Goal: Information Seeking & Learning: Learn about a topic

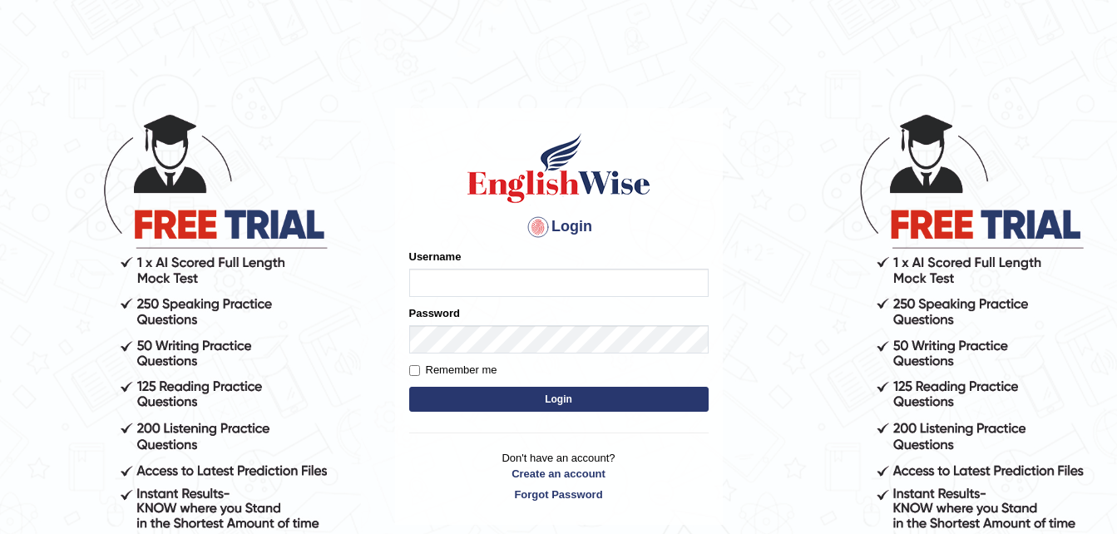
type input "Jitendra"
click at [561, 409] on button "Login" at bounding box center [558, 399] width 299 height 25
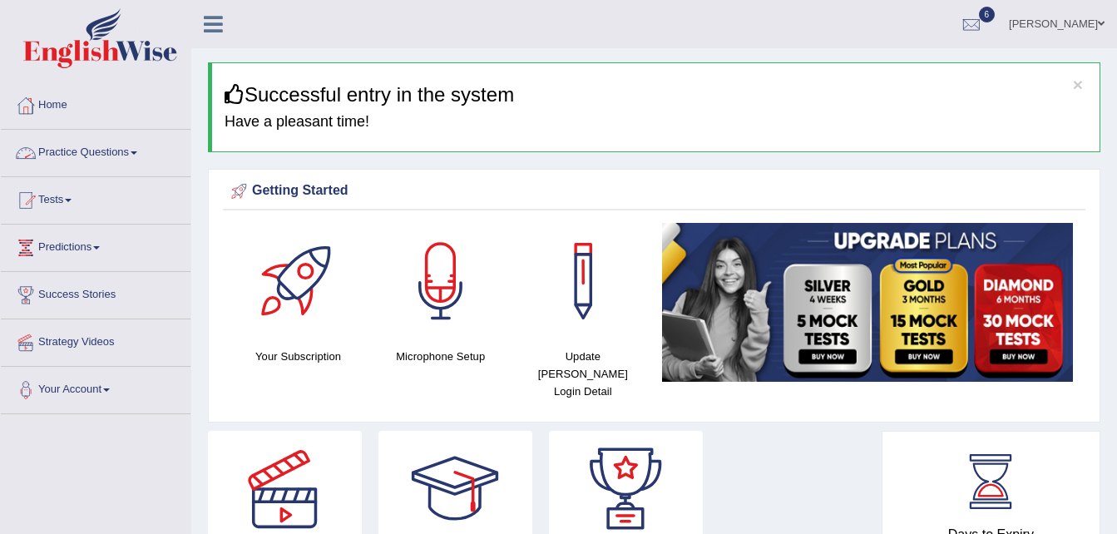
click at [69, 151] on link "Practice Questions" at bounding box center [96, 151] width 190 height 42
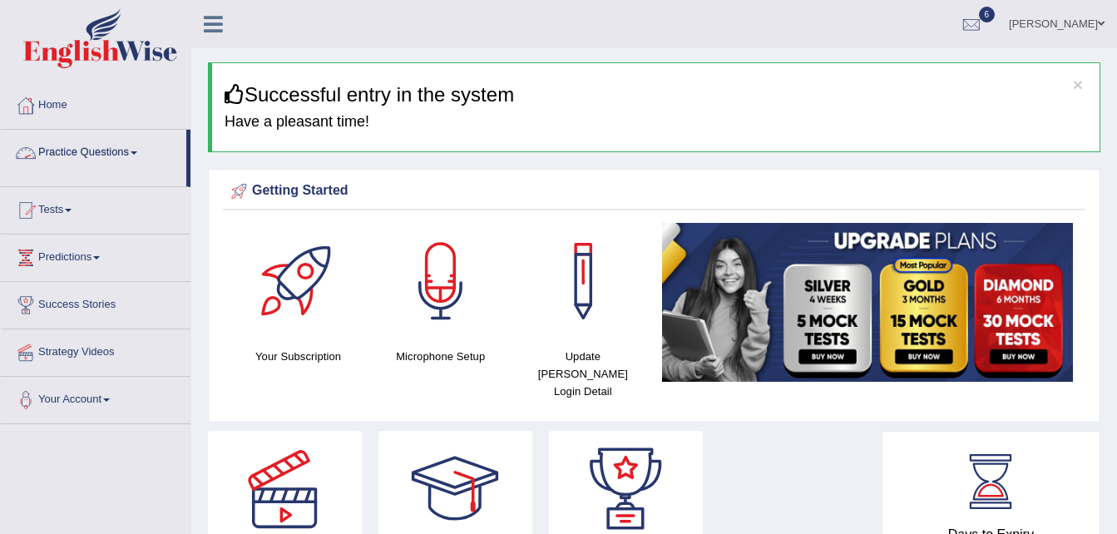
click at [69, 151] on link "Practice Questions" at bounding box center [93, 151] width 185 height 42
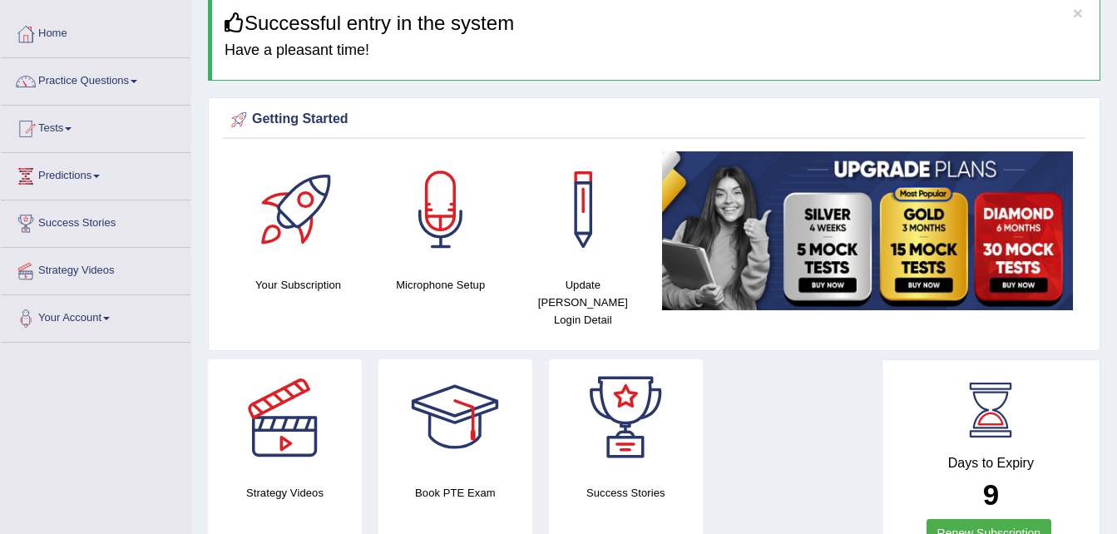
scroll to position [87, 0]
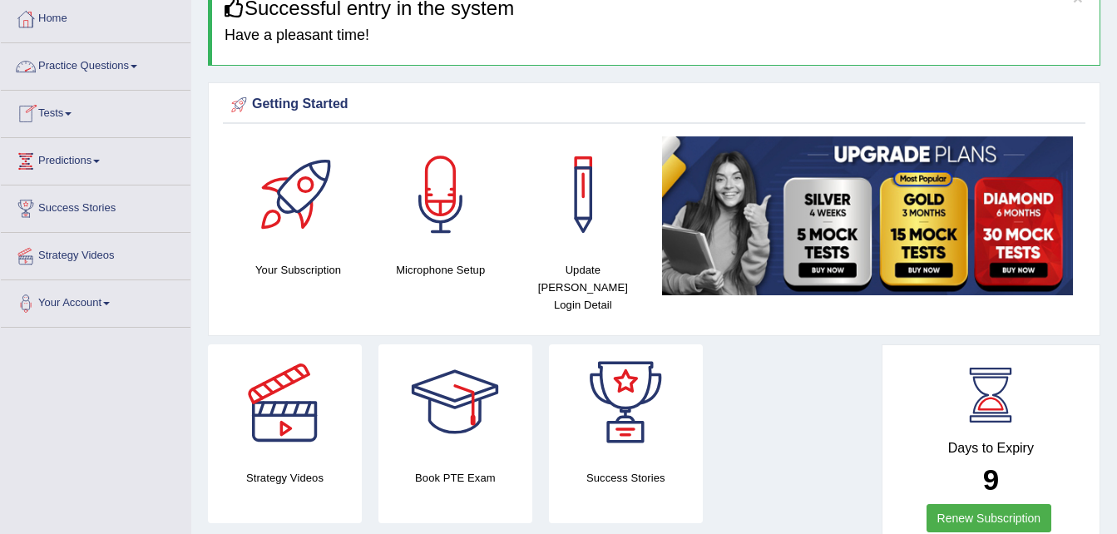
click at [66, 75] on link "Practice Questions" at bounding box center [96, 64] width 190 height 42
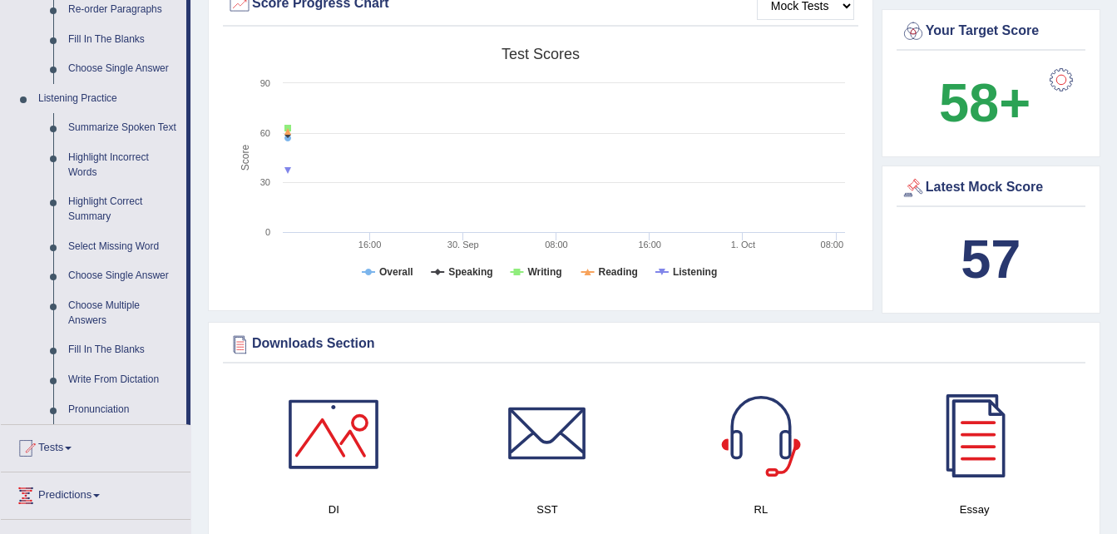
scroll to position [641, 0]
click at [81, 330] on link "Choose Multiple Answers" at bounding box center [124, 312] width 126 height 44
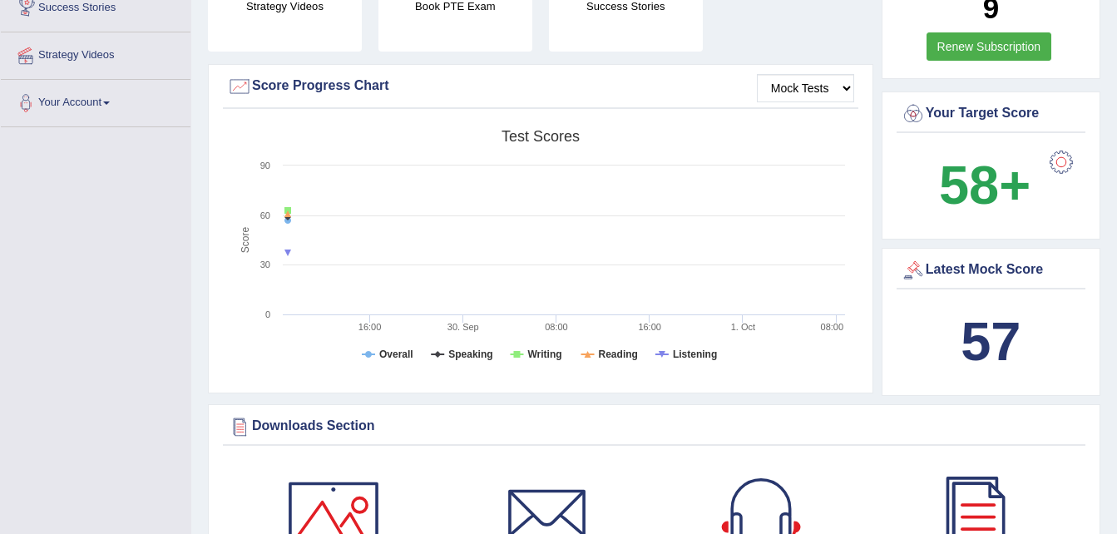
scroll to position [655, 0]
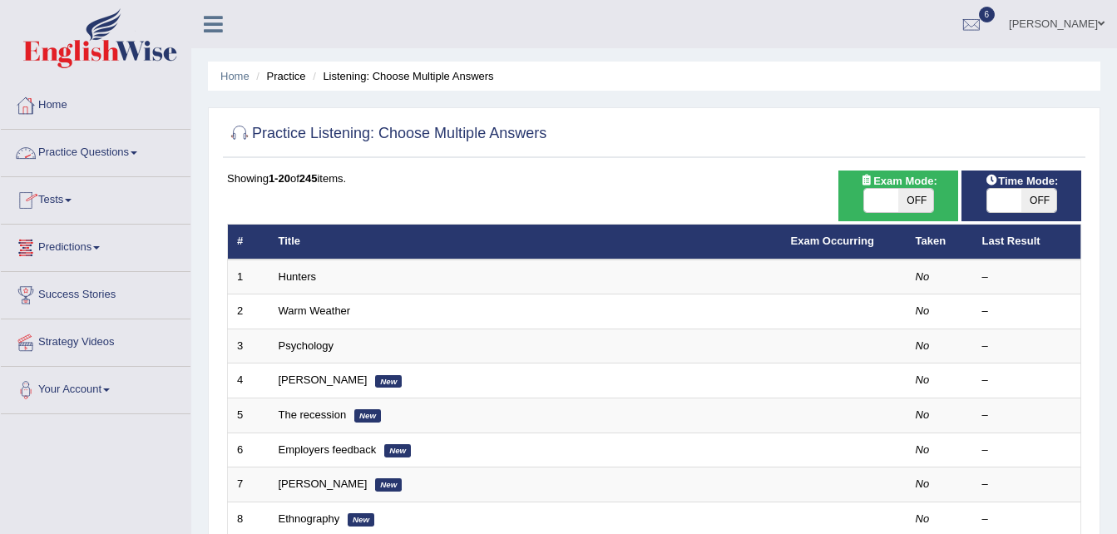
click at [67, 152] on link "Practice Questions" at bounding box center [96, 151] width 190 height 42
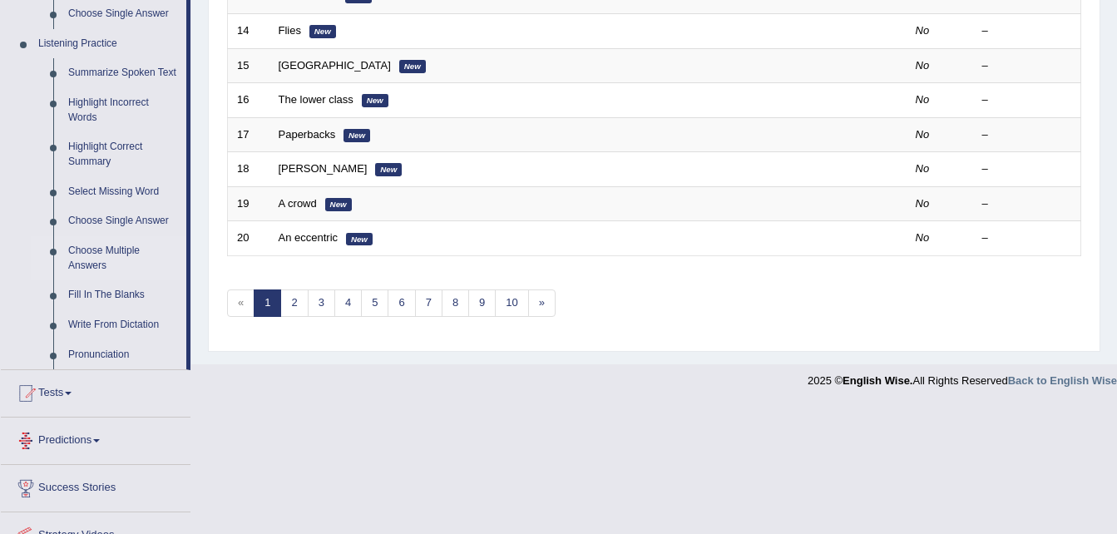
scroll to position [700, 0]
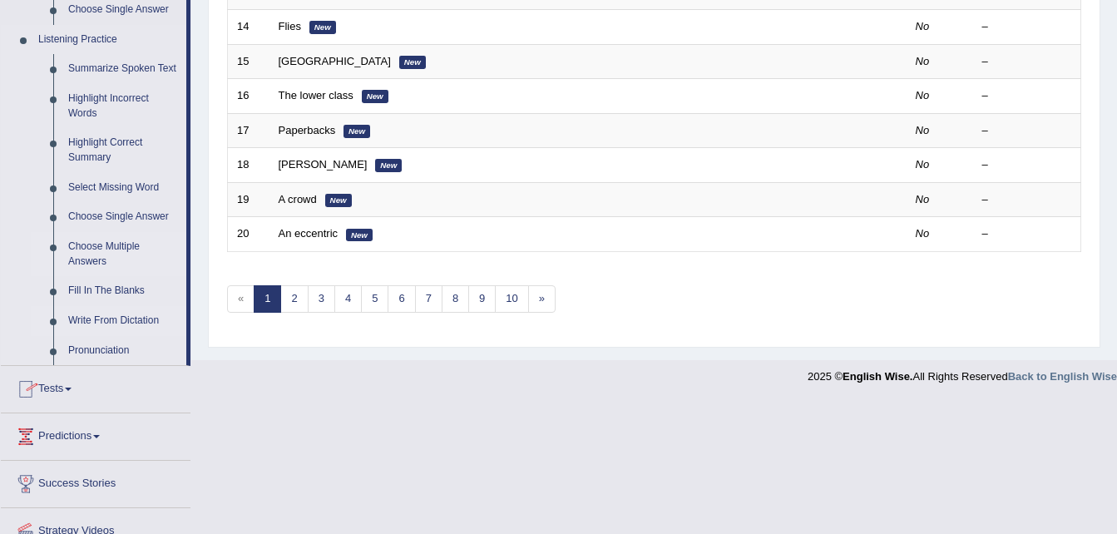
click at [82, 324] on link "Write From Dictation" at bounding box center [124, 321] width 126 height 30
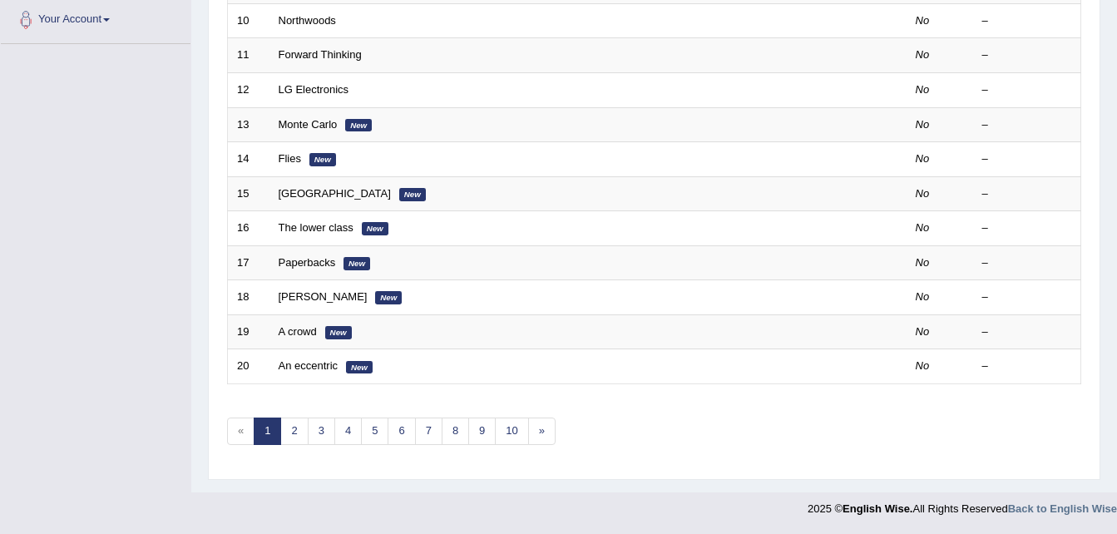
scroll to position [245, 0]
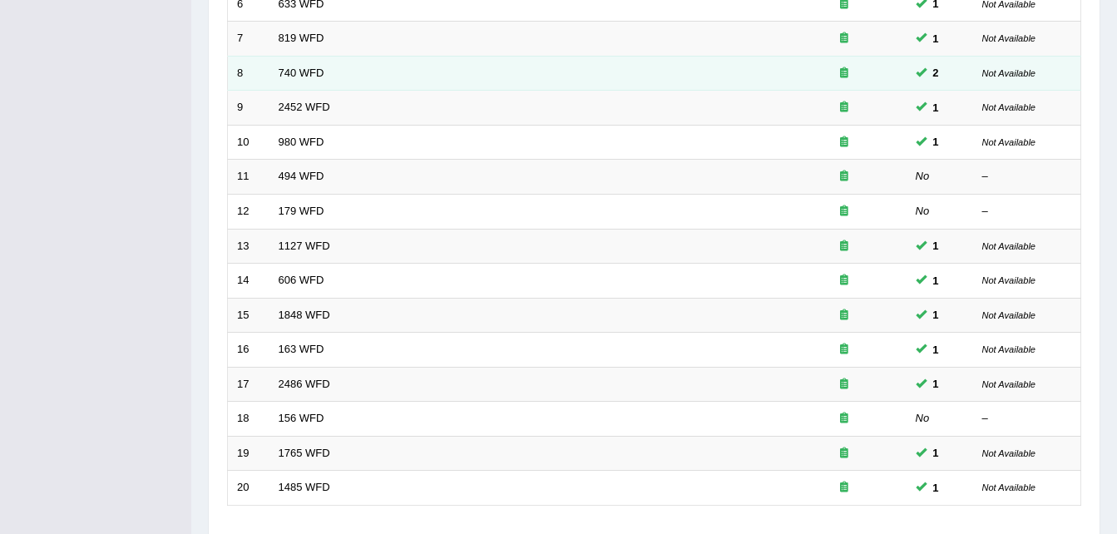
scroll to position [567, 0]
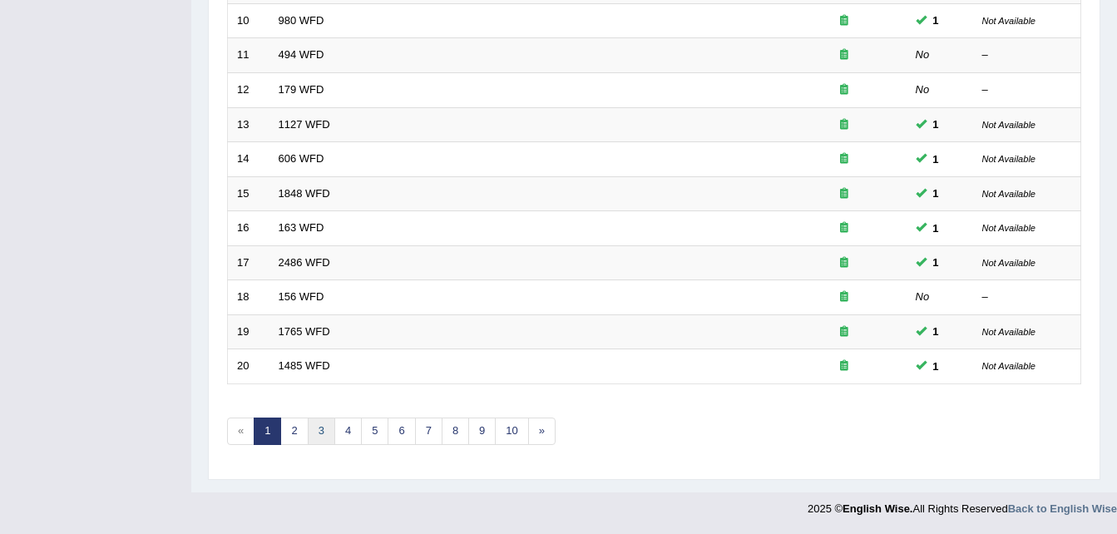
click at [323, 436] on link "3" at bounding box center [321, 431] width 27 height 27
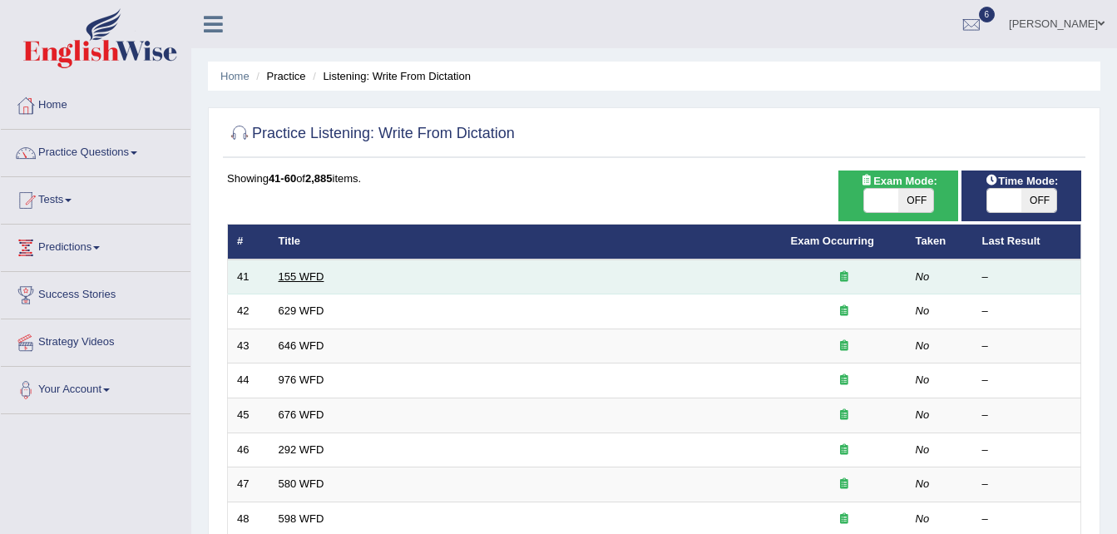
click at [290, 282] on link "155 WFD" at bounding box center [302, 276] width 46 height 12
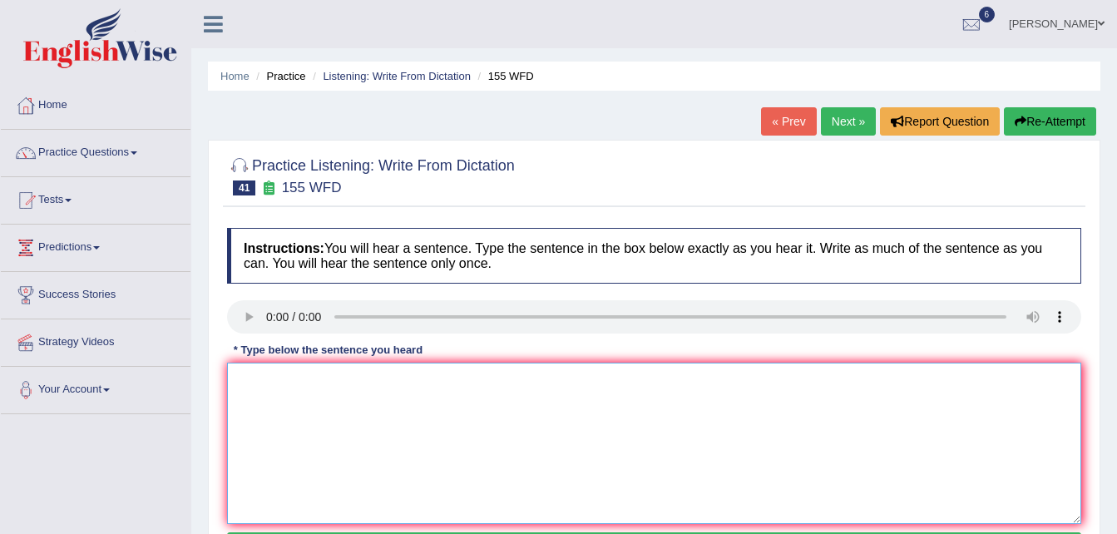
click at [235, 373] on textarea at bounding box center [654, 443] width 854 height 161
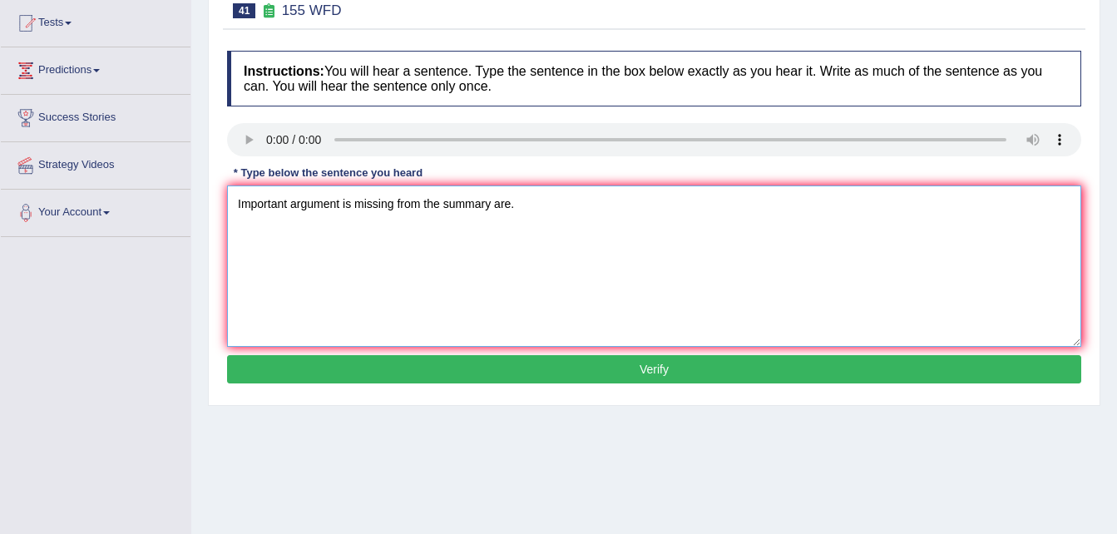
scroll to position [178, 0]
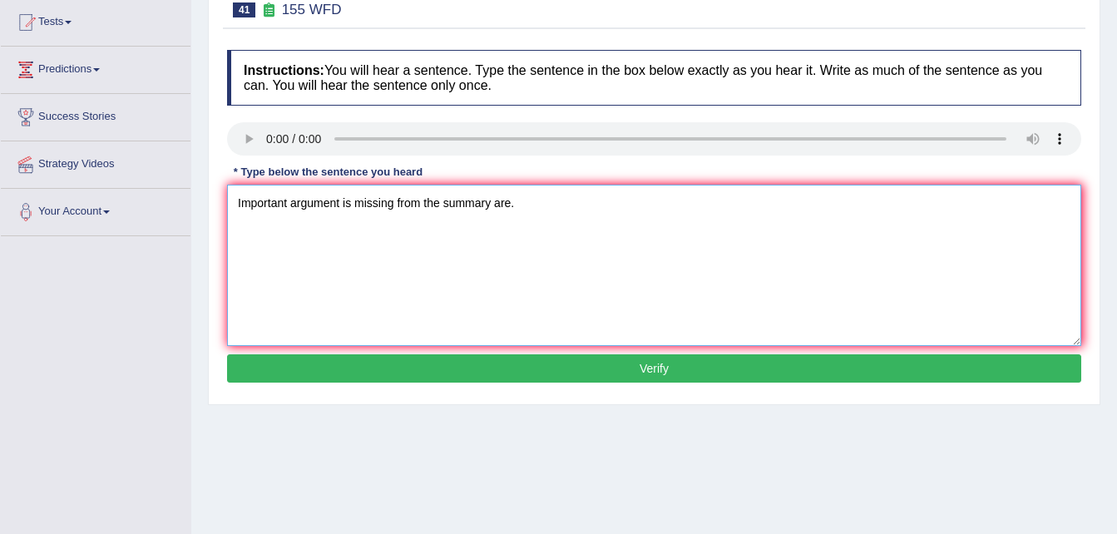
type textarea "Important argument is missing from the summary are."
click at [708, 378] on button "Verify" at bounding box center [654, 368] width 854 height 28
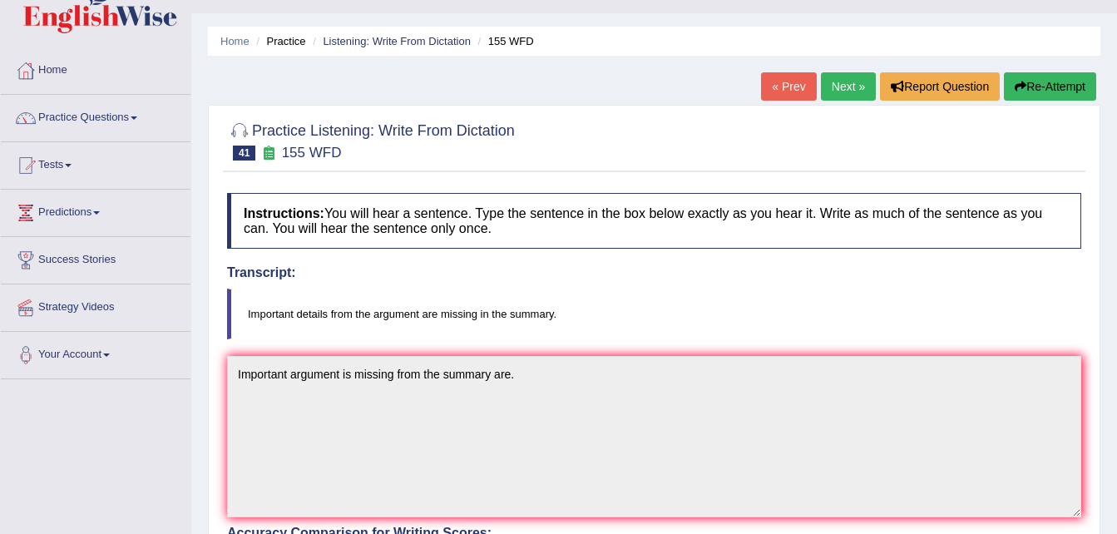
scroll to position [0, 0]
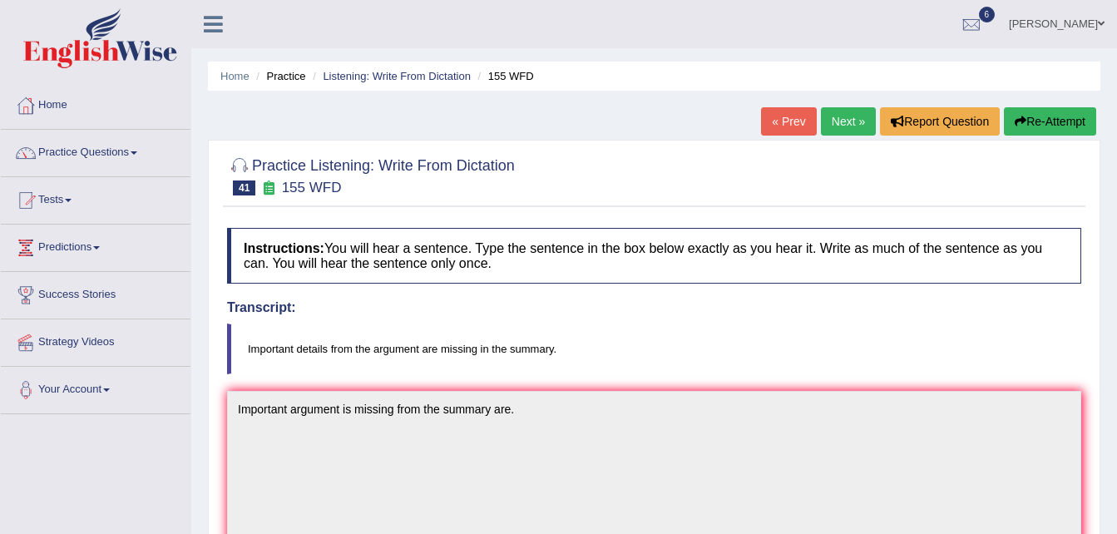
click at [839, 130] on link "Next »" at bounding box center [848, 121] width 55 height 28
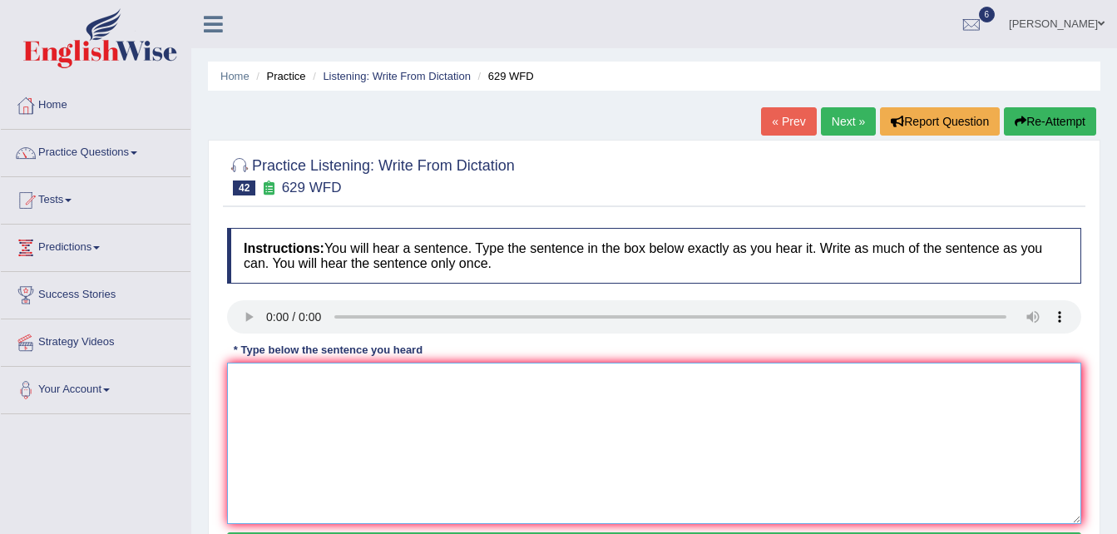
click at [230, 382] on textarea at bounding box center [654, 443] width 854 height 161
click at [232, 384] on textarea at bounding box center [654, 443] width 854 height 161
click at [351, 386] on textarea "Please supply the ar" at bounding box center [654, 443] width 854 height 161
click at [280, 383] on textarea "Please" at bounding box center [654, 443] width 854 height 161
click at [432, 384] on textarea "Please provide to support your ideas" at bounding box center [654, 443] width 854 height 161
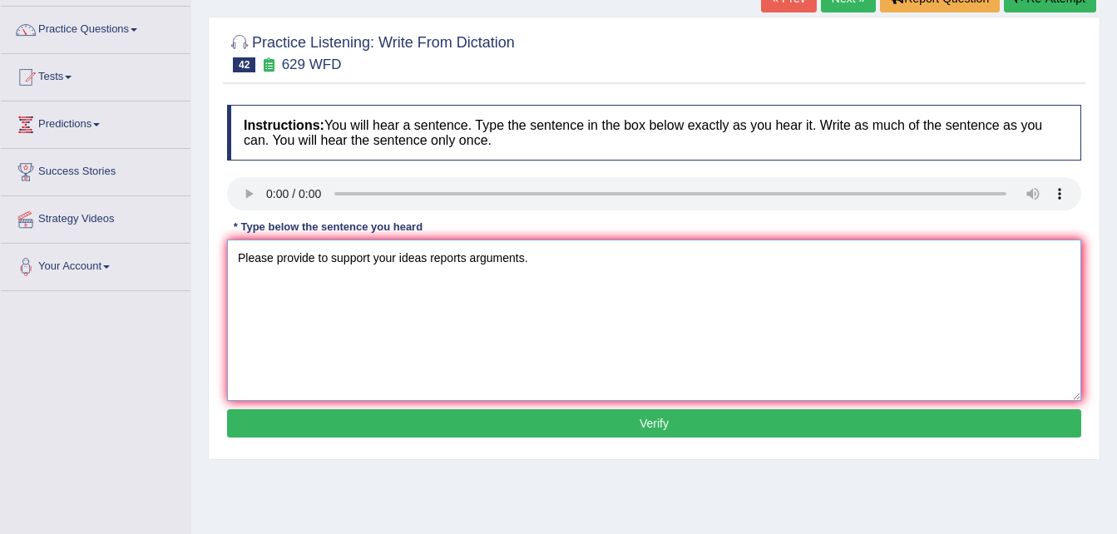
scroll to position [126, 0]
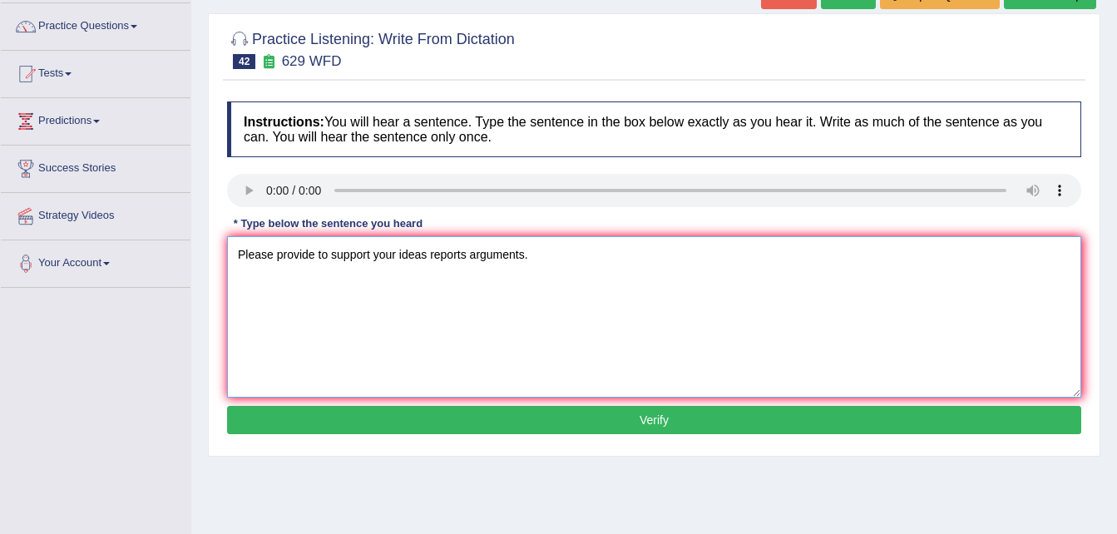
type textarea "Please provide to support your ideas reports arguments."
click at [346, 425] on button "Verify" at bounding box center [654, 420] width 854 height 28
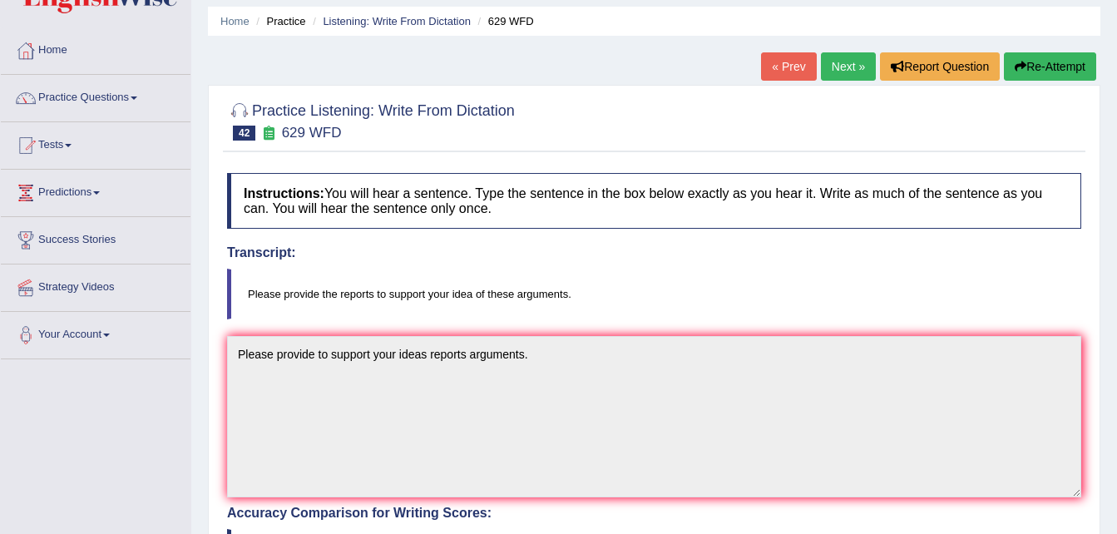
scroll to position [0, 0]
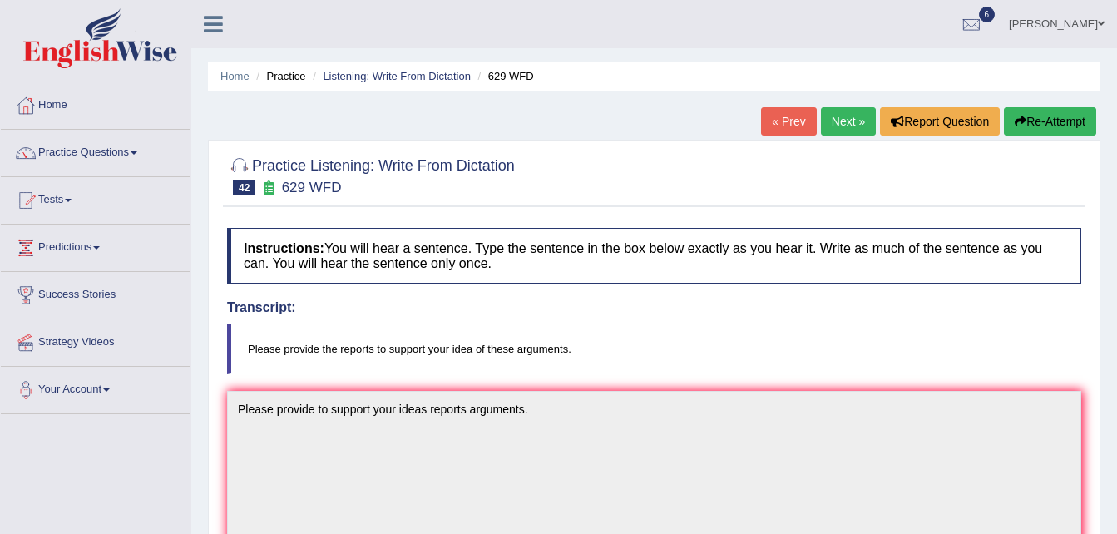
click at [833, 116] on link "Next »" at bounding box center [848, 121] width 55 height 28
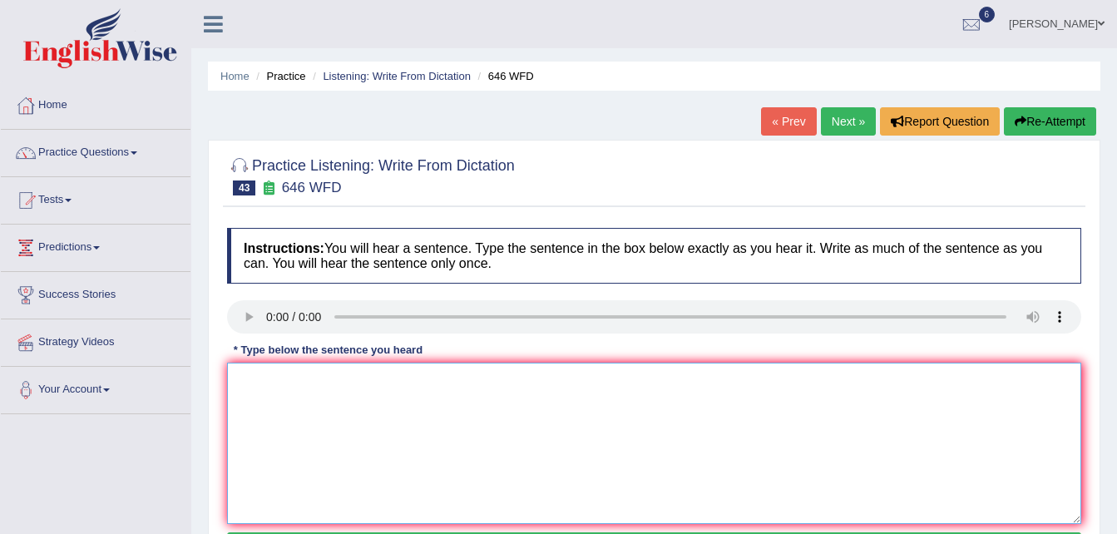
click at [240, 369] on textarea at bounding box center [654, 443] width 854 height 161
click at [53, 148] on link "Practice Questions" at bounding box center [96, 151] width 190 height 42
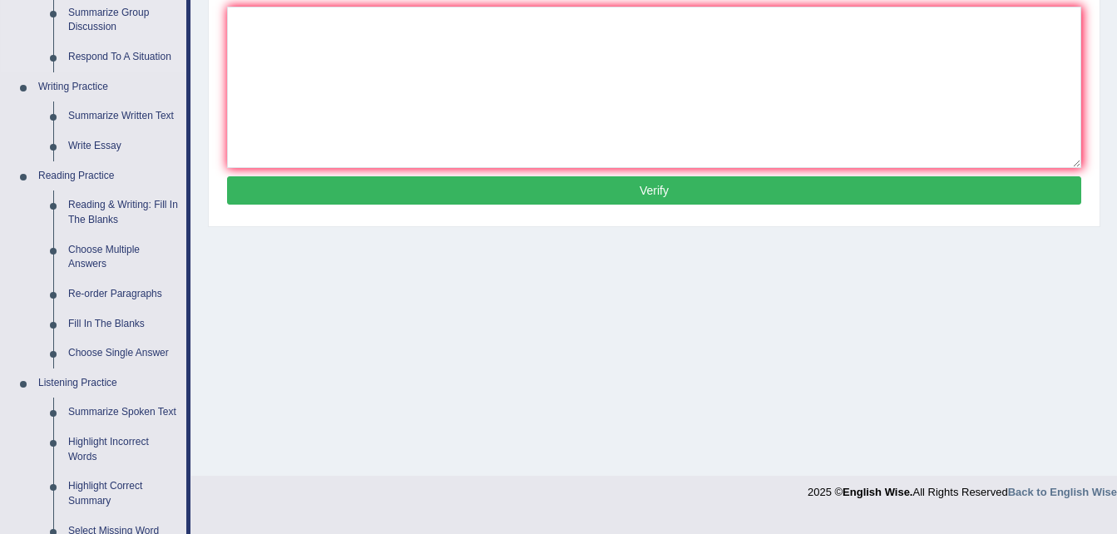
scroll to position [355, 0]
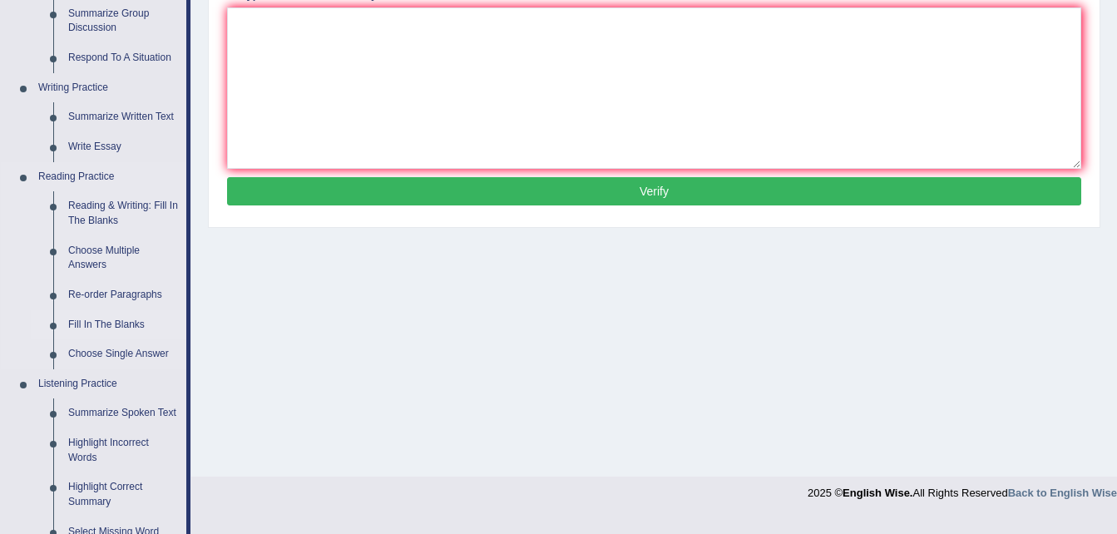
click at [93, 324] on link "Fill In The Blanks" at bounding box center [124, 325] width 126 height 30
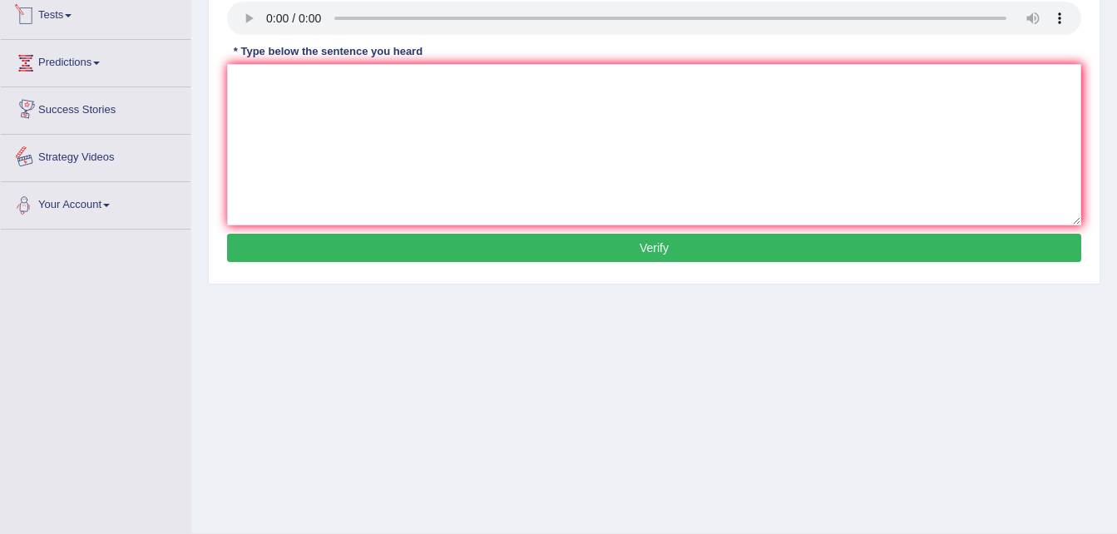
scroll to position [328, 0]
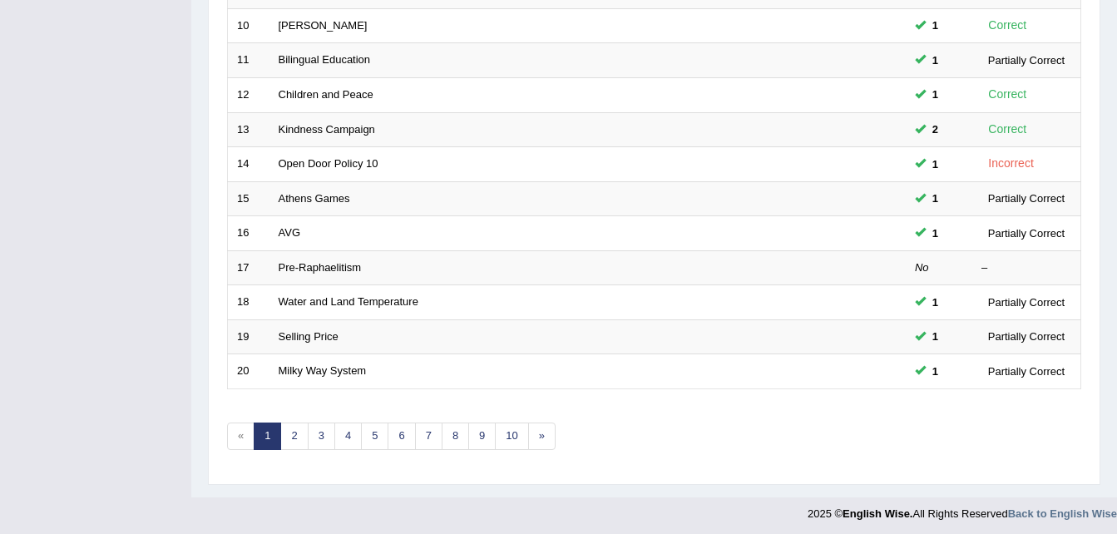
scroll to position [567, 0]
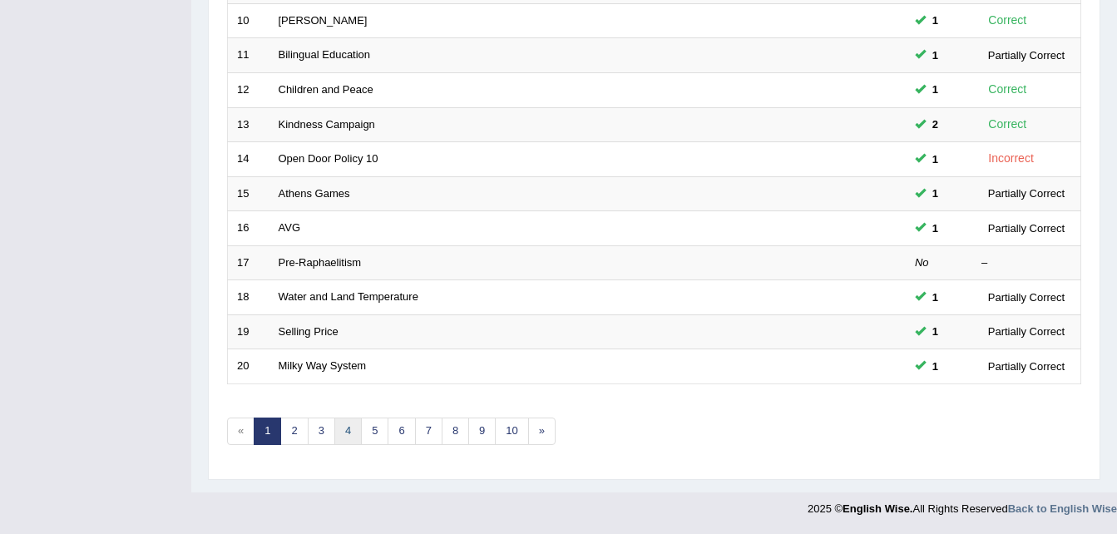
click at [344, 435] on link "4" at bounding box center [347, 431] width 27 height 27
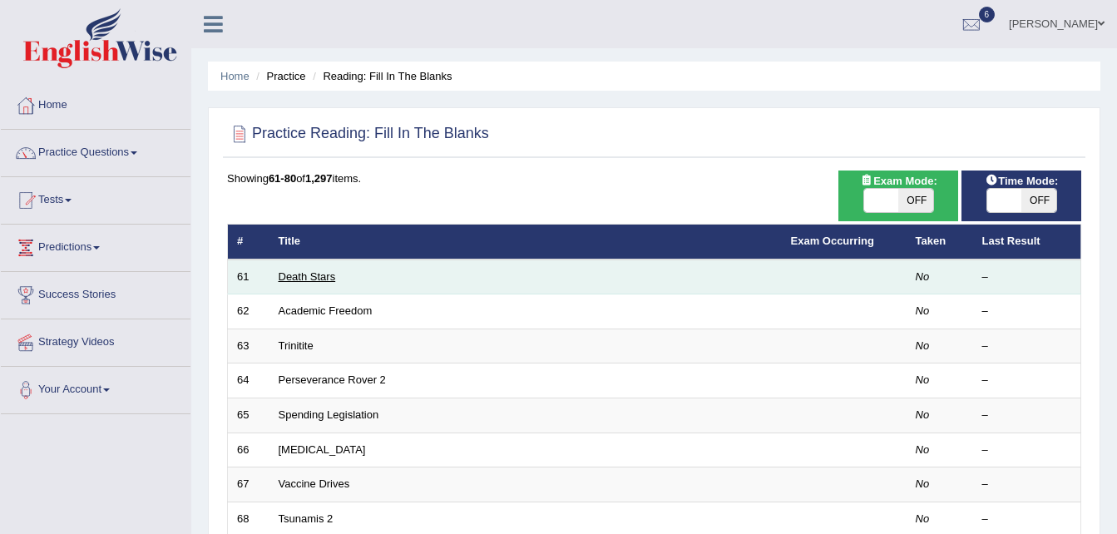
click at [309, 275] on link "Death Stars" at bounding box center [307, 276] width 57 height 12
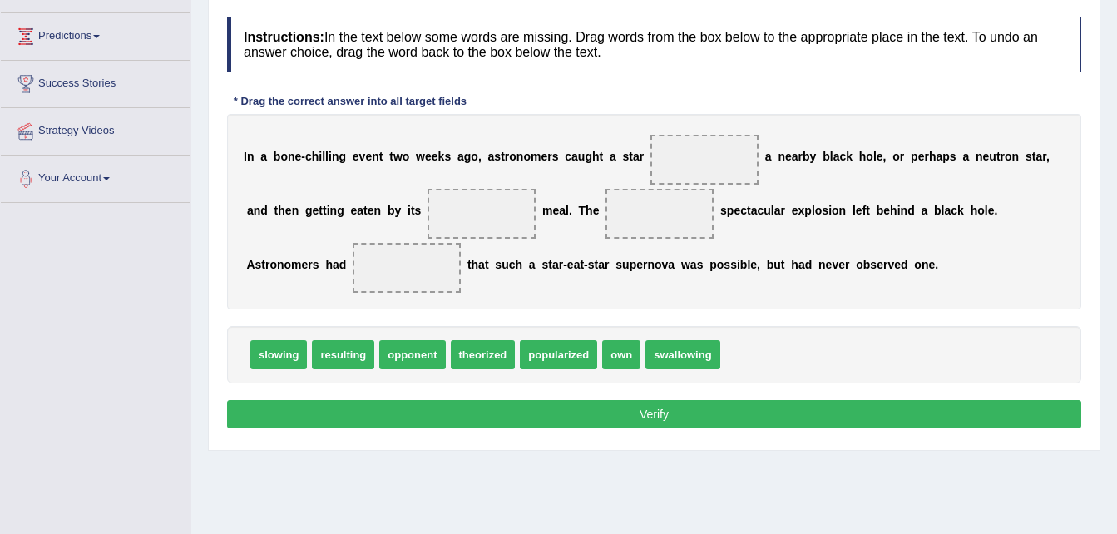
scroll to position [213, 0]
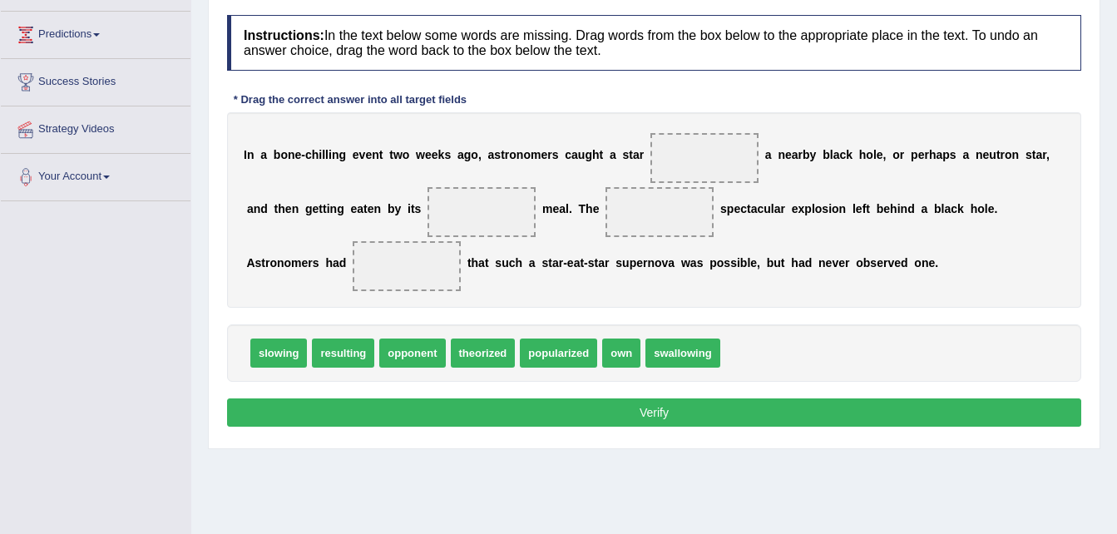
drag, startPoint x: 612, startPoint y: 353, endPoint x: 513, endPoint y: 273, distance: 127.7
click at [441, 211] on span at bounding box center [482, 212] width 108 height 50
click at [602, 350] on span "own" at bounding box center [621, 353] width 38 height 29
drag, startPoint x: 601, startPoint y: 349, endPoint x: 412, endPoint y: 200, distance: 239.9
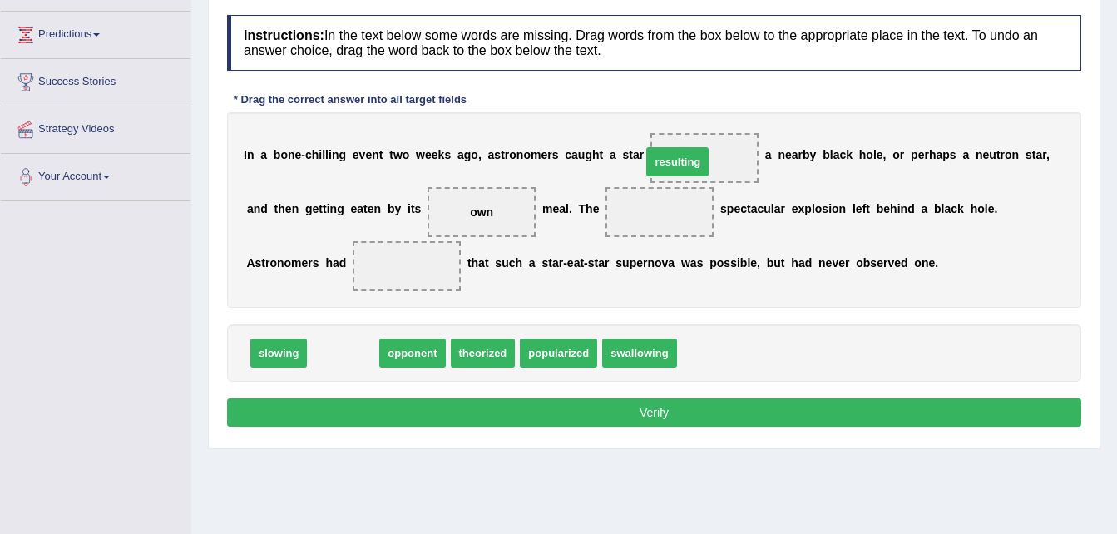
drag, startPoint x: 346, startPoint y: 360, endPoint x: 680, endPoint y: 169, distance: 385.2
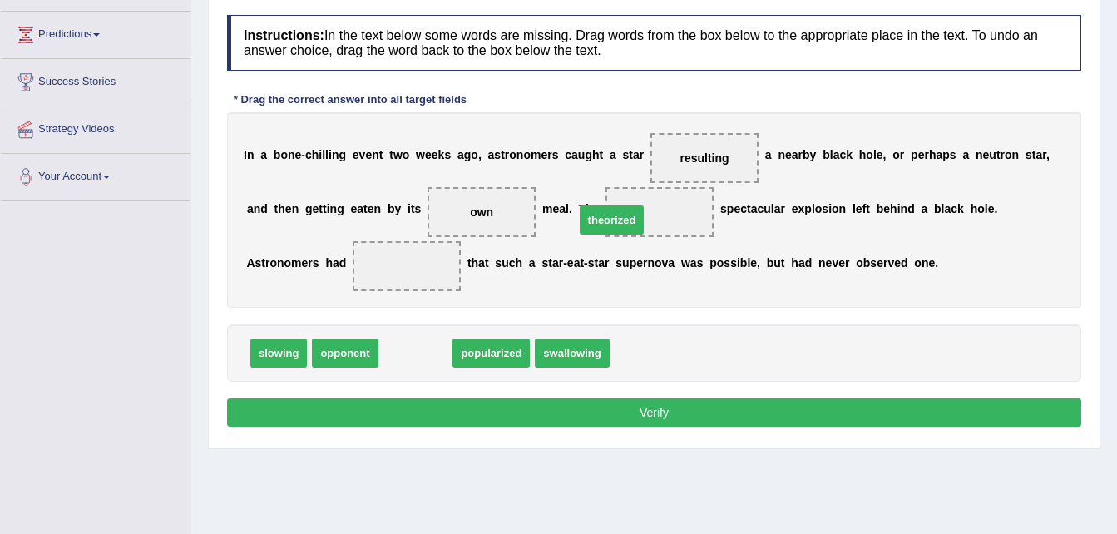
drag, startPoint x: 403, startPoint y: 345, endPoint x: 591, endPoint y: 211, distance: 230.8
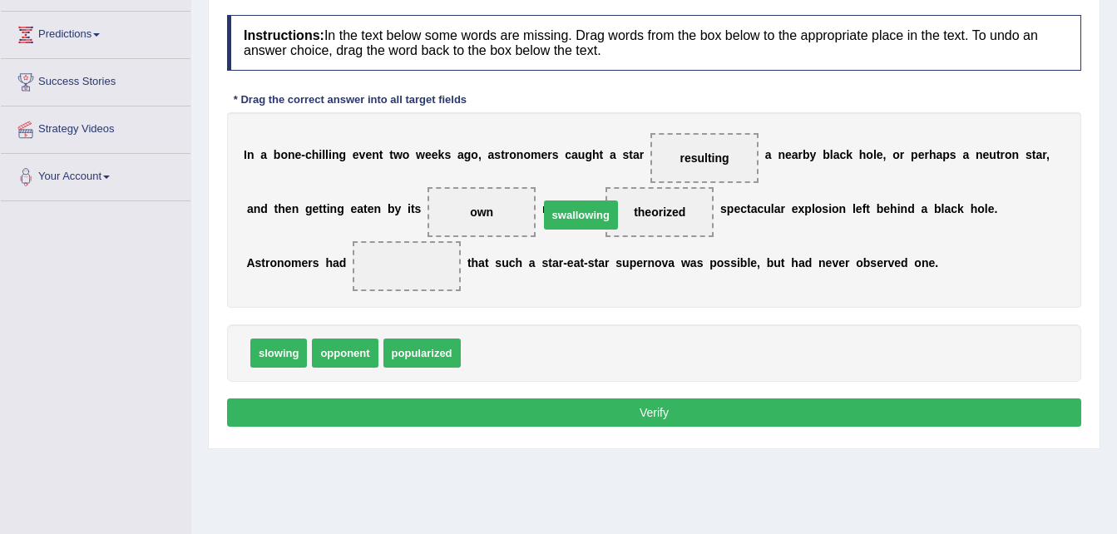
drag, startPoint x: 474, startPoint y: 351, endPoint x: 554, endPoint y: 215, distance: 158.1
drag, startPoint x: 494, startPoint y: 347, endPoint x: 300, endPoint y: 265, distance: 210.2
click at [536, 416] on button "Verify" at bounding box center [654, 412] width 854 height 28
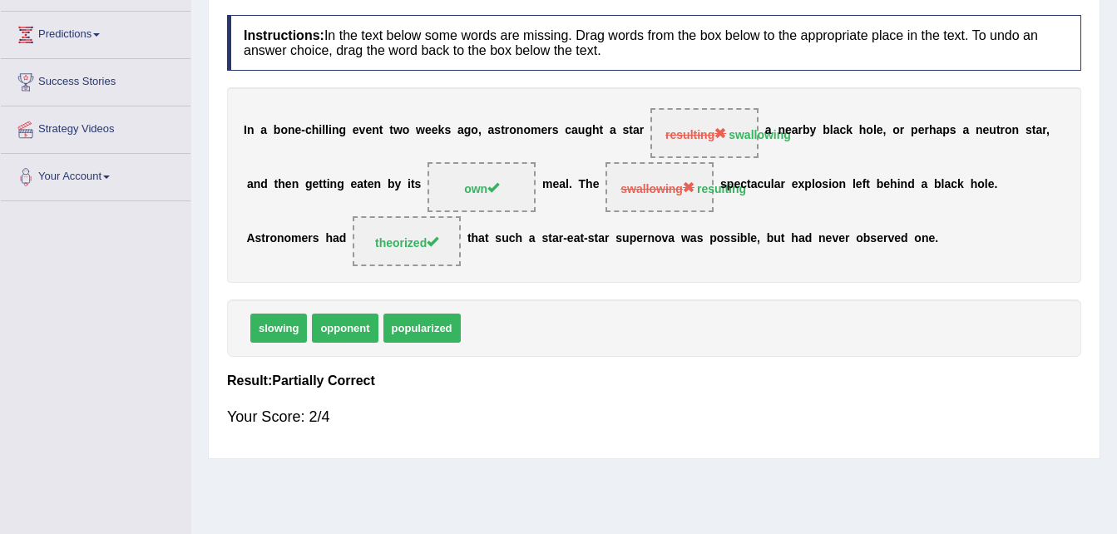
scroll to position [0, 0]
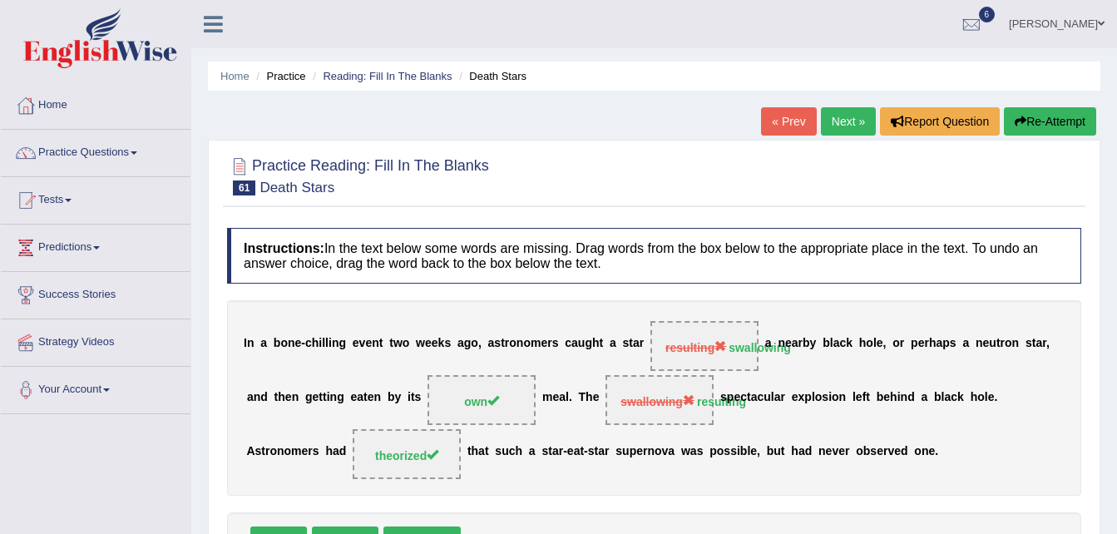
click at [844, 124] on link "Next »" at bounding box center [848, 121] width 55 height 28
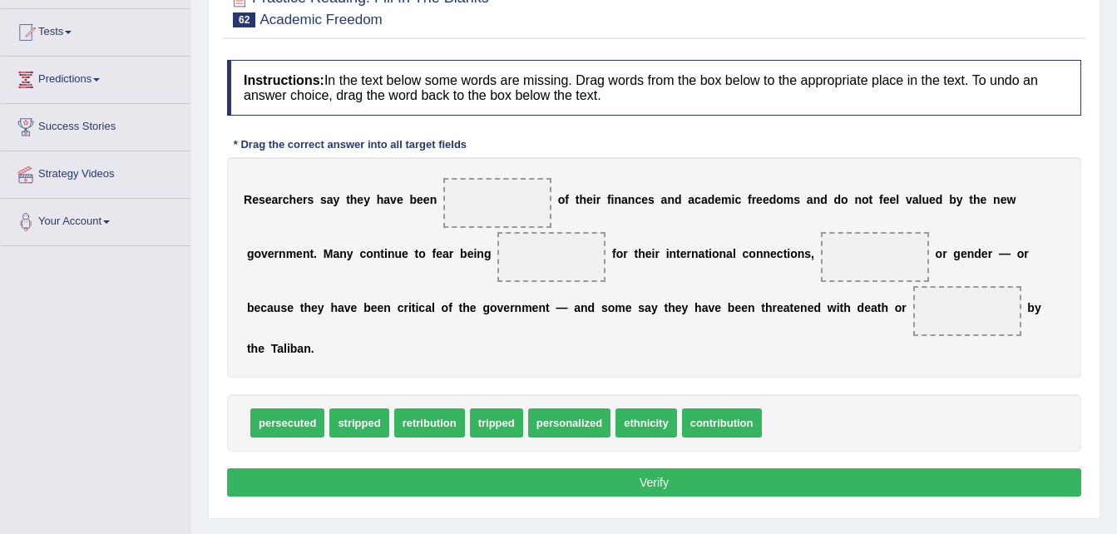
scroll to position [169, 0]
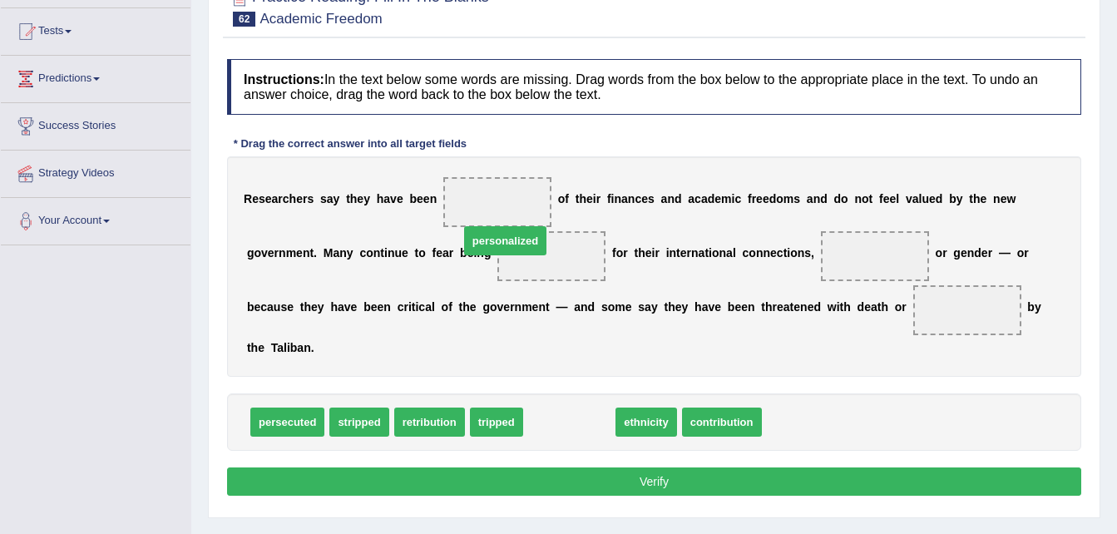
drag, startPoint x: 527, startPoint y: 393, endPoint x: 462, endPoint y: 206, distance: 198.1
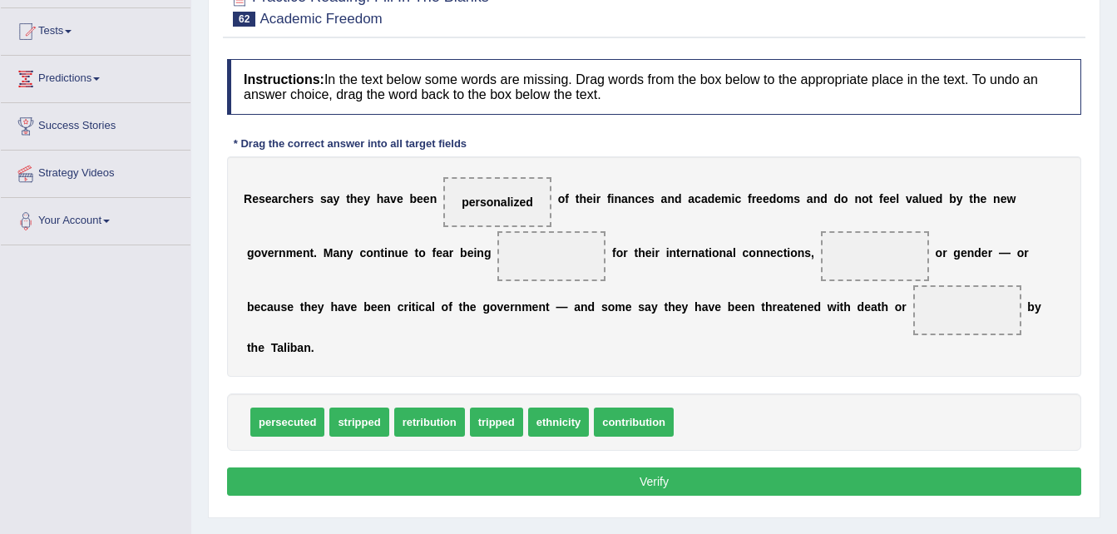
click at [264, 418] on div "persecuted stripped retribution tripped ethnicity contribution" at bounding box center [654, 421] width 854 height 57
drag, startPoint x: 283, startPoint y: 391, endPoint x: 491, endPoint y: 250, distance: 251.0
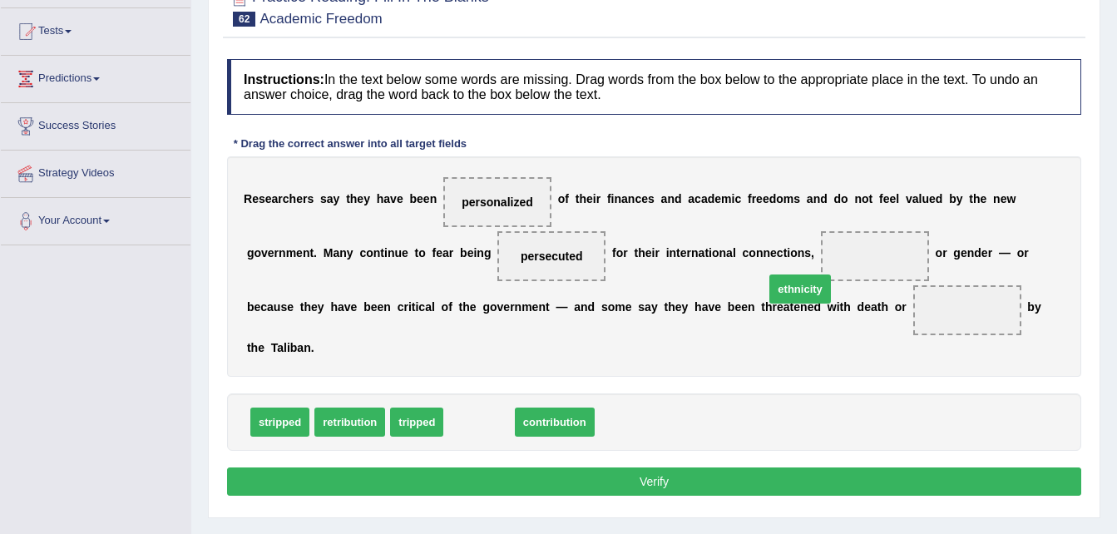
drag, startPoint x: 481, startPoint y: 393, endPoint x: 801, endPoint y: 260, distance: 346.8
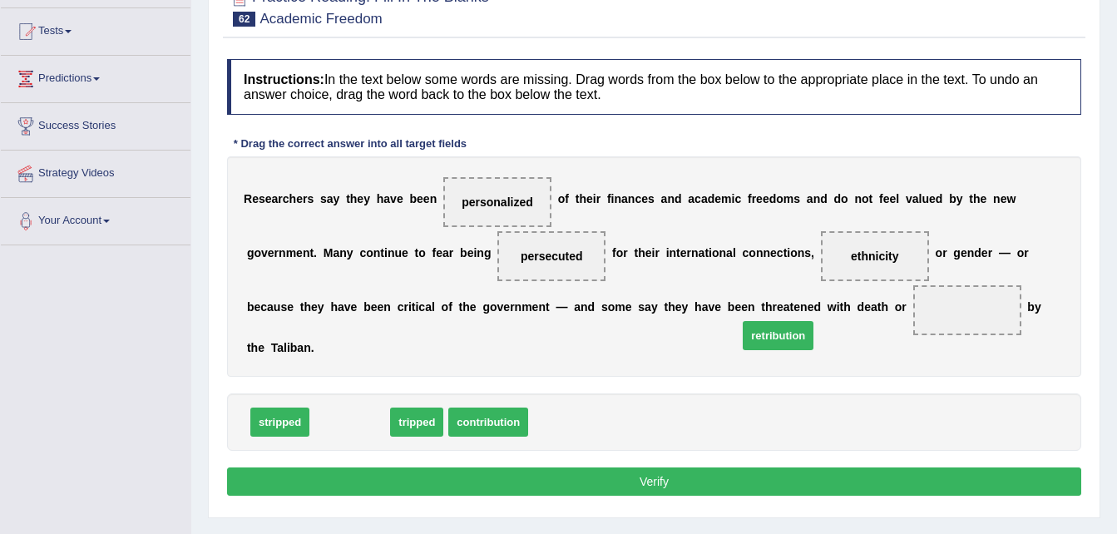
drag, startPoint x: 344, startPoint y: 393, endPoint x: 773, endPoint y: 307, distance: 437.0
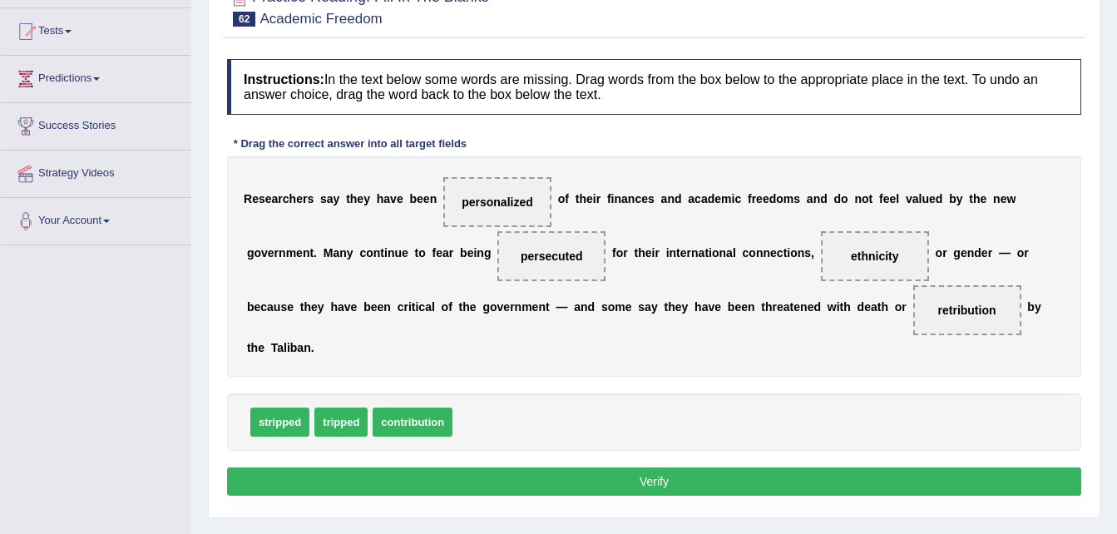
click at [647, 467] on button "Verify" at bounding box center [654, 481] width 854 height 28
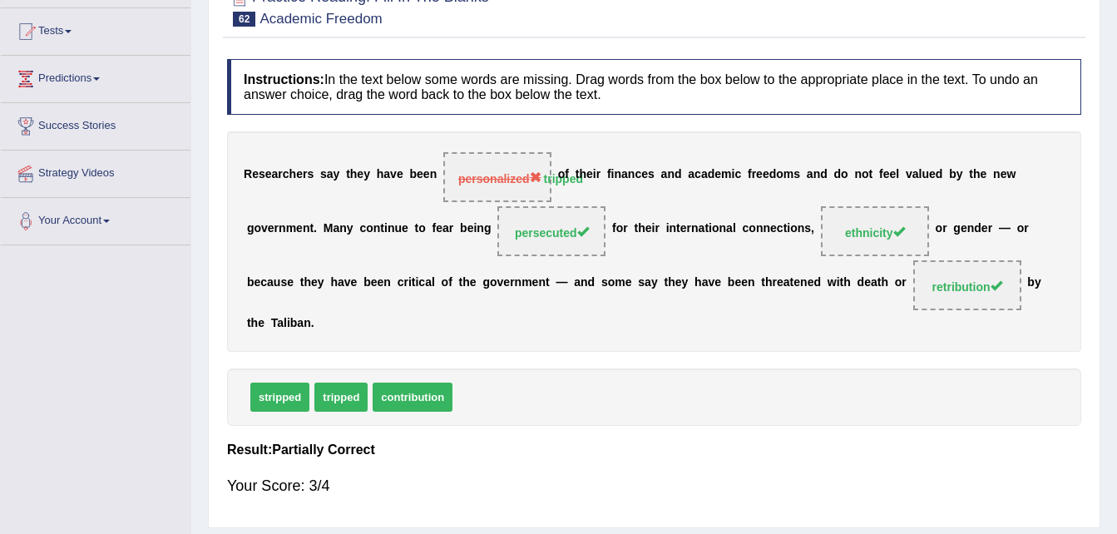
scroll to position [0, 0]
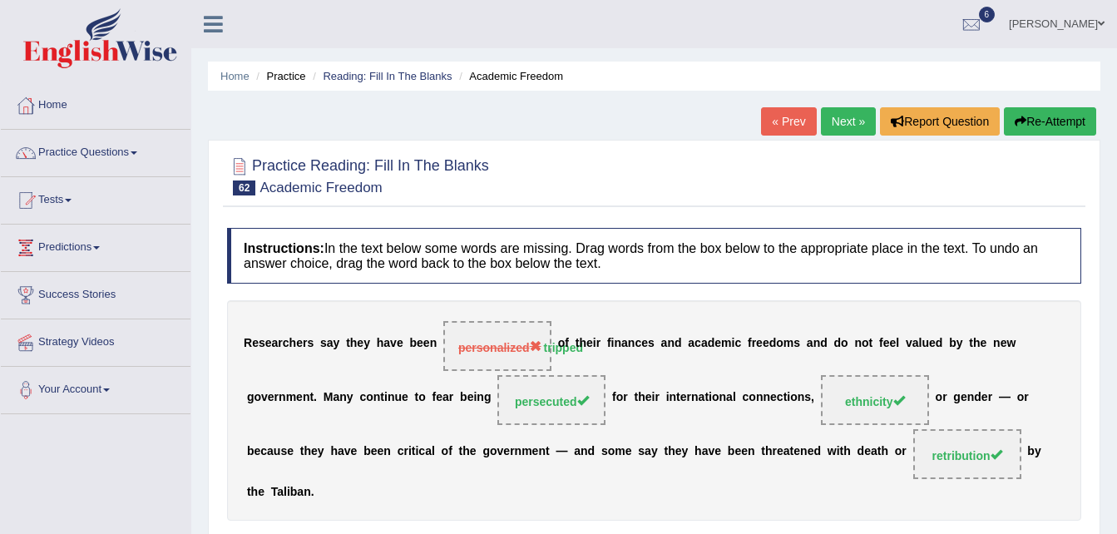
click at [843, 116] on link "Next »" at bounding box center [848, 121] width 55 height 28
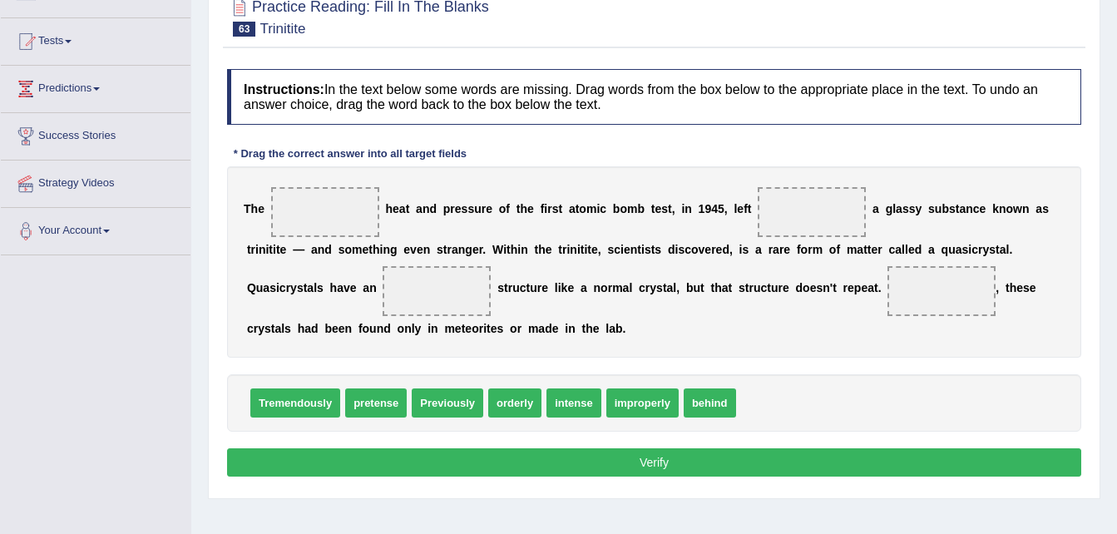
scroll to position [164, 0]
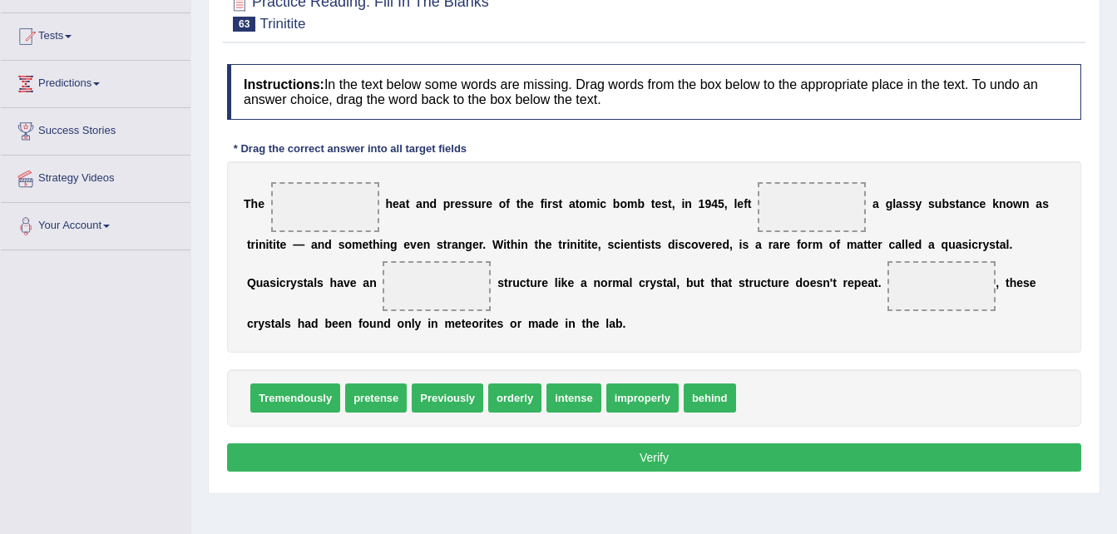
click at [275, 399] on span "Tremendously" at bounding box center [295, 397] width 90 height 29
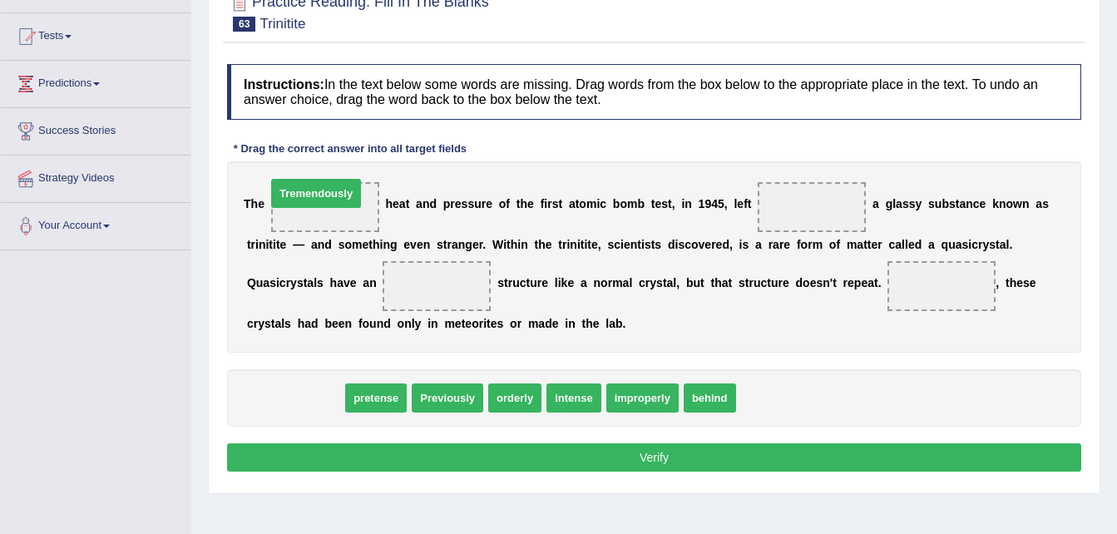
drag, startPoint x: 314, startPoint y: 400, endPoint x: 334, endPoint y: 196, distance: 204.8
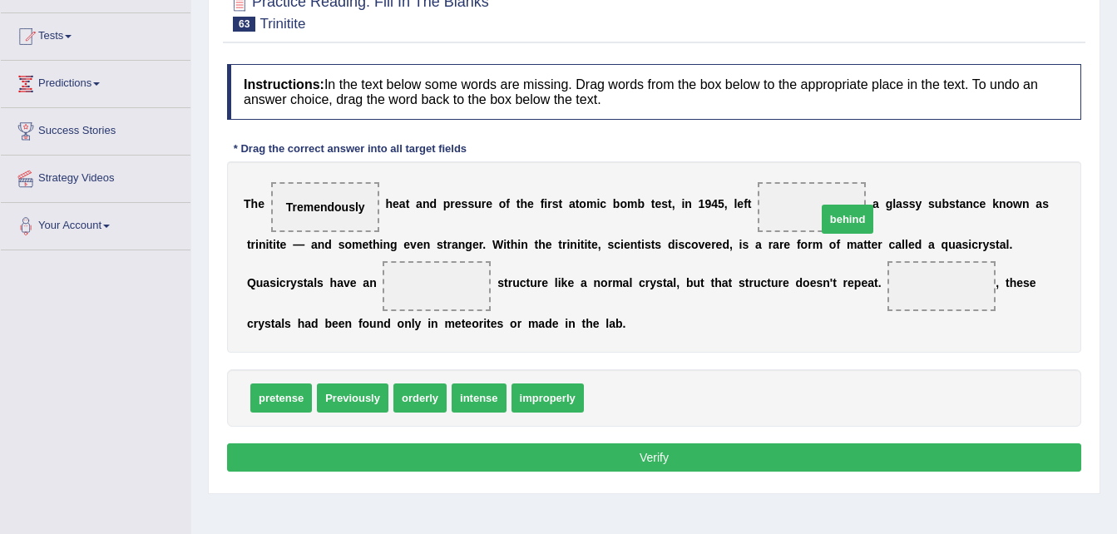
drag, startPoint x: 580, startPoint y: 393, endPoint x: 784, endPoint y: 213, distance: 272.3
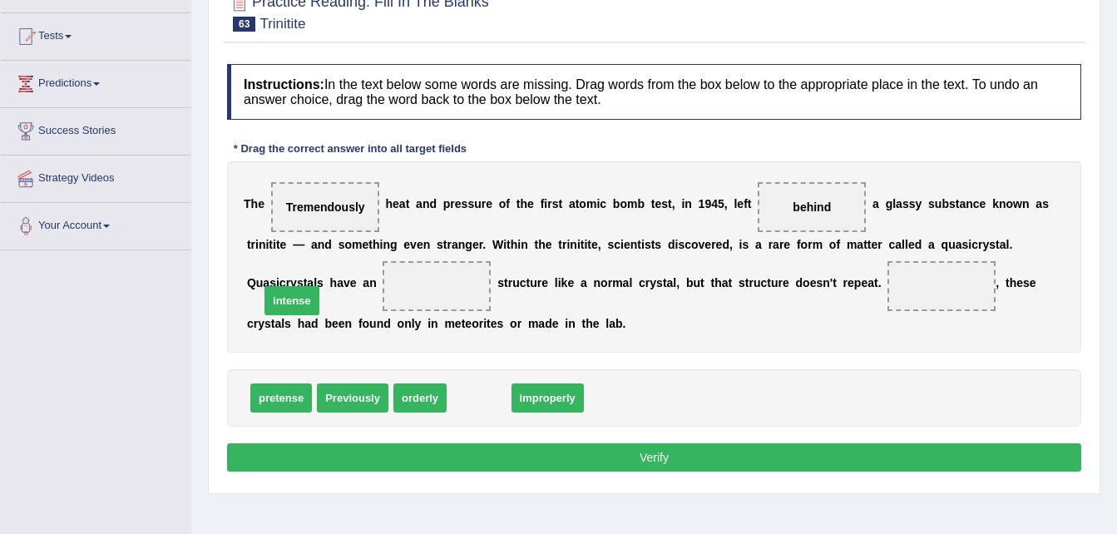
drag, startPoint x: 477, startPoint y: 403, endPoint x: 290, endPoint y: 305, distance: 210.9
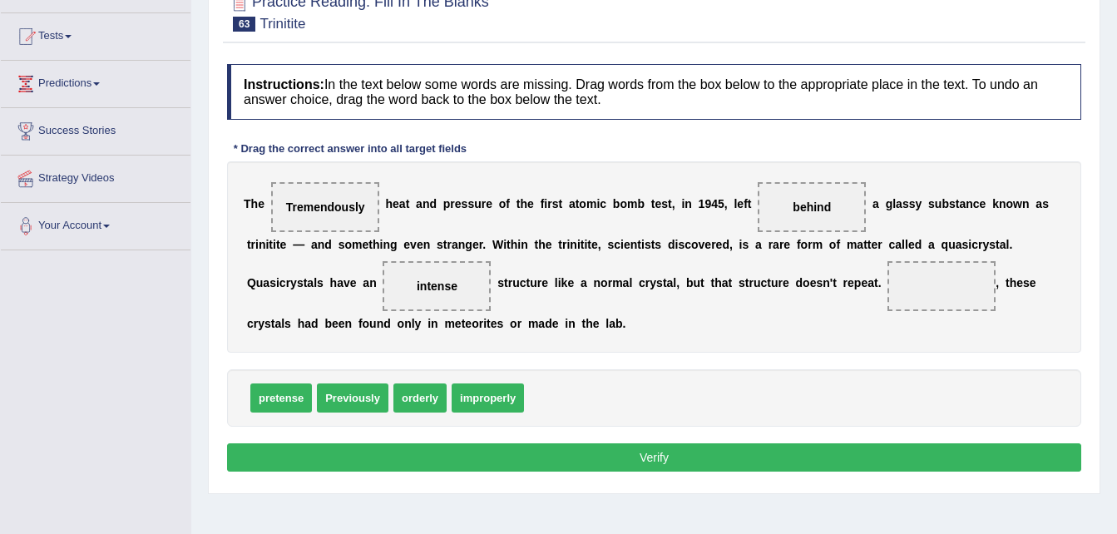
click at [289, 406] on span "pretense" at bounding box center [281, 397] width 62 height 29
drag, startPoint x: 424, startPoint y: 403, endPoint x: 804, endPoint y: 293, distance: 395.9
click at [689, 457] on button "Verify" at bounding box center [654, 457] width 854 height 28
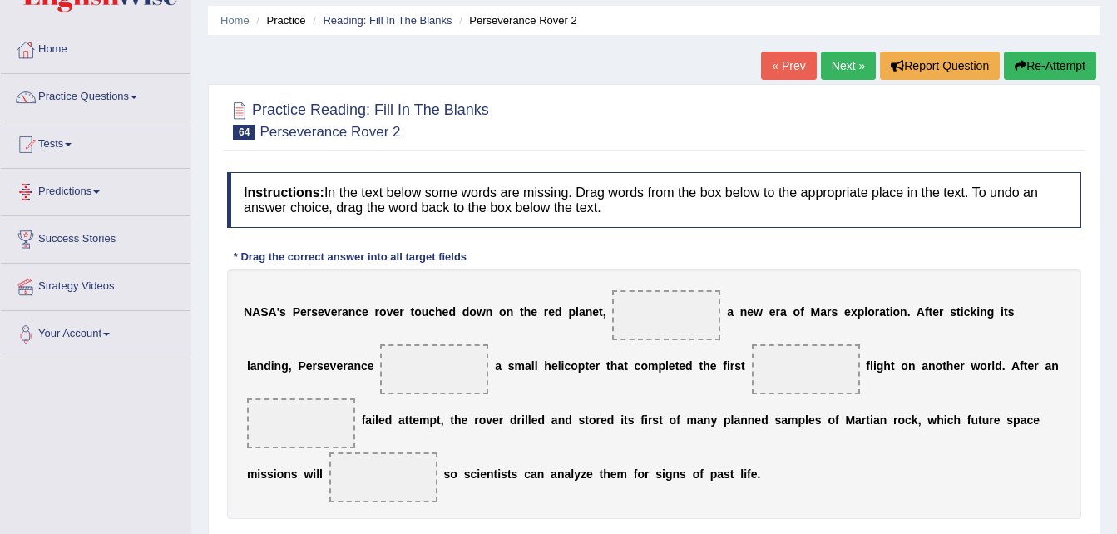
scroll to position [52, 0]
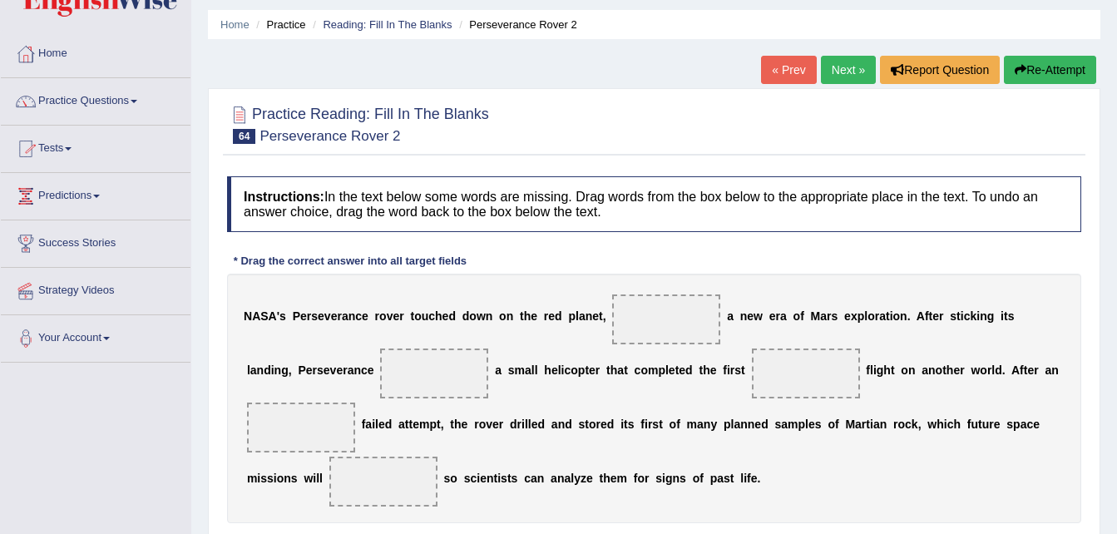
click at [64, 144] on link "Tests" at bounding box center [96, 147] width 190 height 42
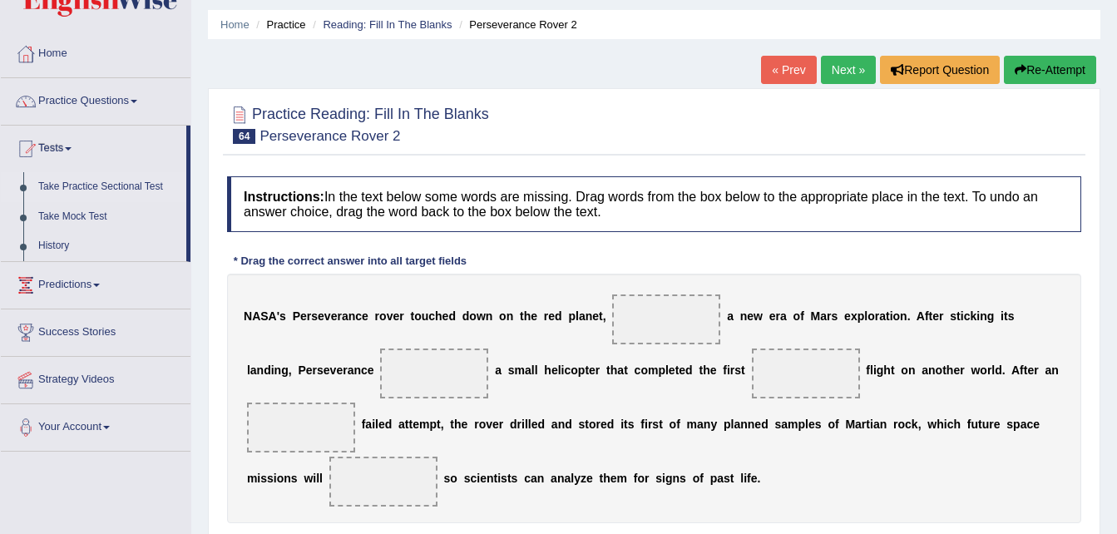
click at [65, 185] on link "Take Practice Sectional Test" at bounding box center [109, 187] width 156 height 30
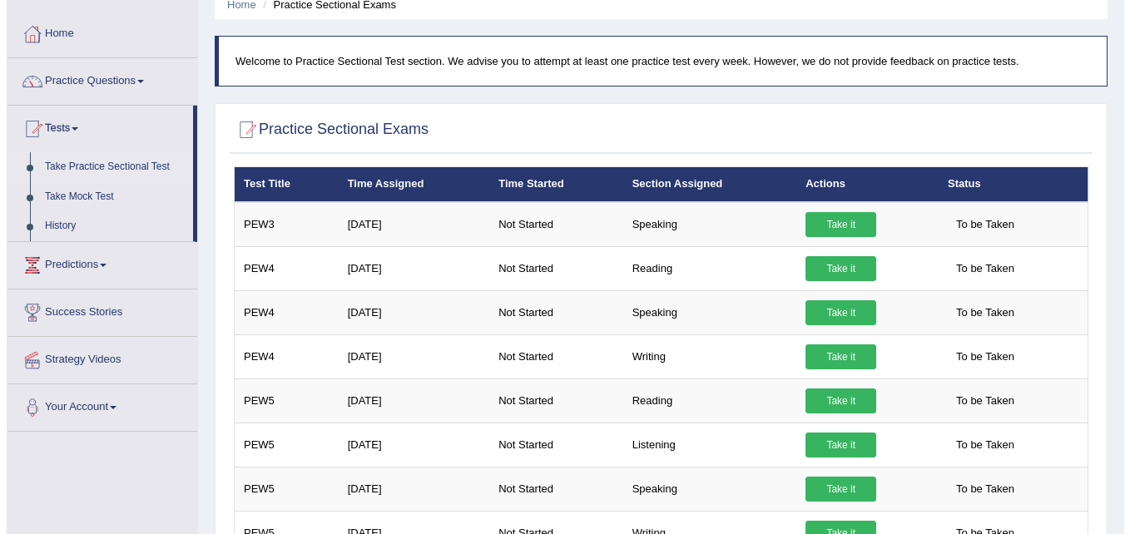
scroll to position [73, 0]
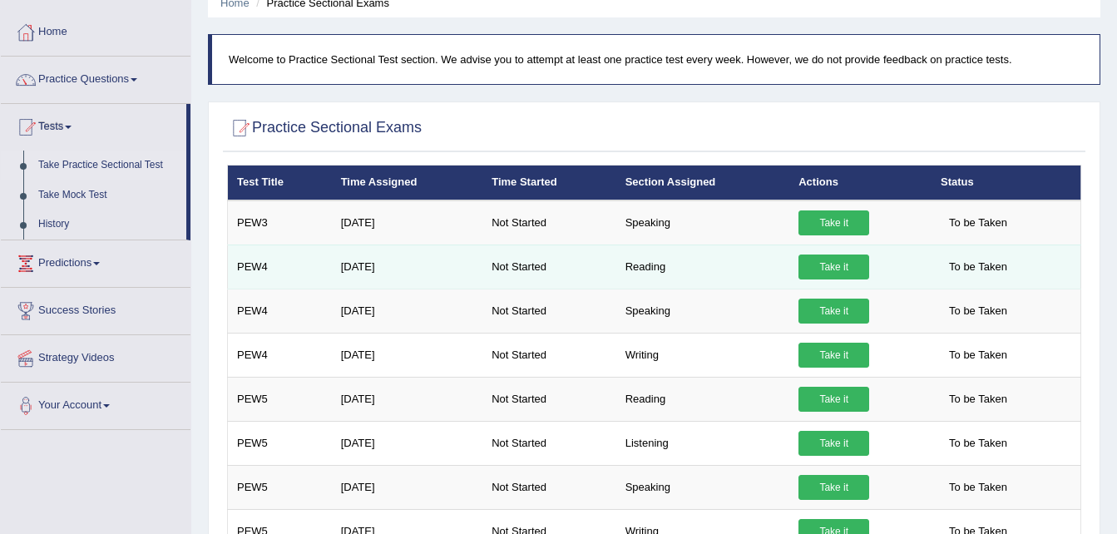
click at [836, 274] on link "Take it" at bounding box center [833, 267] width 71 height 25
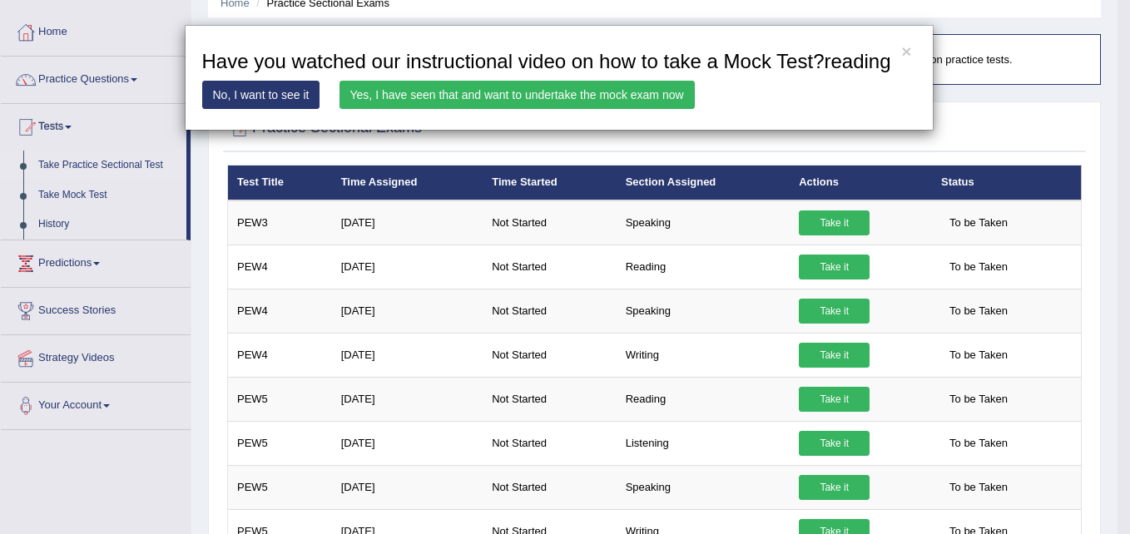
click at [600, 101] on link "Yes, I have seen that and want to undertake the mock exam now" at bounding box center [516, 95] width 355 height 28
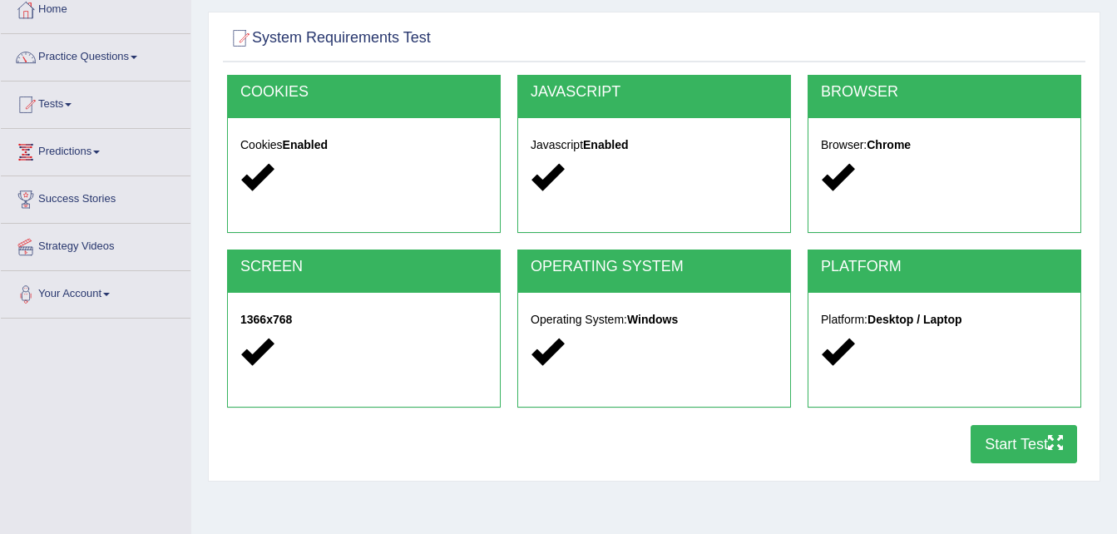
scroll to position [111, 0]
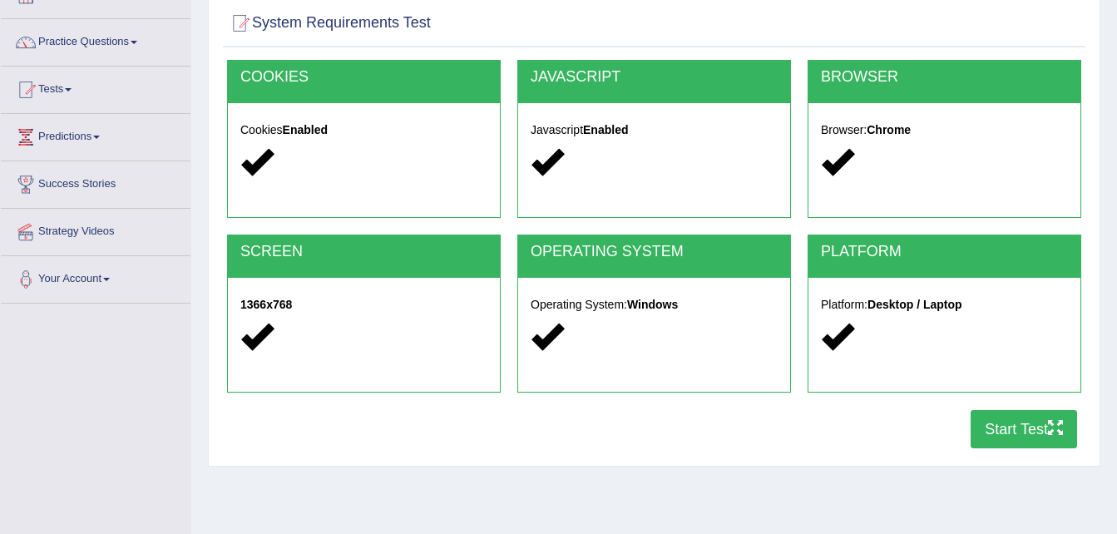
click at [1044, 426] on button "Start Test" at bounding box center [1024, 429] width 106 height 38
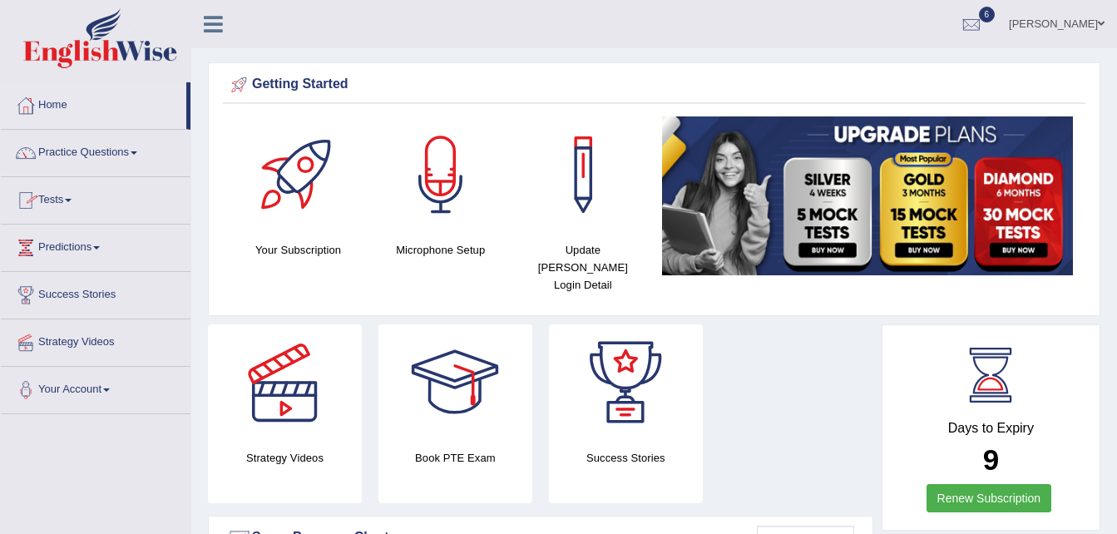
click at [42, 199] on link "Tests" at bounding box center [96, 198] width 190 height 42
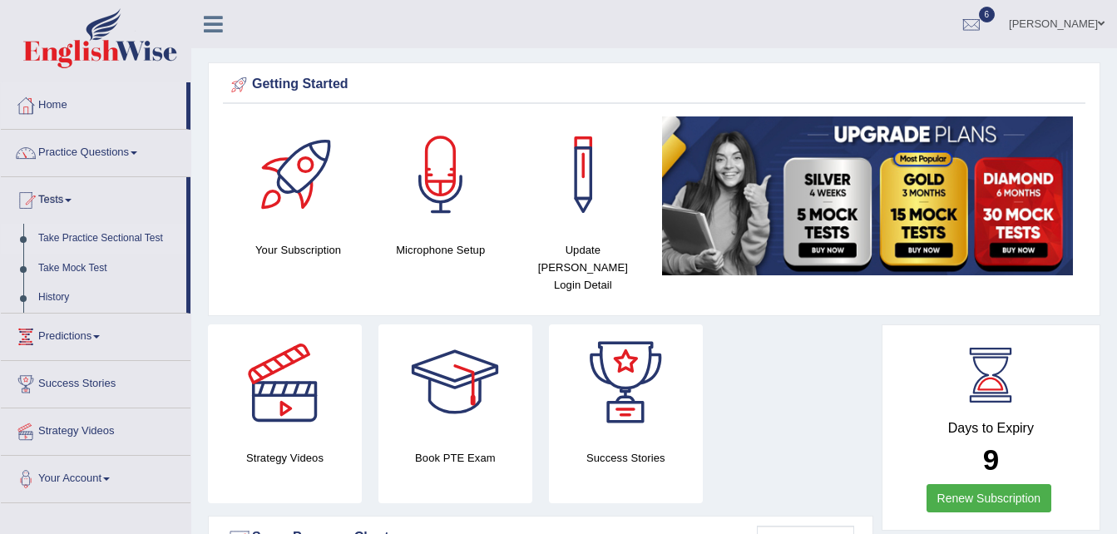
click at [56, 238] on link "Take Practice Sectional Test" at bounding box center [109, 239] width 156 height 30
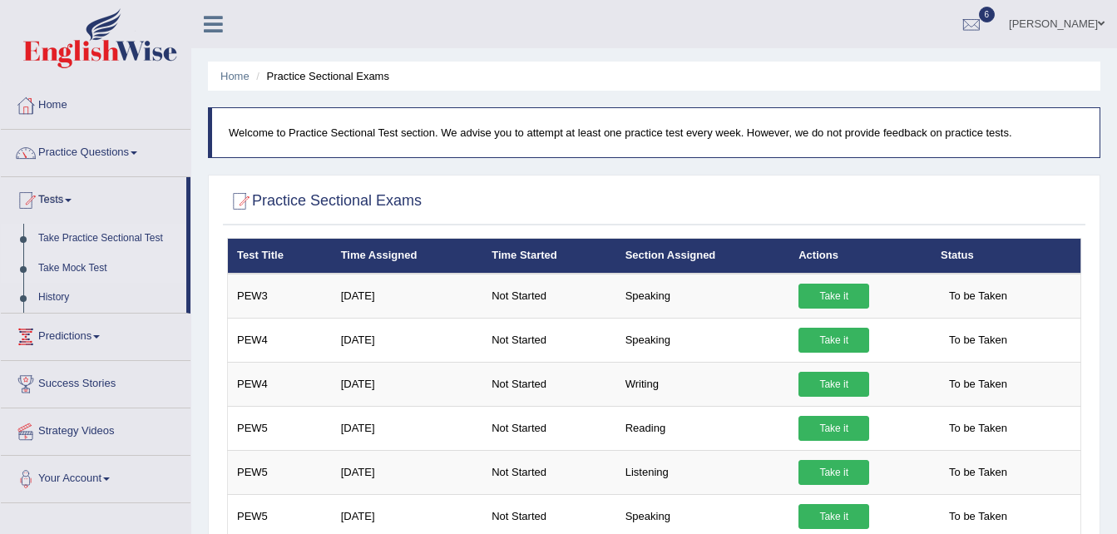
click at [67, 265] on link "Take Mock Test" at bounding box center [109, 269] width 156 height 30
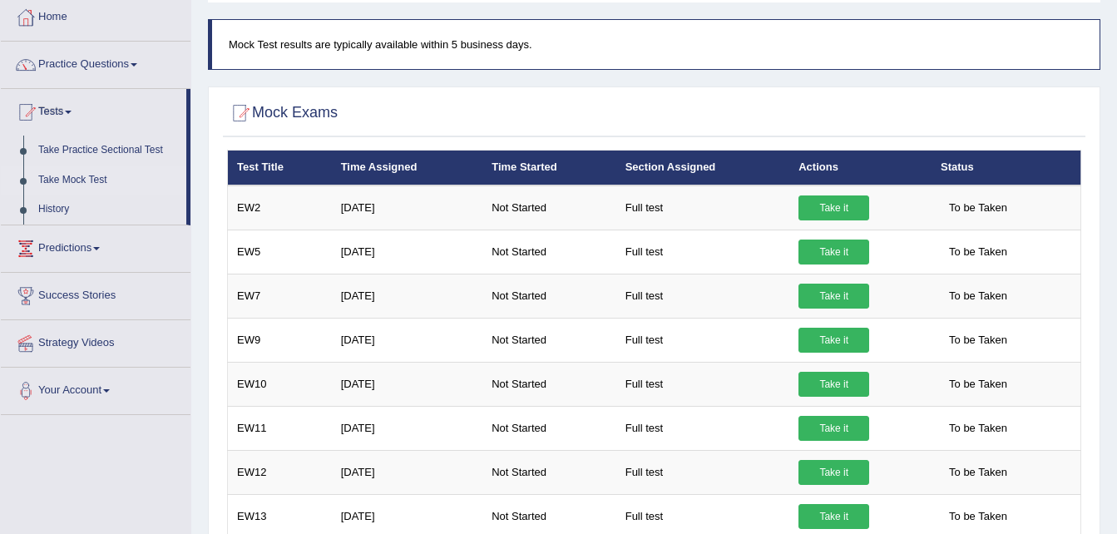
scroll to position [87, 0]
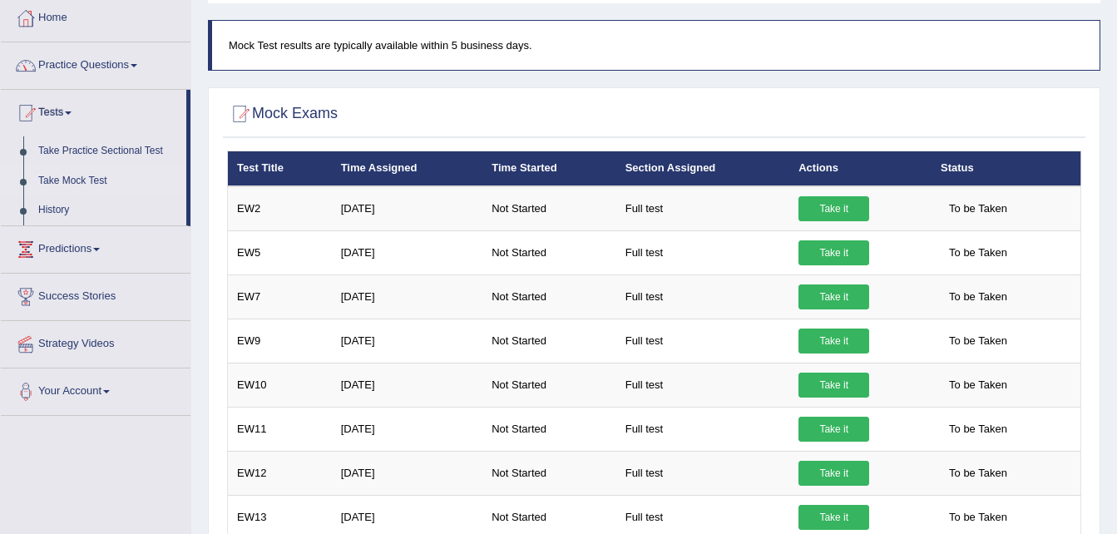
click at [61, 68] on link "Practice Questions" at bounding box center [96, 63] width 190 height 42
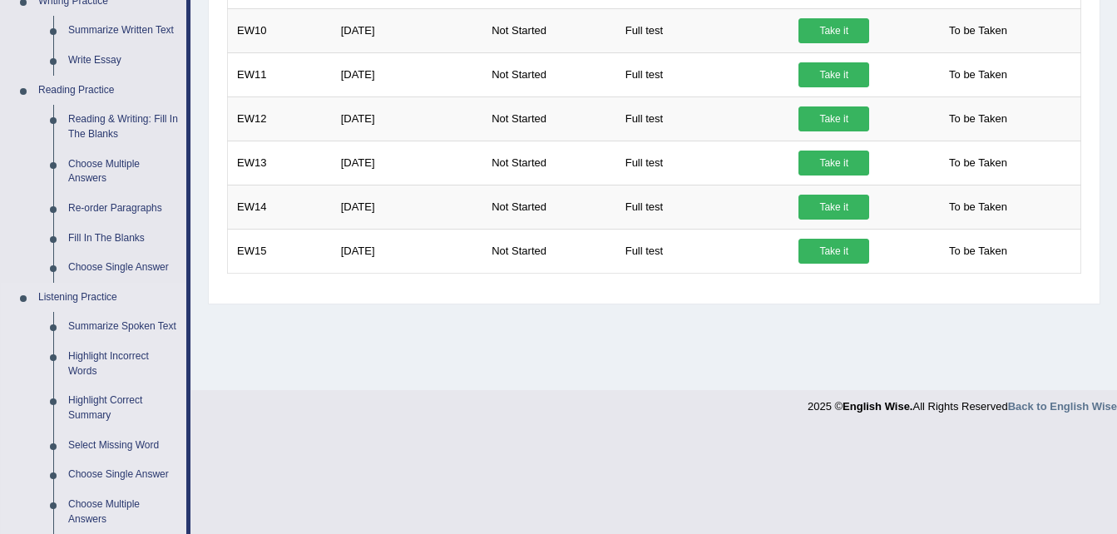
scroll to position [440, 0]
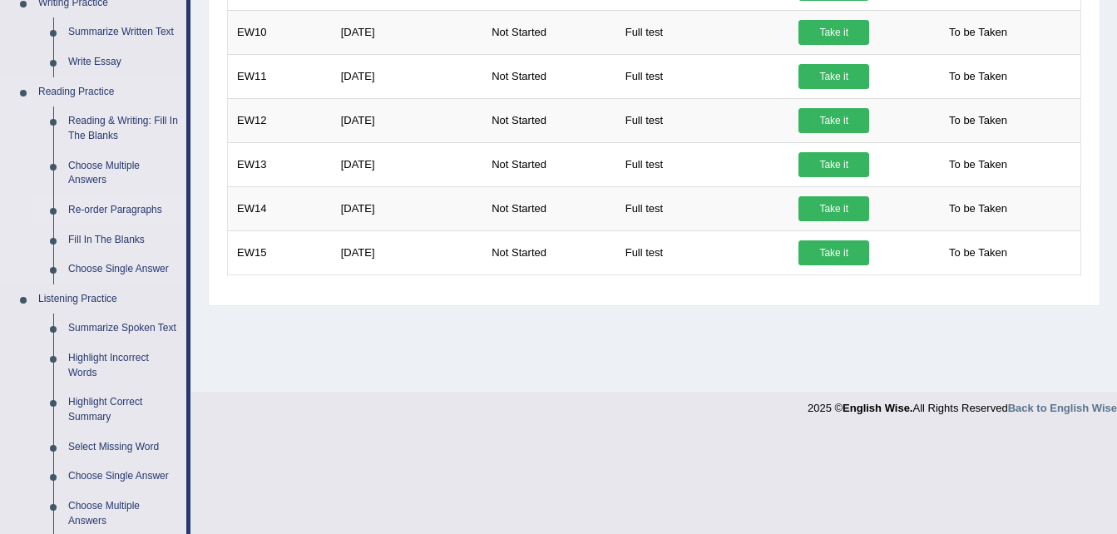
click at [96, 215] on link "Re-order Paragraphs" at bounding box center [124, 210] width 126 height 30
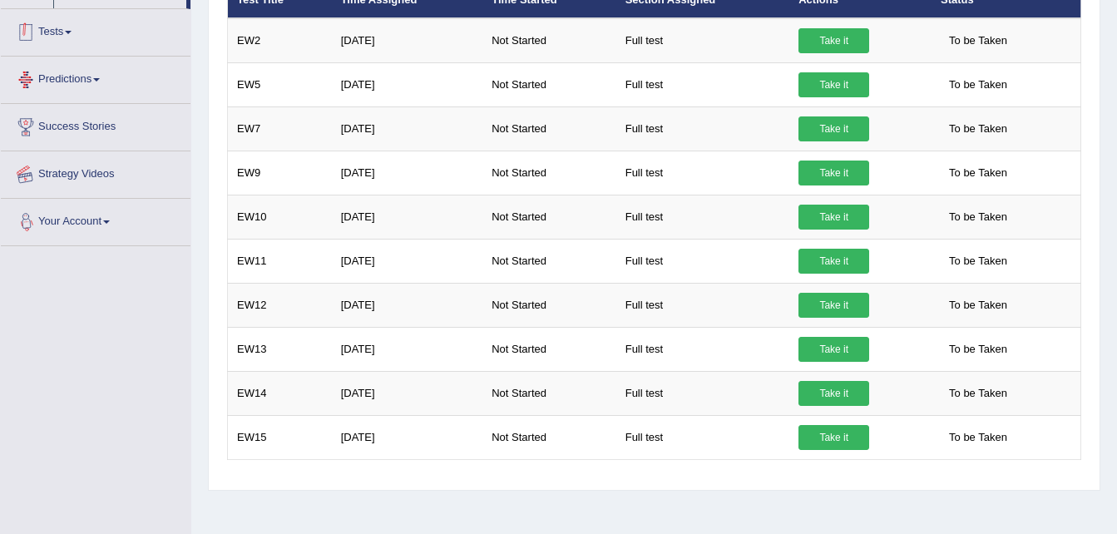
scroll to position [339, 0]
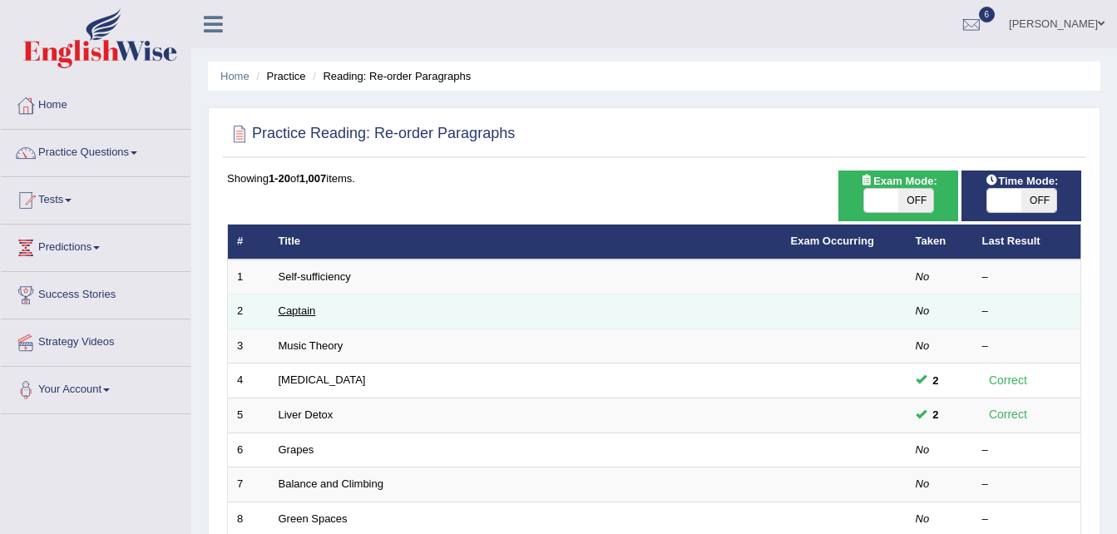
click at [292, 309] on link "Captain" at bounding box center [297, 310] width 37 height 12
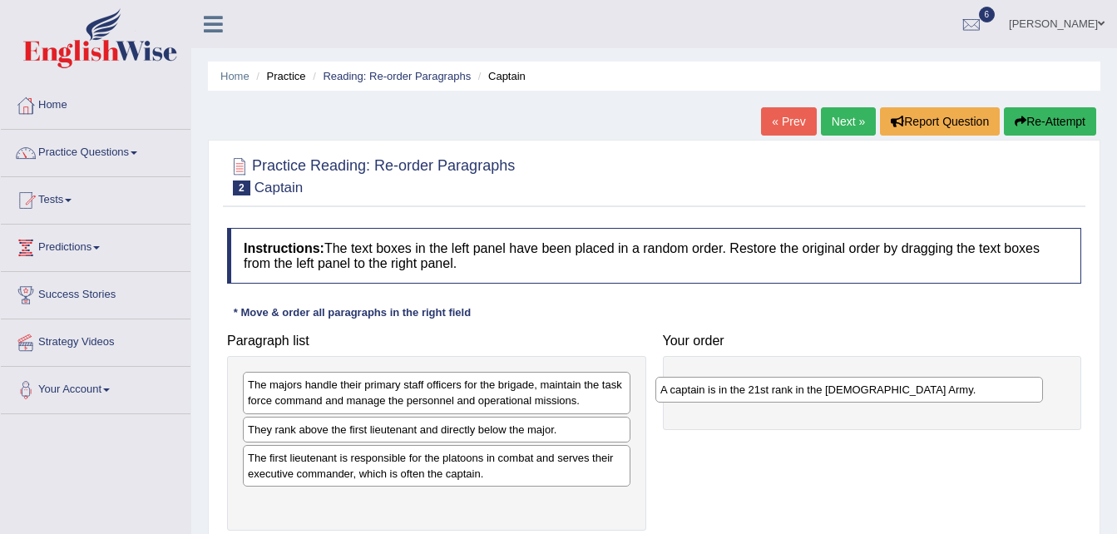
drag, startPoint x: 274, startPoint y: 432, endPoint x: 687, endPoint y: 392, distance: 414.5
click at [687, 392] on div "A captain is in the 21st rank in the [DEMOGRAPHIC_DATA] Army." at bounding box center [849, 390] width 388 height 26
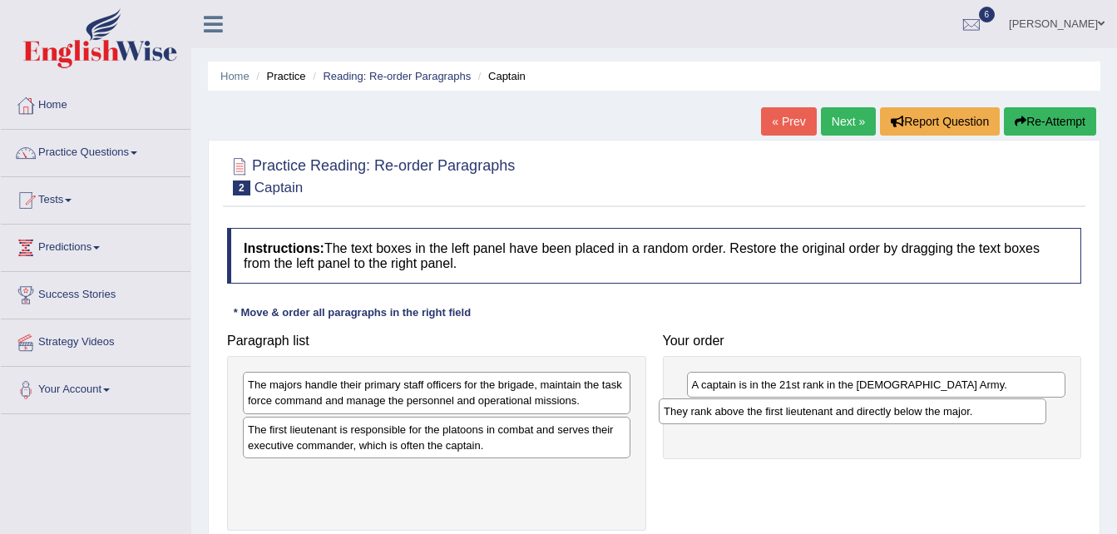
drag, startPoint x: 299, startPoint y: 427, endPoint x: 714, endPoint y: 408, distance: 416.3
click at [714, 408] on div "They rank above the first lieutenant and directly below the major." at bounding box center [853, 411] width 388 height 26
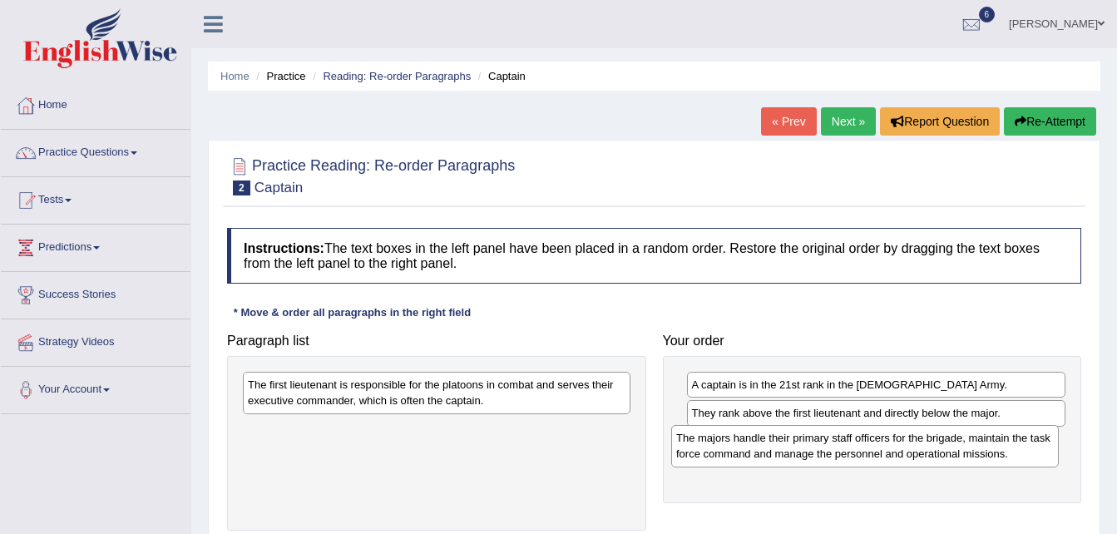
drag, startPoint x: 373, startPoint y: 381, endPoint x: 801, endPoint y: 433, distance: 431.5
click at [801, 433] on div "The majors handle their primary staff officers for the brigade, maintain the ta…" at bounding box center [865, 446] width 388 height 42
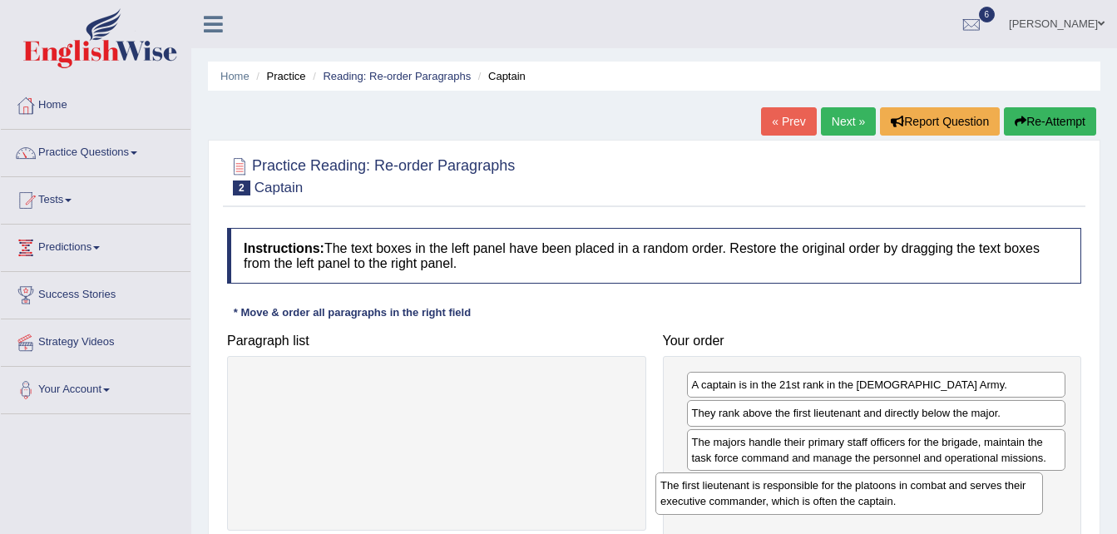
drag, startPoint x: 453, startPoint y: 400, endPoint x: 869, endPoint y: 501, distance: 427.9
click at [869, 501] on div "The first lieutenant is responsible for the platoons in combat and serves their…" at bounding box center [849, 493] width 388 height 42
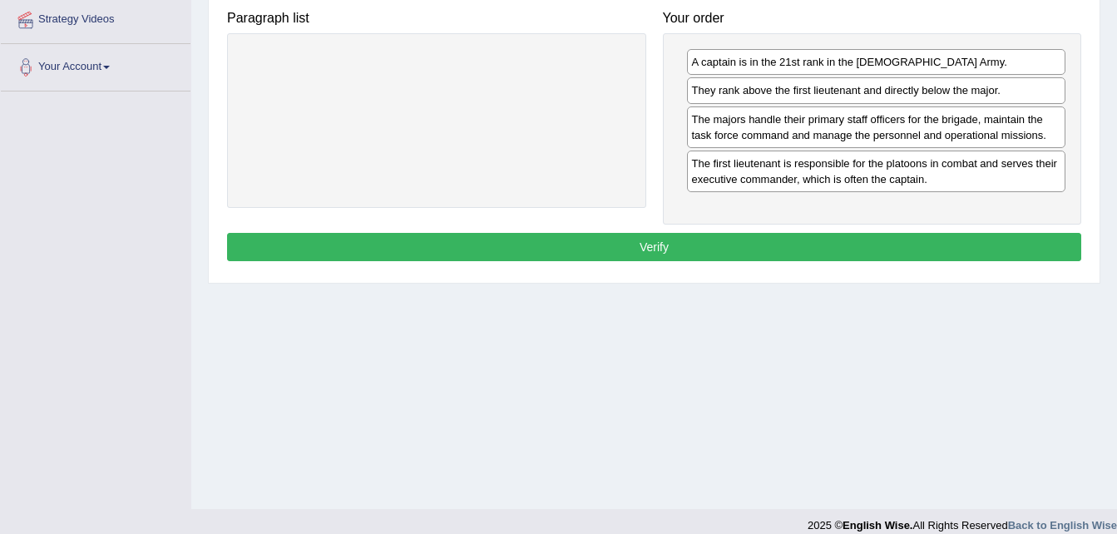
scroll to position [324, 0]
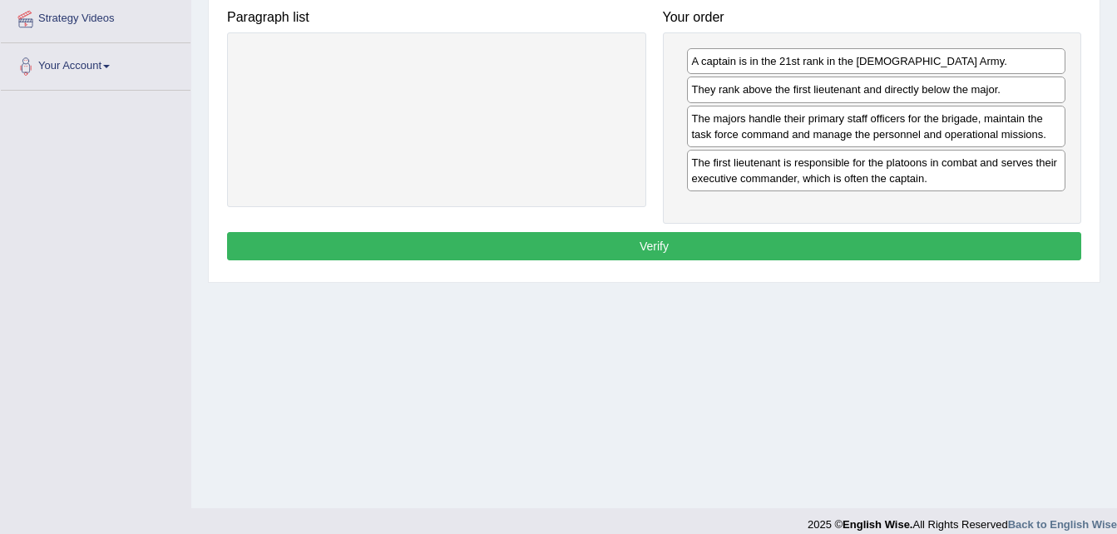
click at [686, 253] on button "Verify" at bounding box center [654, 246] width 854 height 28
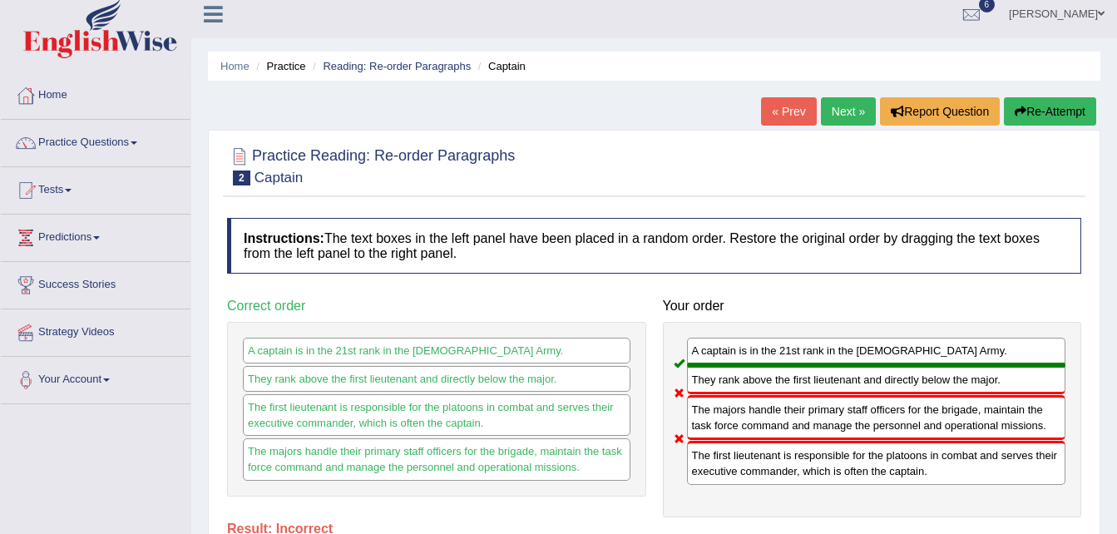
scroll to position [9, 0]
click at [1033, 115] on button "Re-Attempt" at bounding box center [1050, 112] width 92 height 28
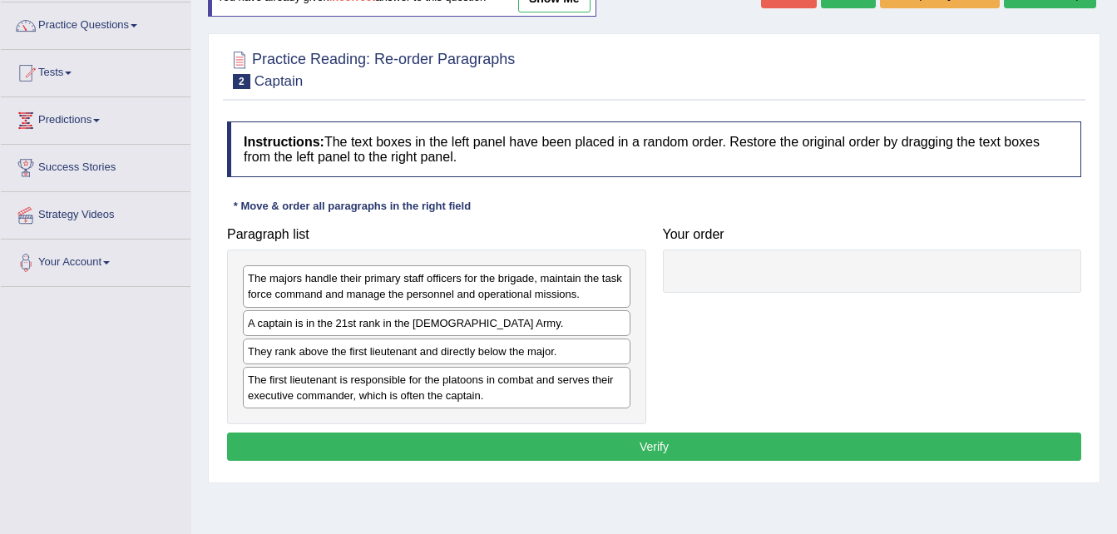
scroll to position [131, 0]
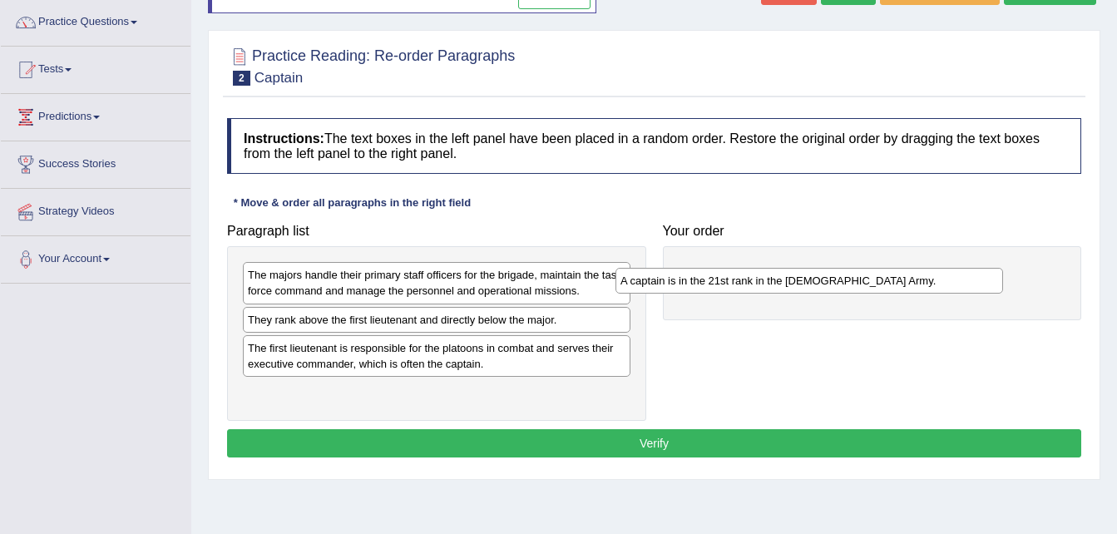
drag, startPoint x: 359, startPoint y: 319, endPoint x: 732, endPoint y: 280, distance: 374.7
click at [732, 280] on div "A captain is in the 21st rank in the [DEMOGRAPHIC_DATA] Army." at bounding box center [809, 281] width 388 height 26
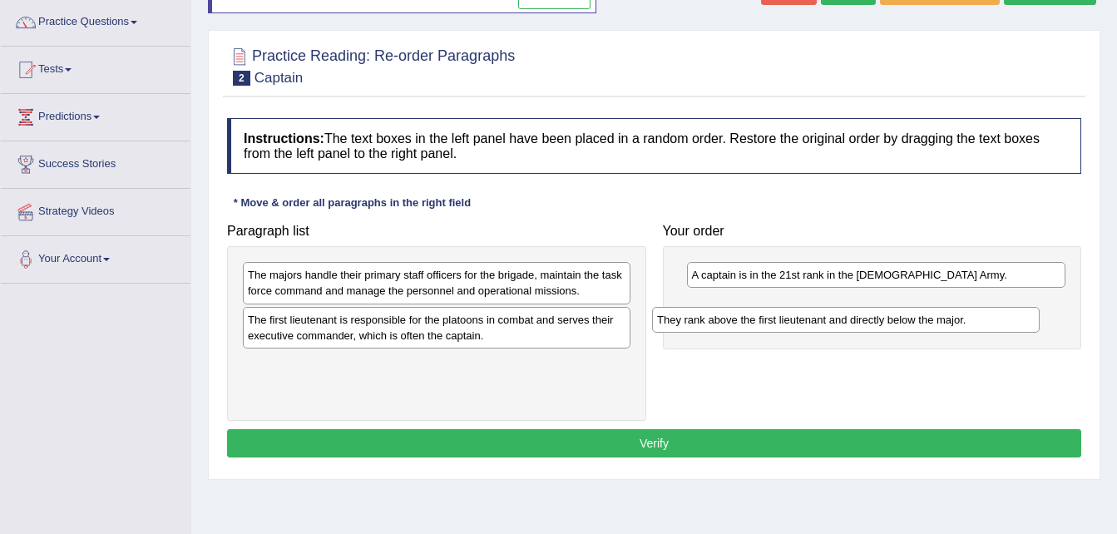
drag, startPoint x: 369, startPoint y: 319, endPoint x: 793, endPoint y: 312, distance: 424.3
click at [793, 312] on div "They rank above the first lieutenant and directly below the major." at bounding box center [846, 320] width 388 height 26
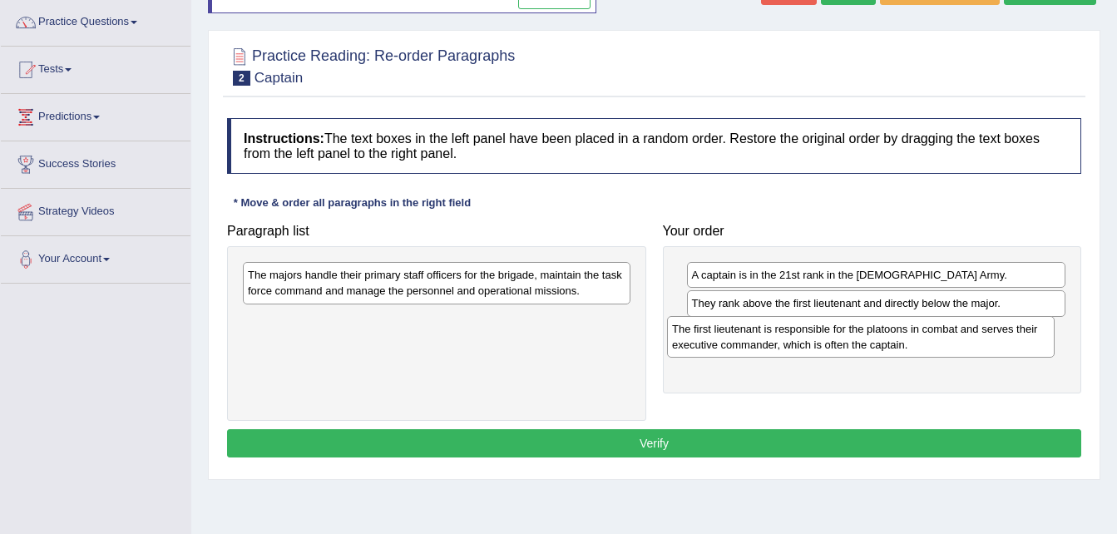
drag, startPoint x: 370, startPoint y: 332, endPoint x: 805, endPoint y: 345, distance: 435.2
click at [805, 345] on div "The first lieutenant is responsible for the platoons in combat and serves their…" at bounding box center [861, 337] width 388 height 42
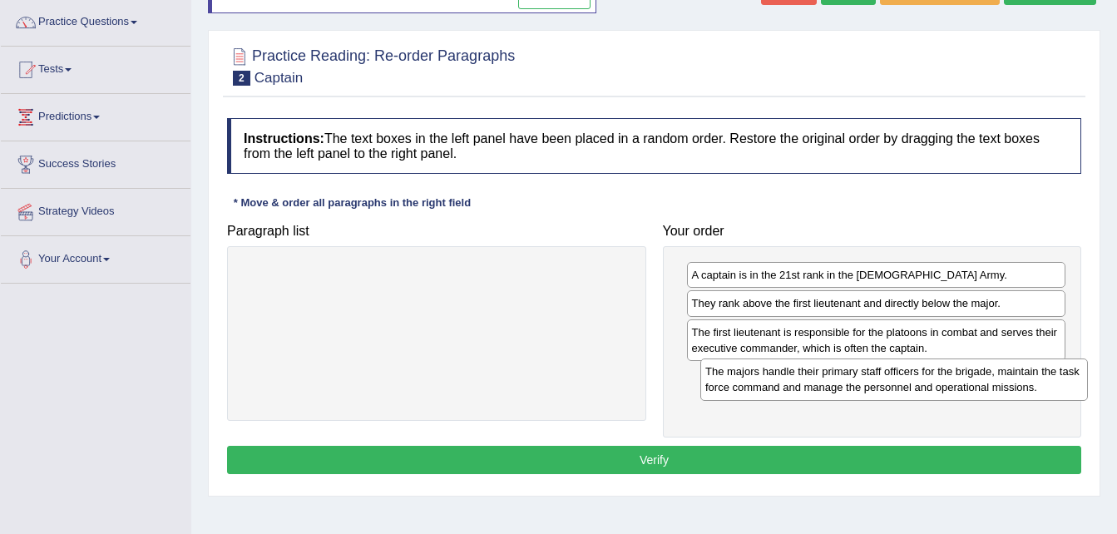
drag, startPoint x: 545, startPoint y: 287, endPoint x: 1004, endPoint y: 383, distance: 469.0
click at [1004, 383] on div "The majors handle their primary staff officers for the brigade, maintain the ta…" at bounding box center [894, 379] width 388 height 42
click at [737, 456] on button "Verify" at bounding box center [654, 460] width 854 height 28
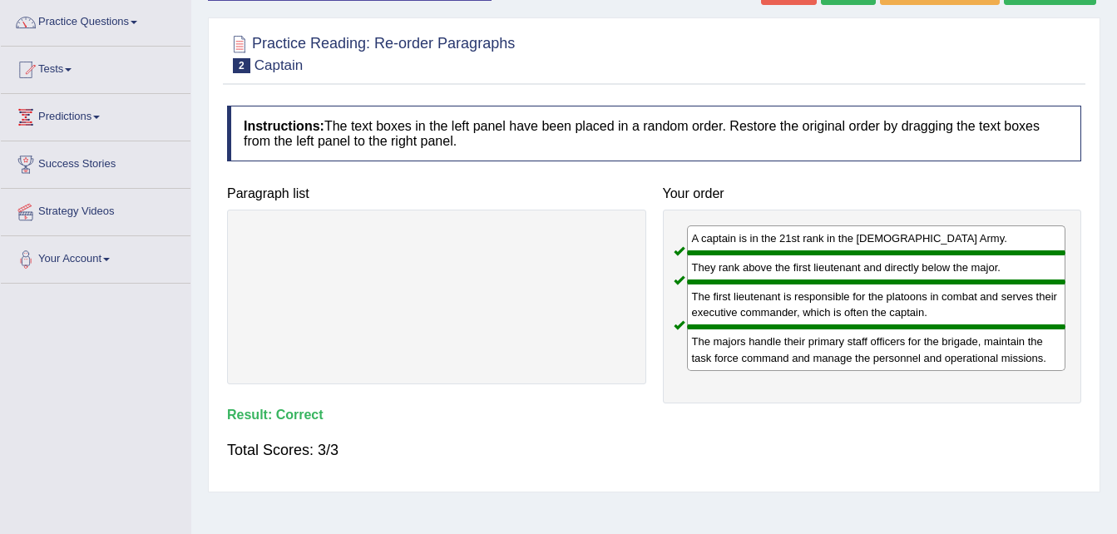
scroll to position [0, 0]
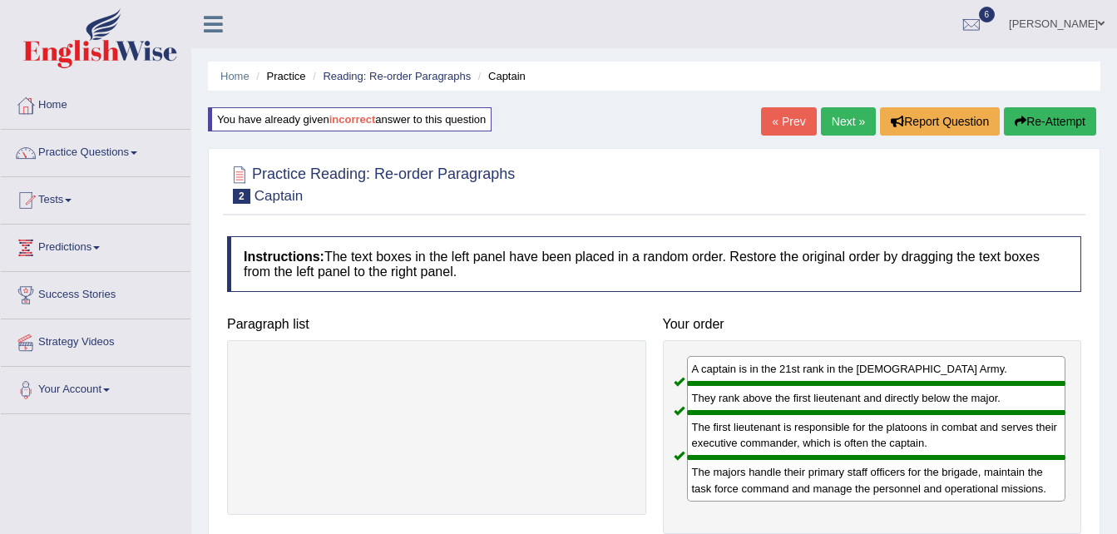
click at [847, 126] on link "Next »" at bounding box center [848, 121] width 55 height 28
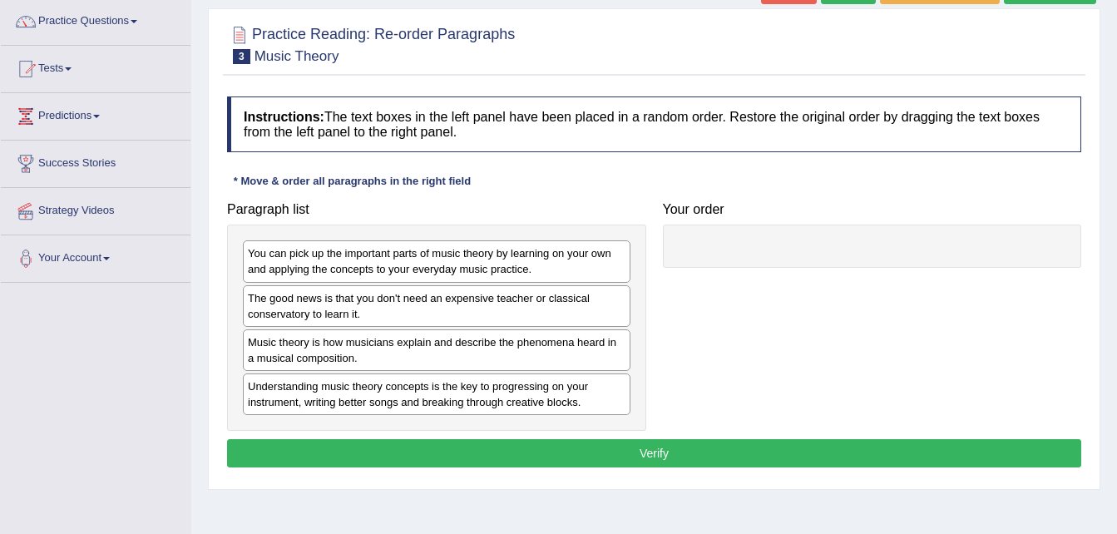
scroll to position [132, 0]
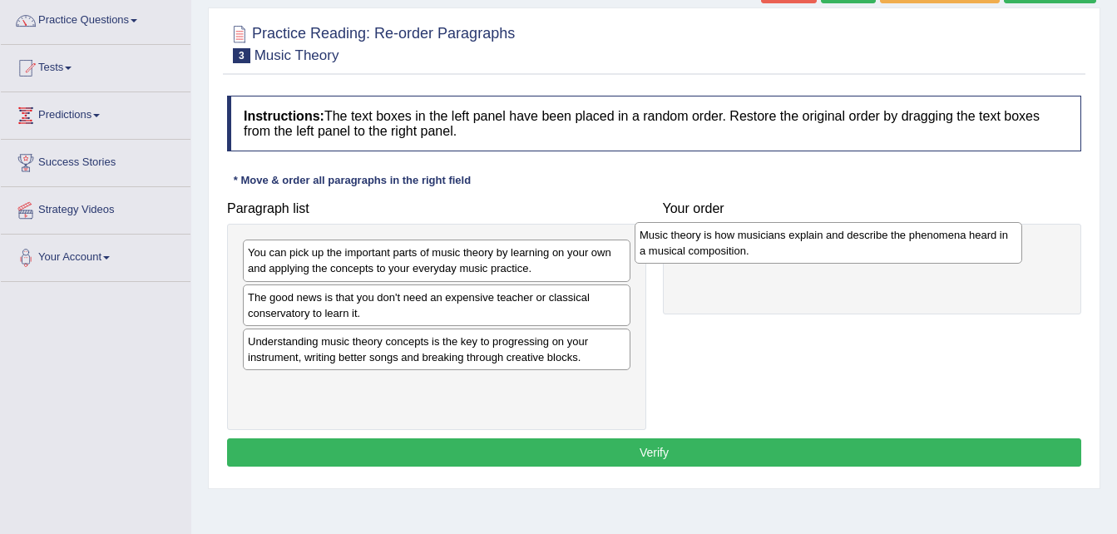
drag, startPoint x: 387, startPoint y: 348, endPoint x: 779, endPoint y: 241, distance: 406.0
click at [779, 241] on div "Music theory is how musicians explain and describe the phenomena heard in a mus…" at bounding box center [829, 243] width 388 height 42
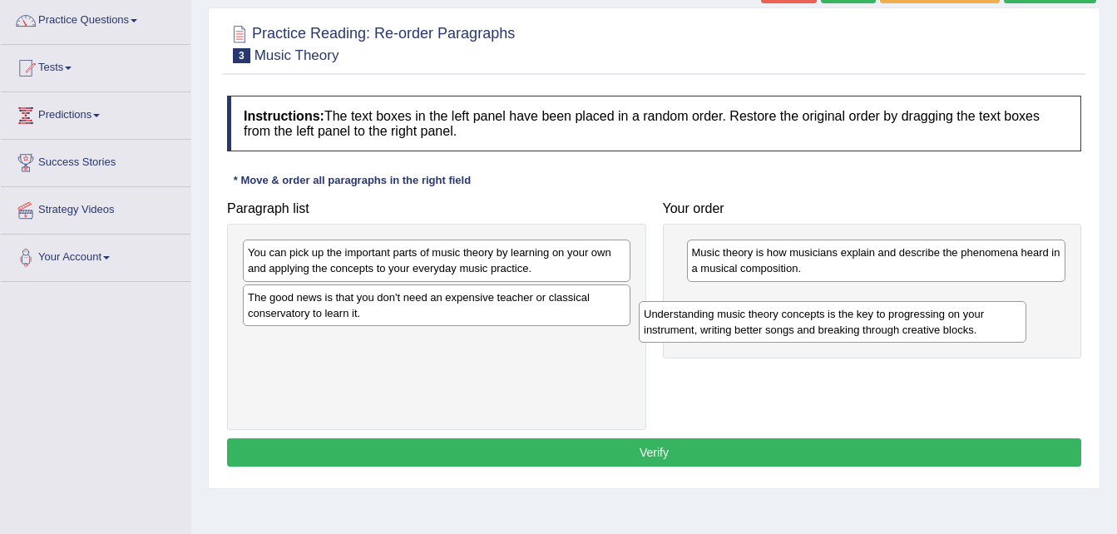
drag, startPoint x: 512, startPoint y: 353, endPoint x: 914, endPoint y: 323, distance: 402.9
click at [914, 323] on div "Understanding music theory concepts is the key to progressing on your instrumen…" at bounding box center [833, 322] width 388 height 42
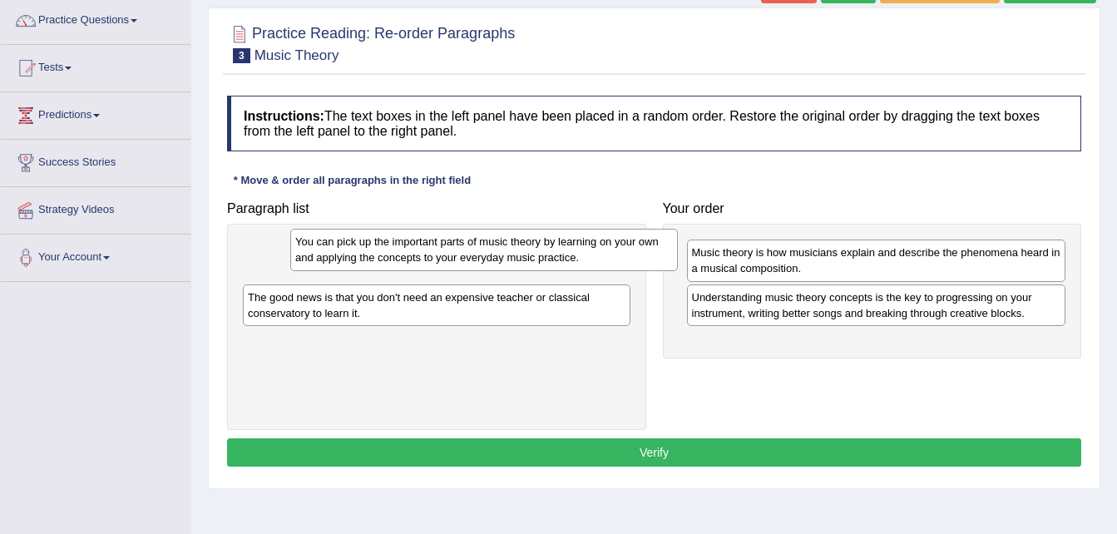
drag, startPoint x: 531, startPoint y: 260, endPoint x: 573, endPoint y: 249, distance: 43.8
click at [573, 249] on div "You can pick up the important parts of music theory by learning on your own and…" at bounding box center [484, 250] width 388 height 42
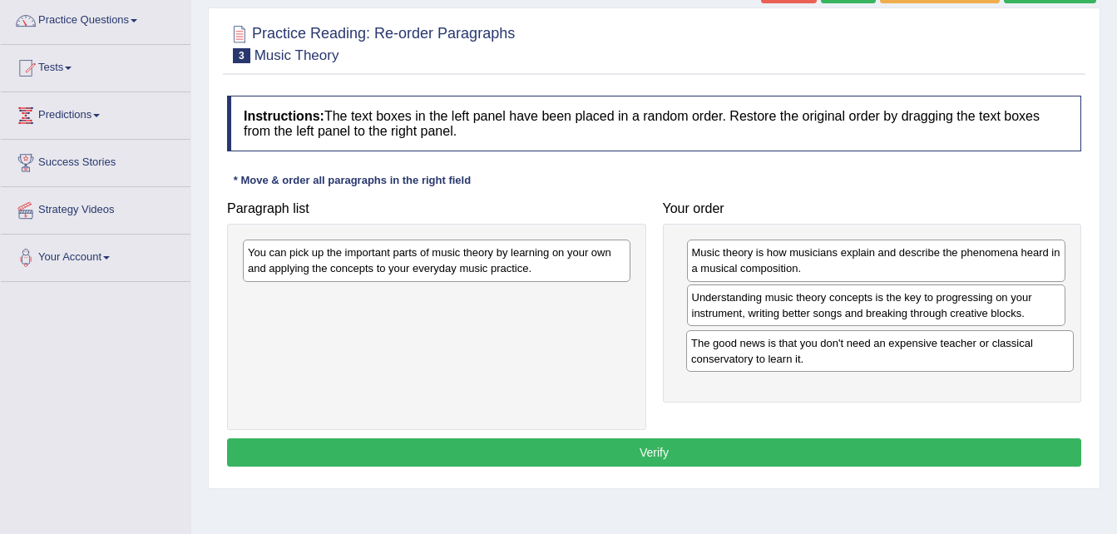
drag, startPoint x: 453, startPoint y: 304, endPoint x: 897, endPoint y: 350, distance: 445.7
click at [897, 350] on div "The good news is that you don't need an expensive teacher or classical conserva…" at bounding box center [880, 351] width 388 height 42
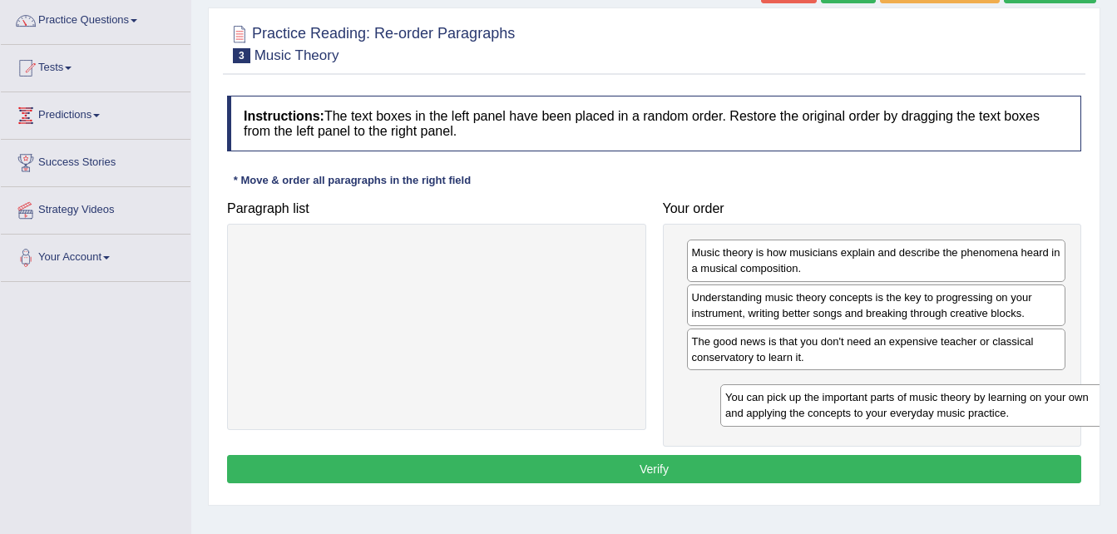
drag, startPoint x: 472, startPoint y: 255, endPoint x: 949, endPoint y: 400, distance: 498.9
click at [949, 400] on div "You can pick up the important parts of music theory by learning on your own and…" at bounding box center [914, 405] width 388 height 42
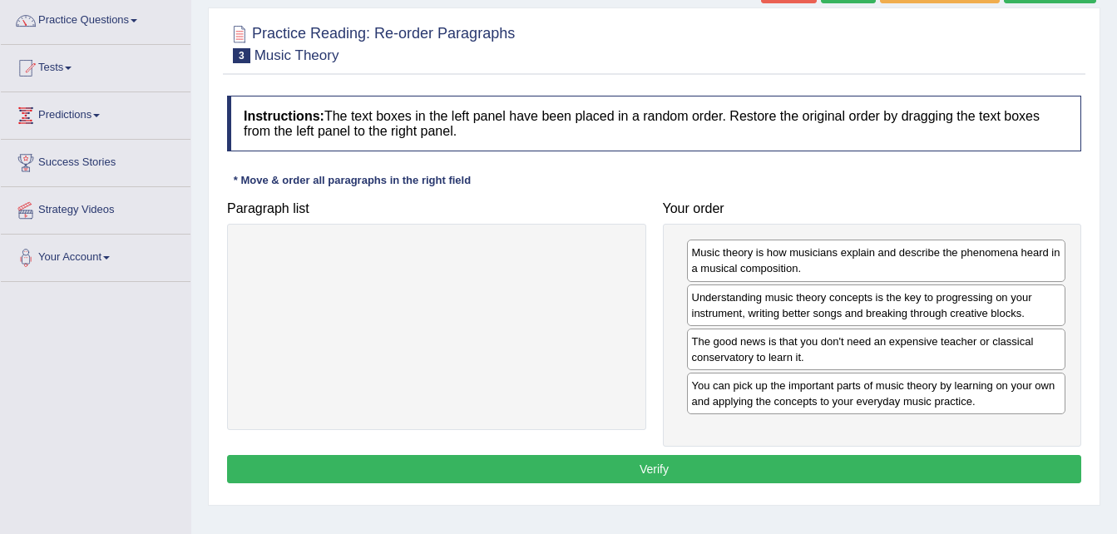
click at [747, 456] on button "Verify" at bounding box center [654, 469] width 854 height 28
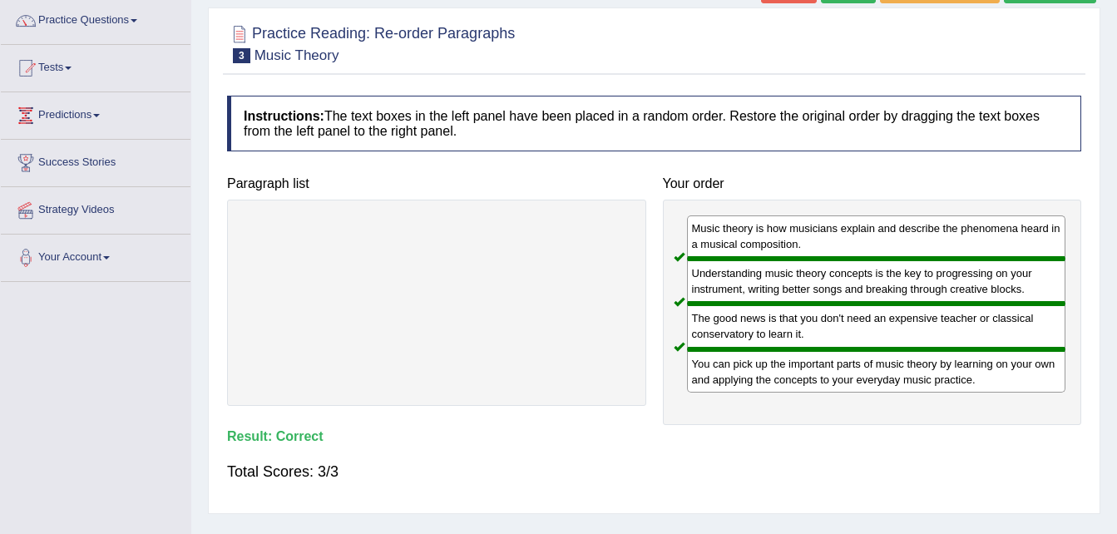
scroll to position [0, 0]
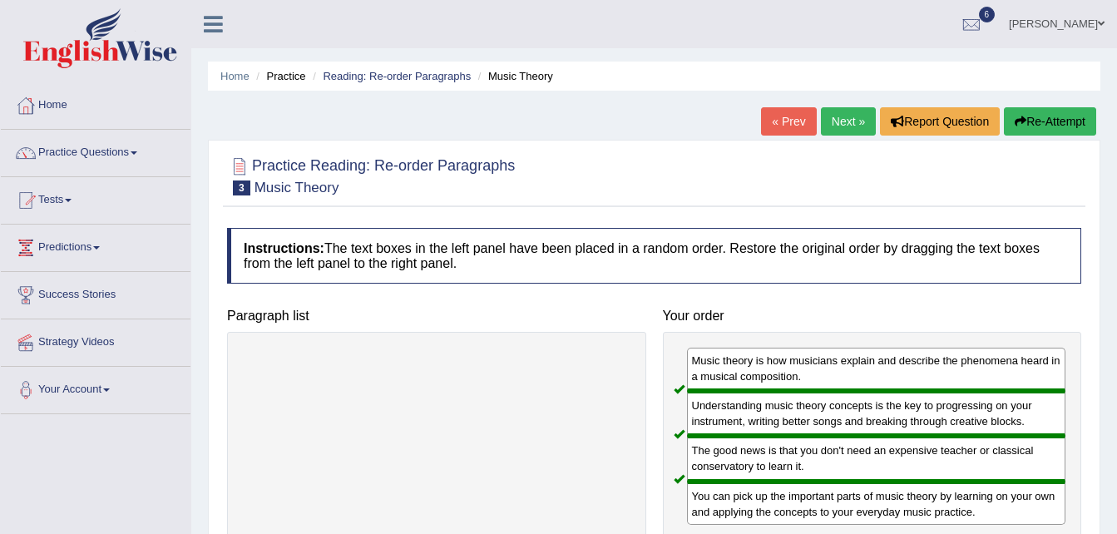
click at [851, 117] on link "Next »" at bounding box center [848, 121] width 55 height 28
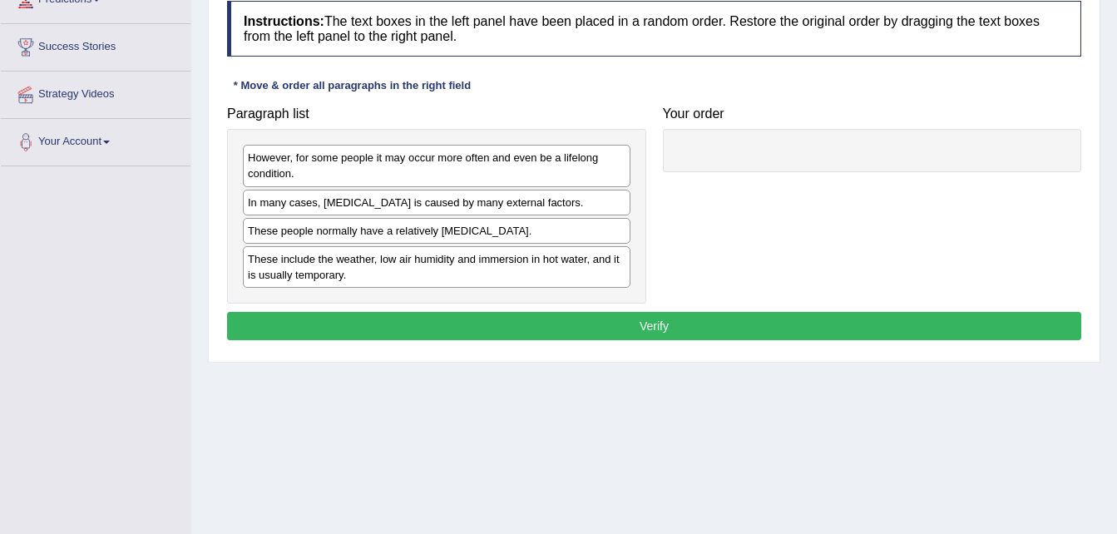
scroll to position [251, 0]
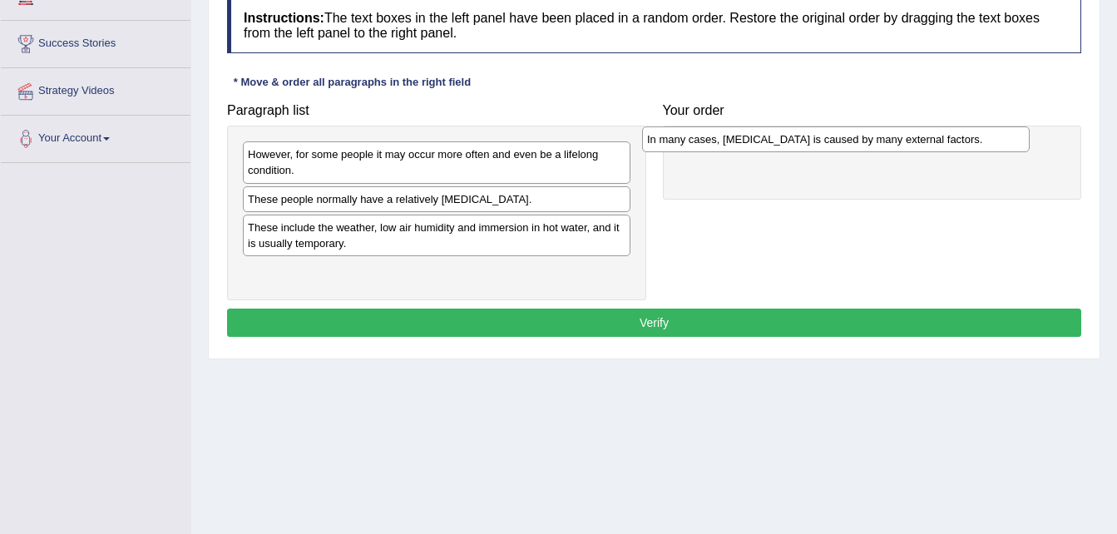
drag, startPoint x: 357, startPoint y: 195, endPoint x: 757, endPoint y: 136, distance: 404.5
click at [757, 136] on div "In many cases, [MEDICAL_DATA] is caused by many external factors." at bounding box center [836, 139] width 388 height 26
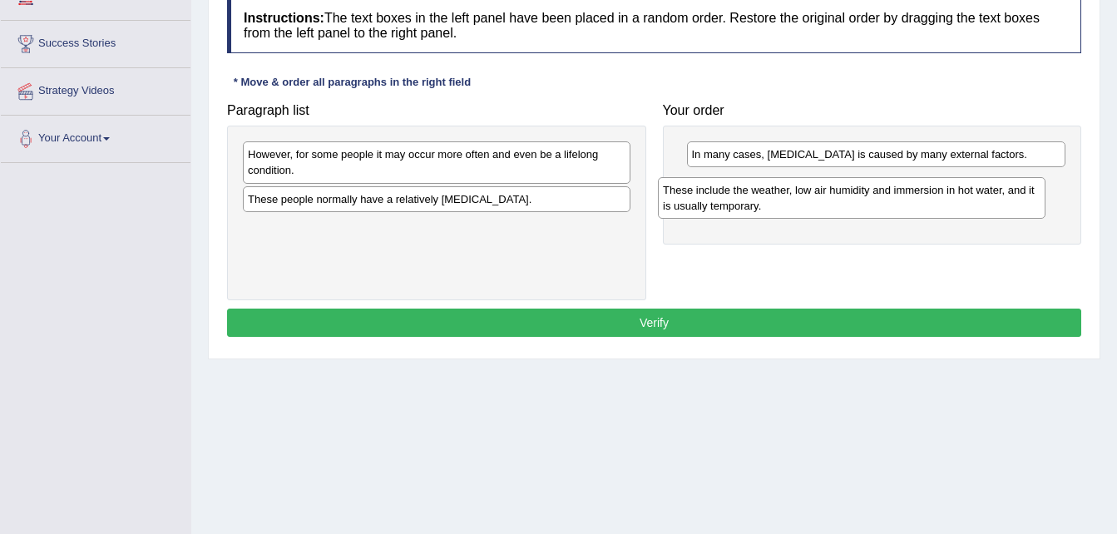
drag, startPoint x: 403, startPoint y: 237, endPoint x: 818, endPoint y: 200, distance: 416.7
click at [818, 200] on div "These include the weather, low air humidity and immersion in hot water, and it …" at bounding box center [852, 198] width 388 height 42
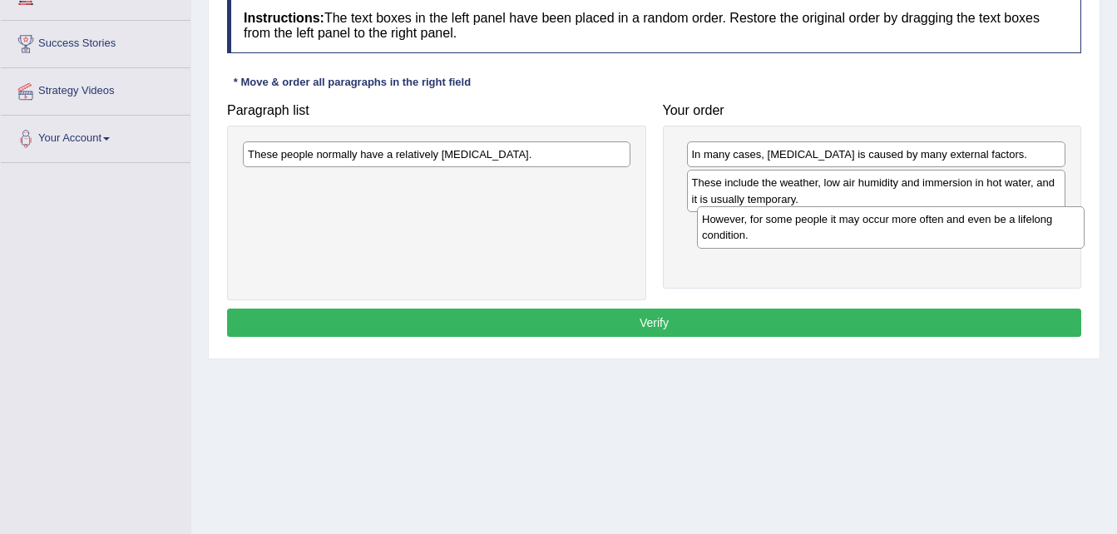
drag, startPoint x: 477, startPoint y: 175, endPoint x: 932, endPoint y: 240, distance: 458.7
click at [932, 240] on div "However, for some people it may occur more often and even be a lifelong conditi…" at bounding box center [891, 227] width 388 height 42
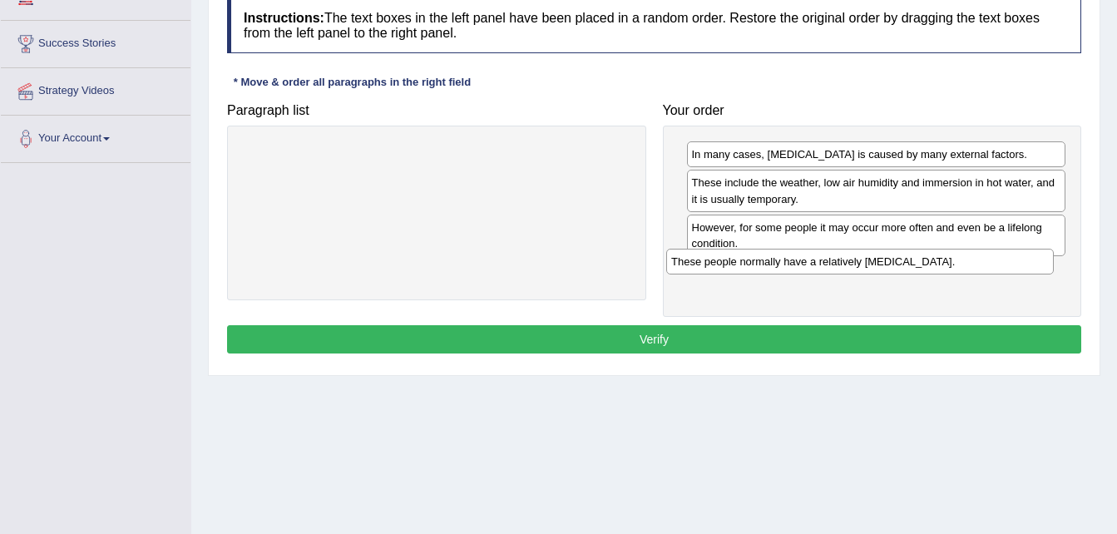
drag, startPoint x: 538, startPoint y: 155, endPoint x: 962, endPoint y: 262, distance: 436.7
click at [962, 262] on div "These people normally have a relatively sensitive skin." at bounding box center [860, 262] width 388 height 26
click at [730, 334] on button "Verify" at bounding box center [654, 339] width 854 height 28
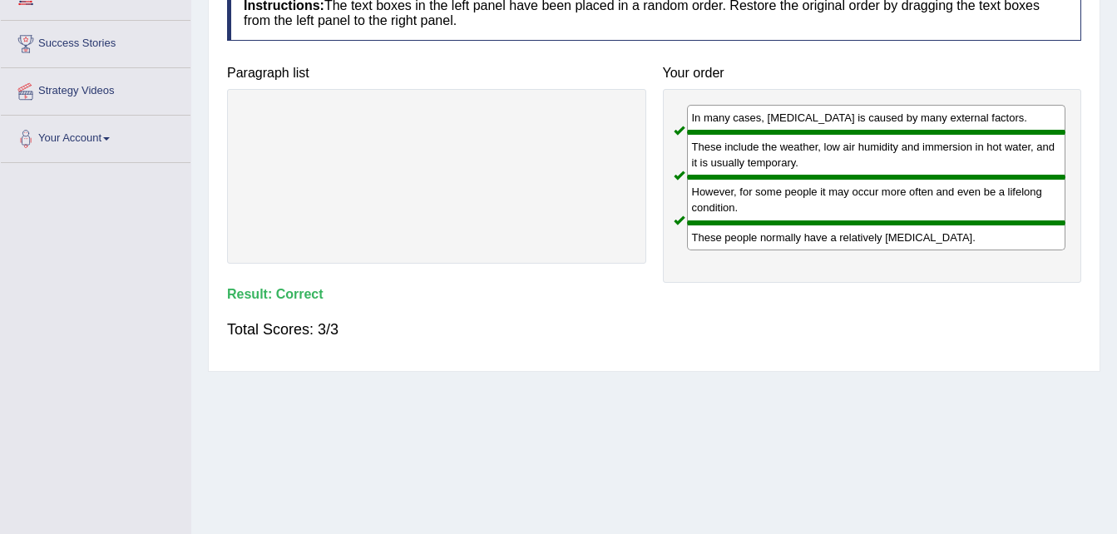
scroll to position [0, 0]
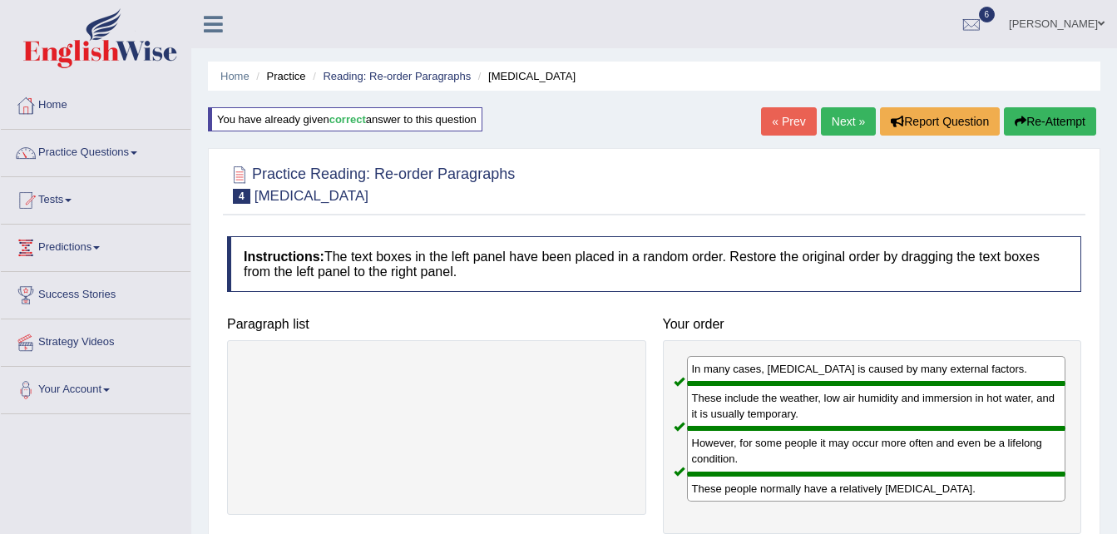
click at [845, 128] on link "Next »" at bounding box center [848, 121] width 55 height 28
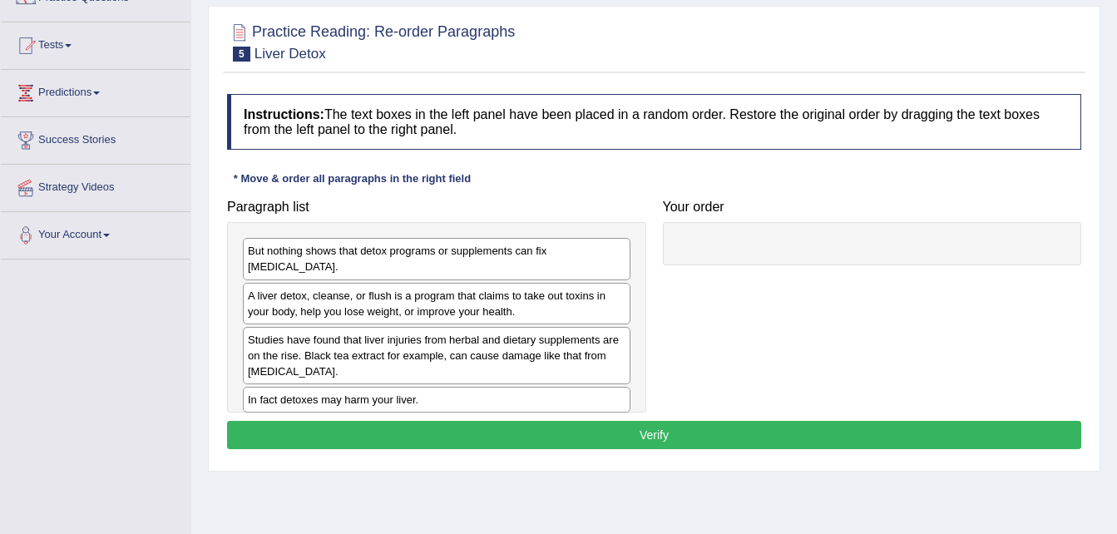
scroll to position [156, 0]
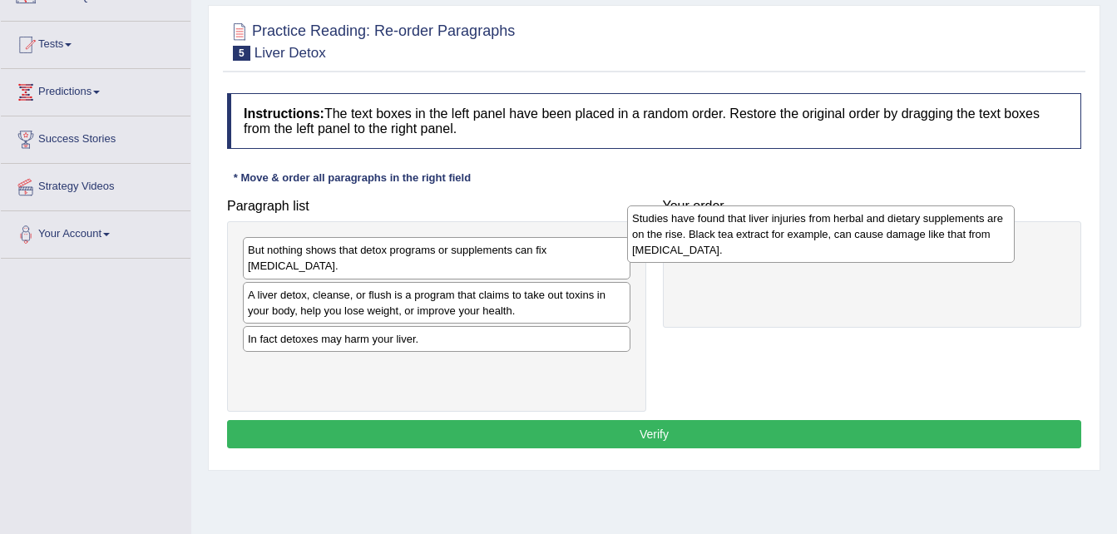
drag, startPoint x: 317, startPoint y: 346, endPoint x: 702, endPoint y: 241, distance: 399.1
click at [702, 241] on div "Studies have found that liver injuries from herbal and dietary supplements are …" at bounding box center [821, 233] width 388 height 57
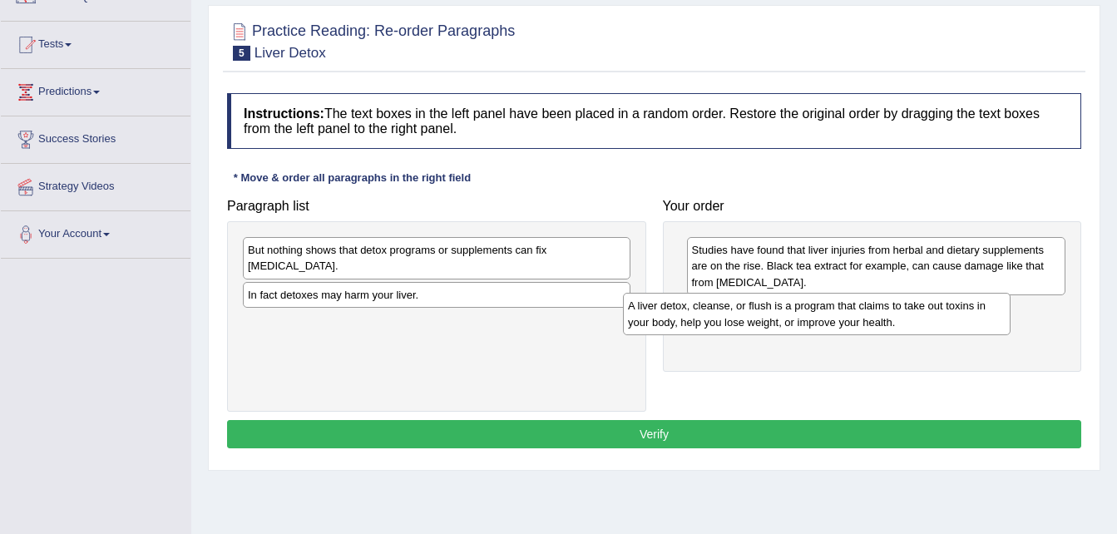
drag, startPoint x: 422, startPoint y: 273, endPoint x: 807, endPoint y: 300, distance: 386.1
click at [807, 300] on div "A liver detox, cleanse, or flush is a program that claims to take out toxins in…" at bounding box center [817, 314] width 388 height 42
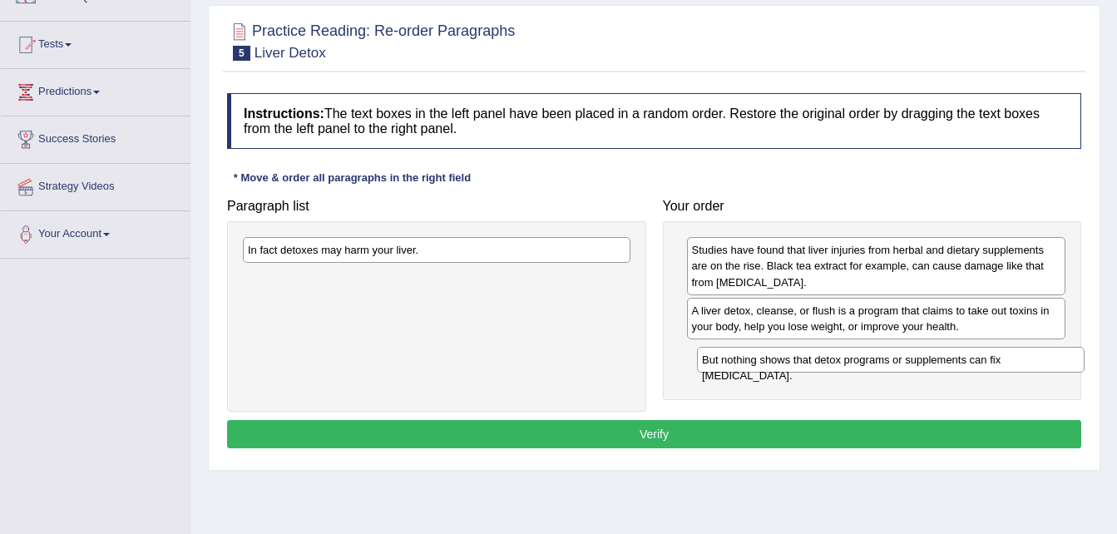
drag, startPoint x: 457, startPoint y: 246, endPoint x: 912, endPoint y: 355, distance: 467.8
click at [912, 355] on div "But nothing shows that detox programs or supplements can fix [MEDICAL_DATA]." at bounding box center [891, 360] width 388 height 26
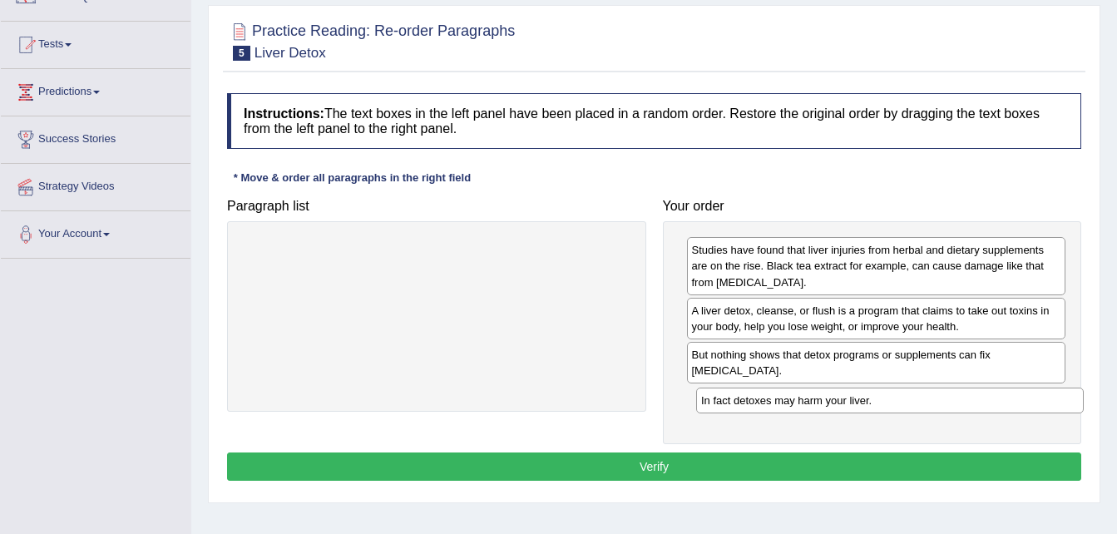
drag, startPoint x: 572, startPoint y: 249, endPoint x: 1026, endPoint y: 399, distance: 477.7
click at [1026, 399] on div "In fact detoxes may harm your liver." at bounding box center [890, 401] width 388 height 26
click at [789, 452] on button "Verify" at bounding box center [654, 466] width 854 height 28
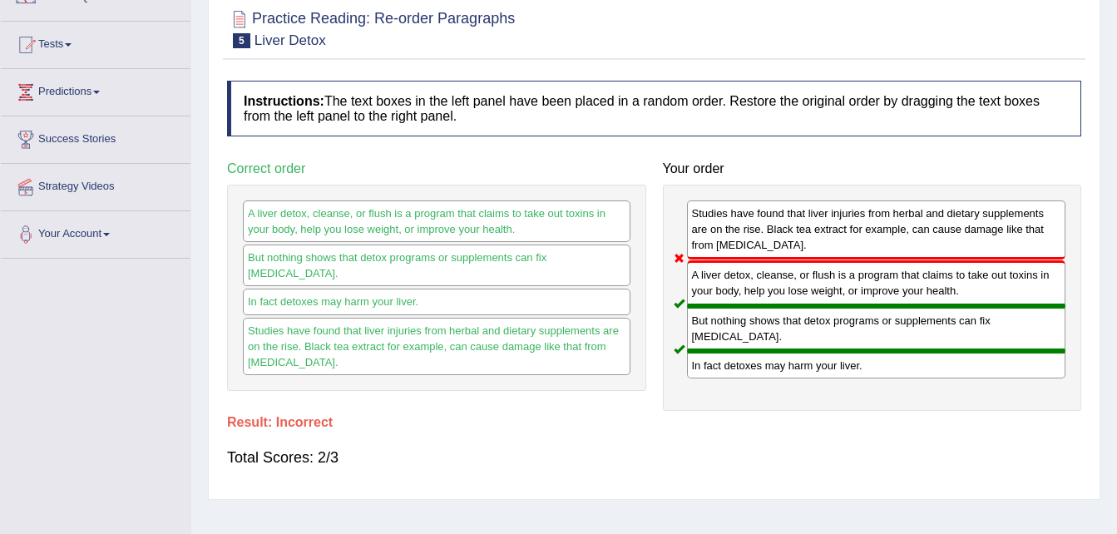
scroll to position [0, 0]
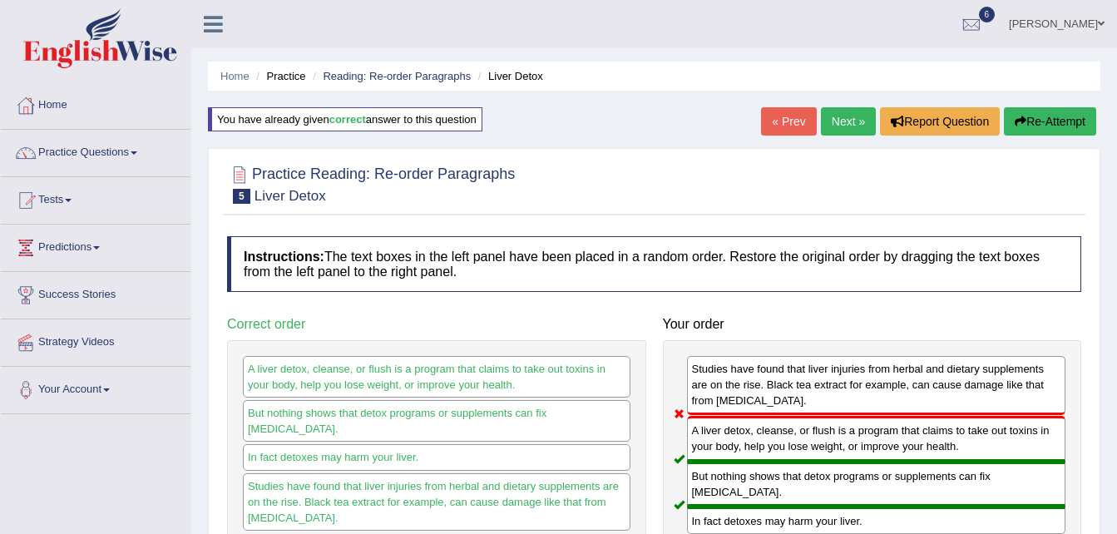
click at [1050, 121] on button "Re-Attempt" at bounding box center [1050, 121] width 92 height 28
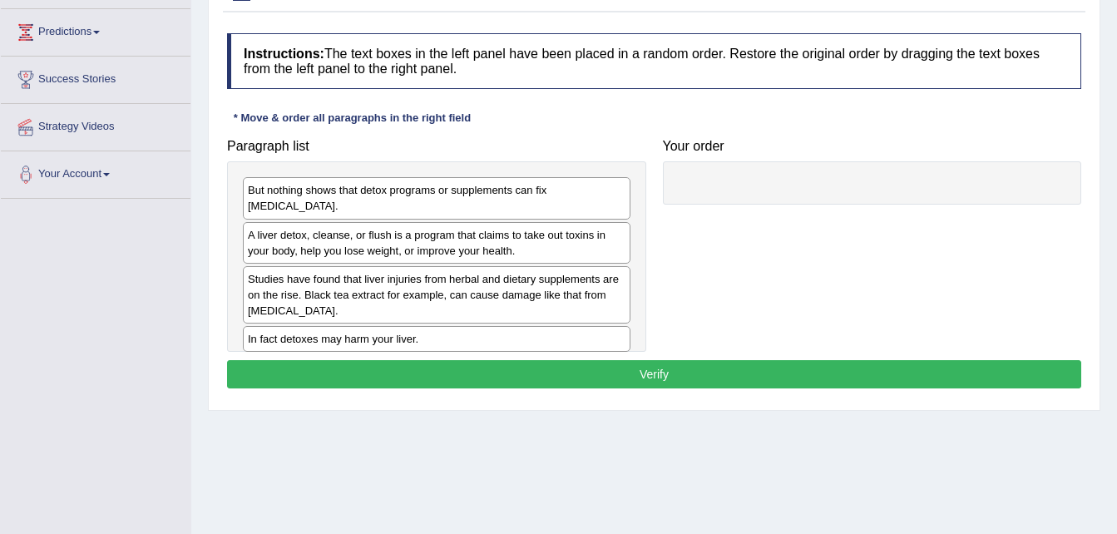
scroll to position [217, 0]
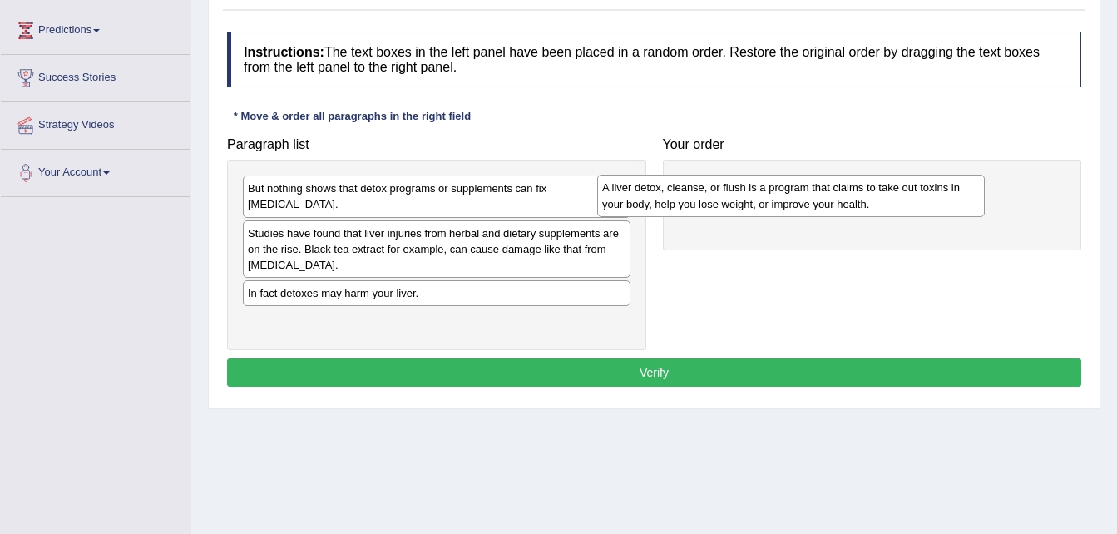
drag, startPoint x: 352, startPoint y: 215, endPoint x: 707, endPoint y: 184, distance: 356.5
click at [707, 184] on div "A liver detox, cleanse, or flush is a program that claims to take out toxins in…" at bounding box center [791, 196] width 388 height 42
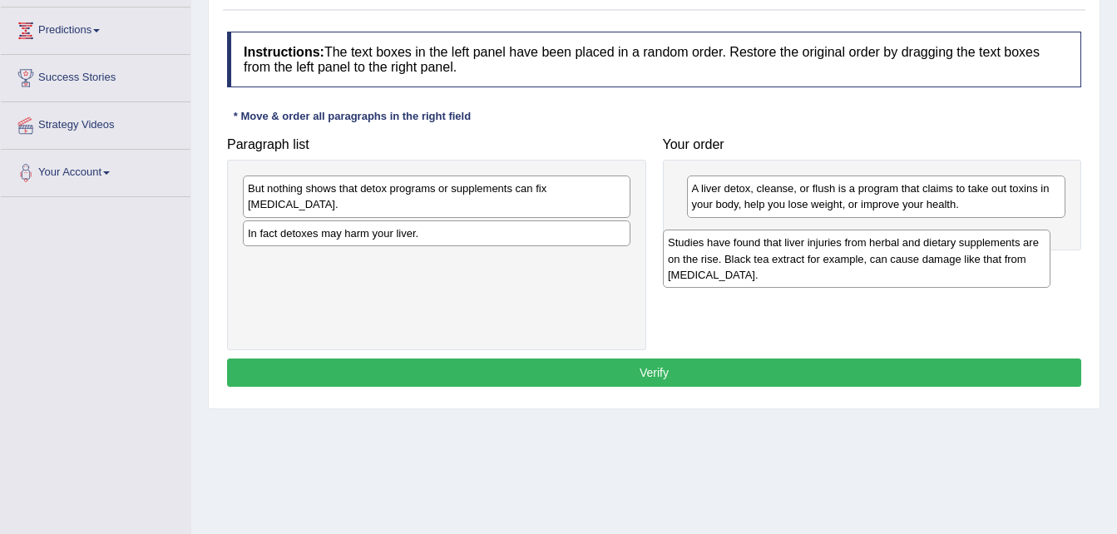
drag, startPoint x: 359, startPoint y: 225, endPoint x: 785, endPoint y: 240, distance: 426.1
click at [785, 240] on div "Studies have found that liver injuries from herbal and dietary supplements are …" at bounding box center [857, 258] width 388 height 57
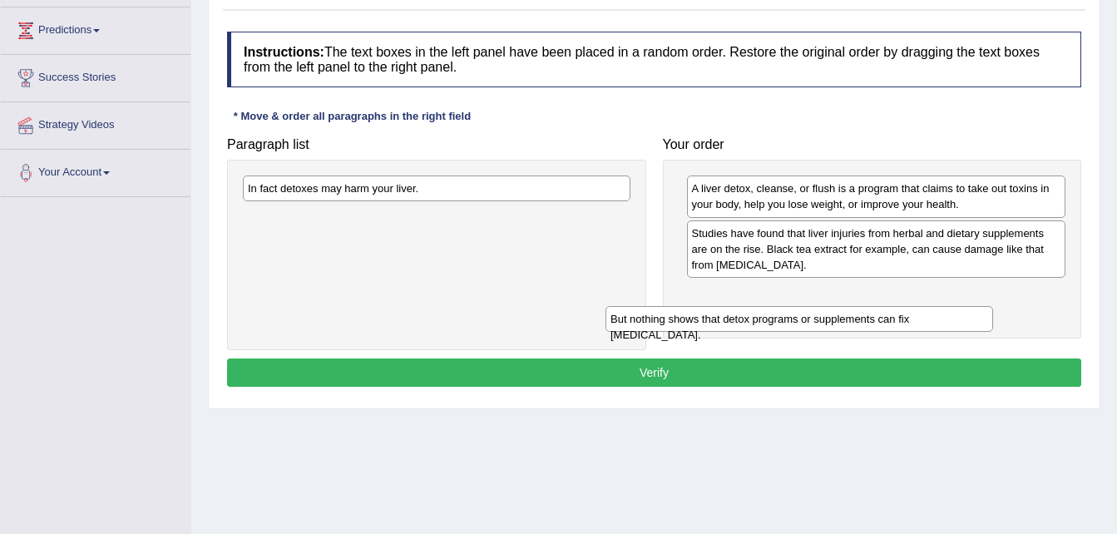
drag, startPoint x: 495, startPoint y: 189, endPoint x: 860, endPoint y: 319, distance: 387.8
click at [860, 319] on div "But nothing shows that detox programs or supplements can fix liver damage." at bounding box center [800, 319] width 388 height 26
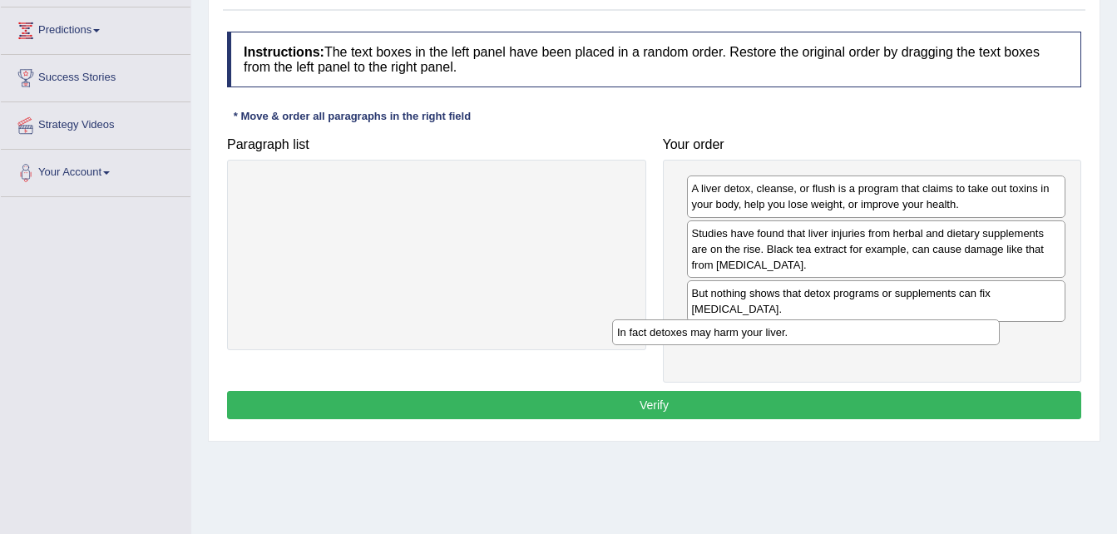
drag, startPoint x: 548, startPoint y: 186, endPoint x: 947, endPoint y: 323, distance: 421.1
click at [947, 323] on div "In fact detoxes may harm your liver." at bounding box center [806, 332] width 388 height 26
click at [749, 391] on button "Verify" at bounding box center [654, 405] width 854 height 28
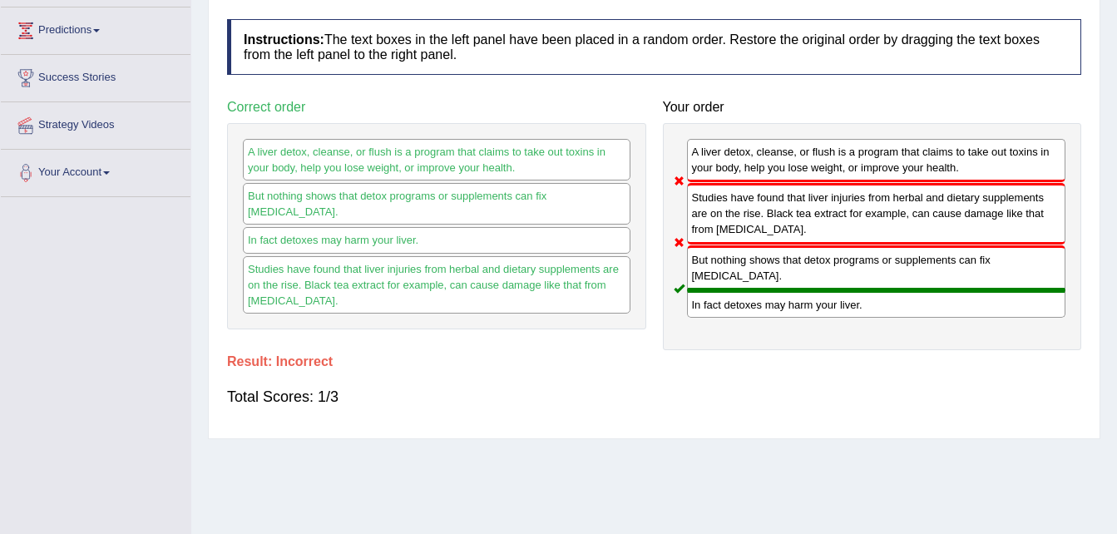
scroll to position [0, 0]
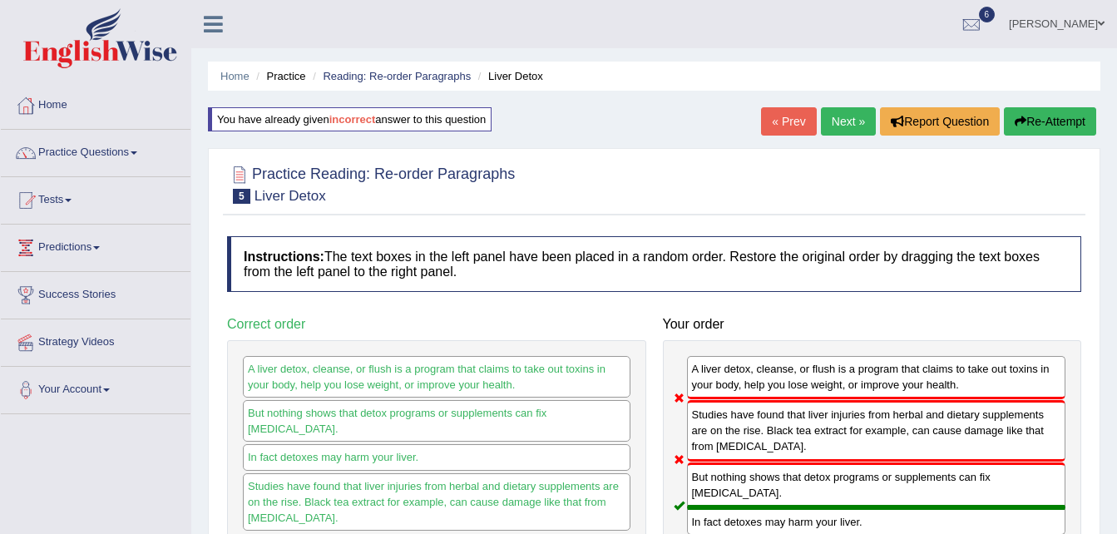
click at [1055, 117] on button "Re-Attempt" at bounding box center [1050, 121] width 92 height 28
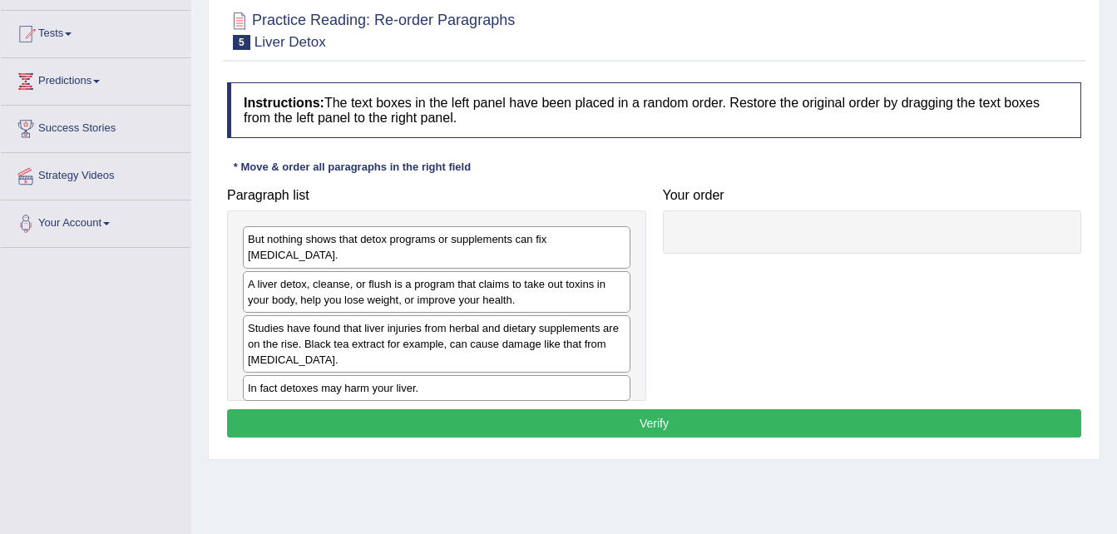
scroll to position [167, 0]
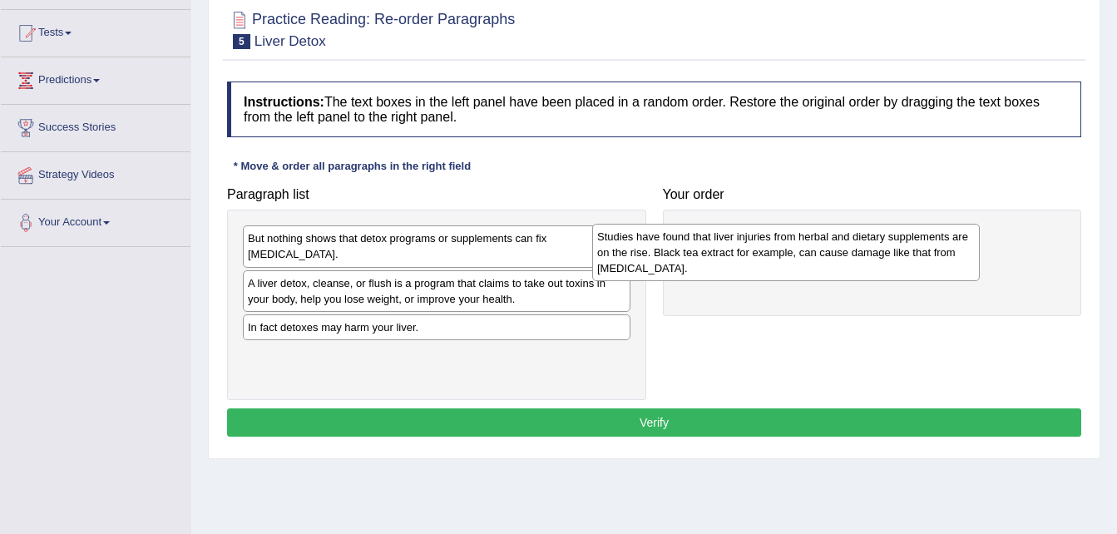
drag, startPoint x: 441, startPoint y: 325, endPoint x: 800, endPoint y: 248, distance: 367.5
click at [800, 248] on div "Studies have found that liver injuries from herbal and dietary supplements are …" at bounding box center [786, 252] width 388 height 57
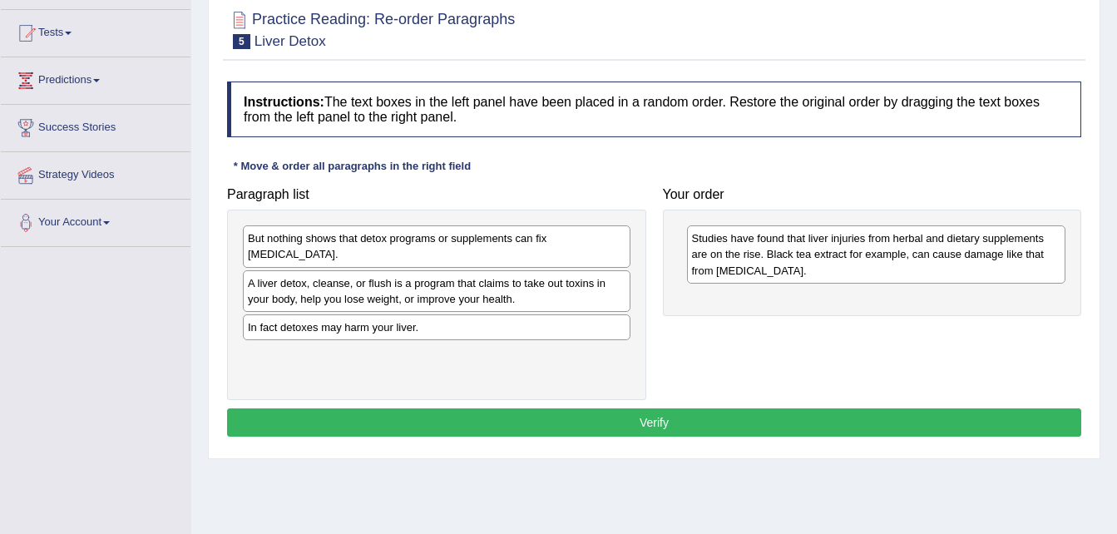
drag, startPoint x: 505, startPoint y: 286, endPoint x: 612, endPoint y: 249, distance: 113.6
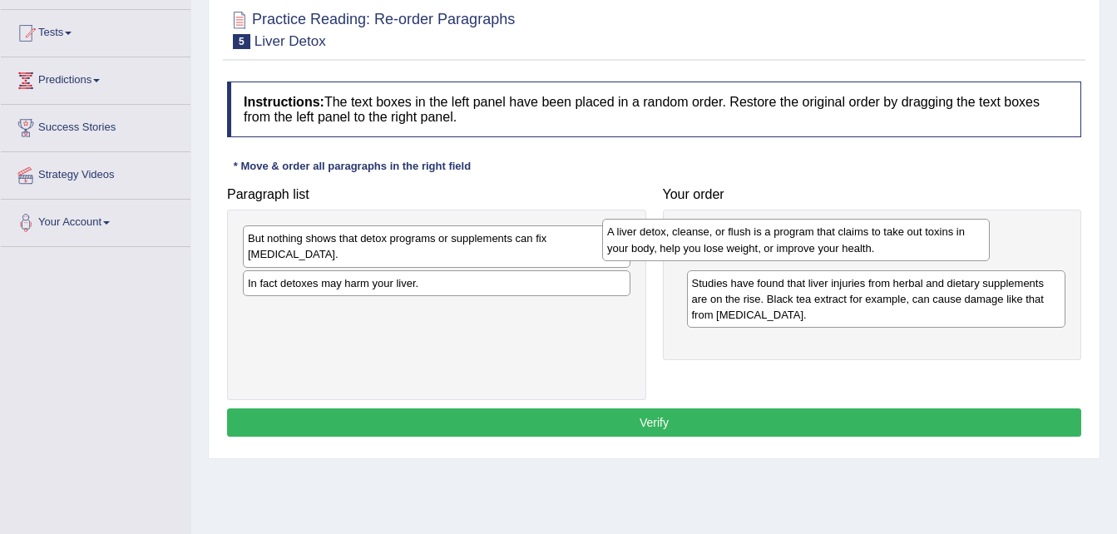
drag, startPoint x: 544, startPoint y: 283, endPoint x: 903, endPoint y: 248, distance: 361.0
click at [903, 248] on div "A liver detox, cleanse, or flush is a program that claims to take out toxins in…" at bounding box center [796, 240] width 388 height 42
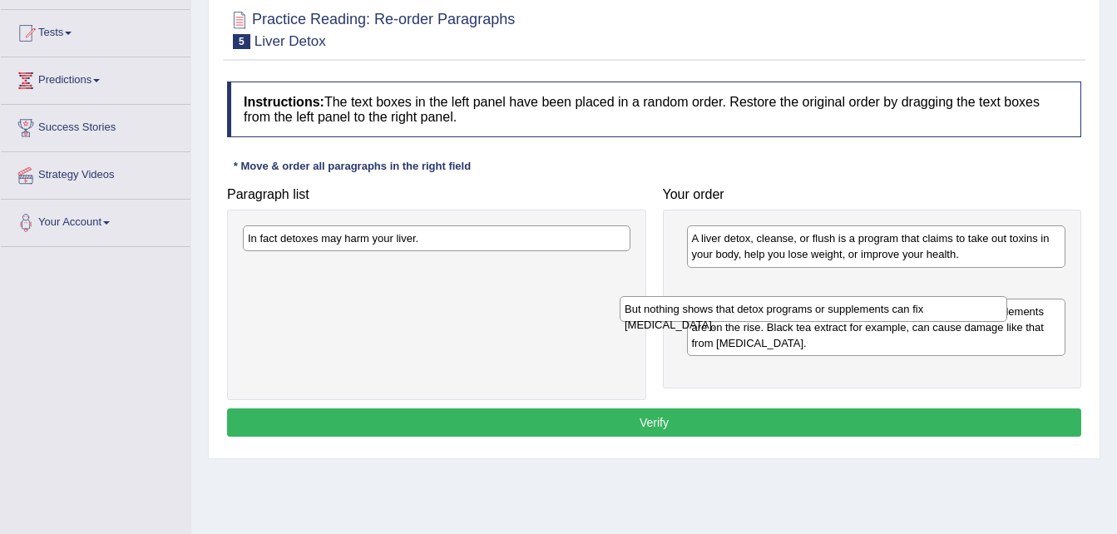
drag, startPoint x: 374, startPoint y: 241, endPoint x: 752, endPoint y: 313, distance: 384.3
click at [752, 313] on div "But nothing shows that detox programs or supplements can fix [MEDICAL_DATA]." at bounding box center [814, 309] width 388 height 26
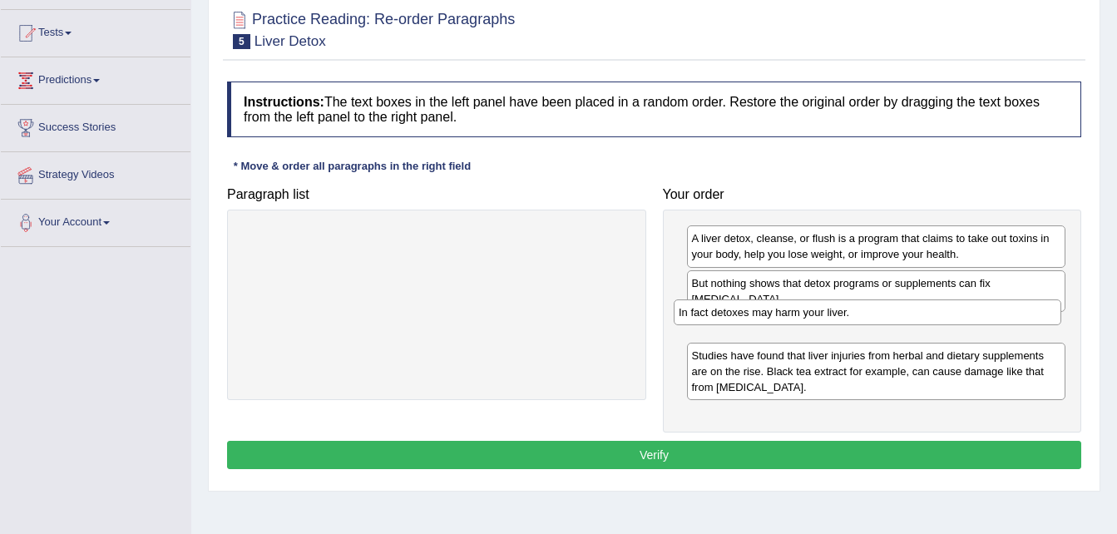
drag, startPoint x: 442, startPoint y: 231, endPoint x: 882, endPoint y: 304, distance: 445.1
click at [882, 304] on div "In fact detoxes may harm your liver." at bounding box center [868, 312] width 388 height 26
click at [696, 441] on button "Verify" at bounding box center [654, 455] width 854 height 28
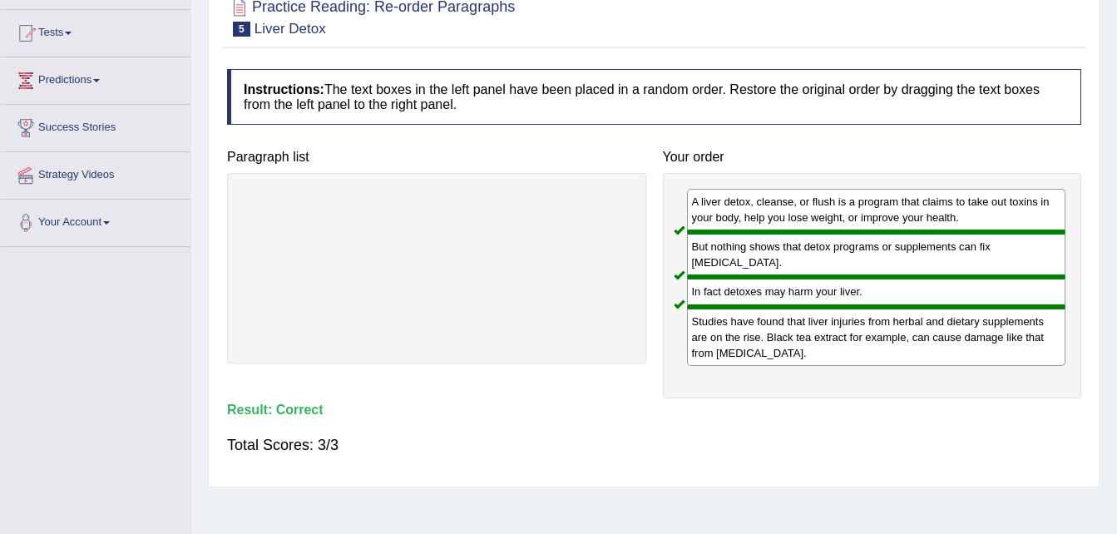
scroll to position [0, 0]
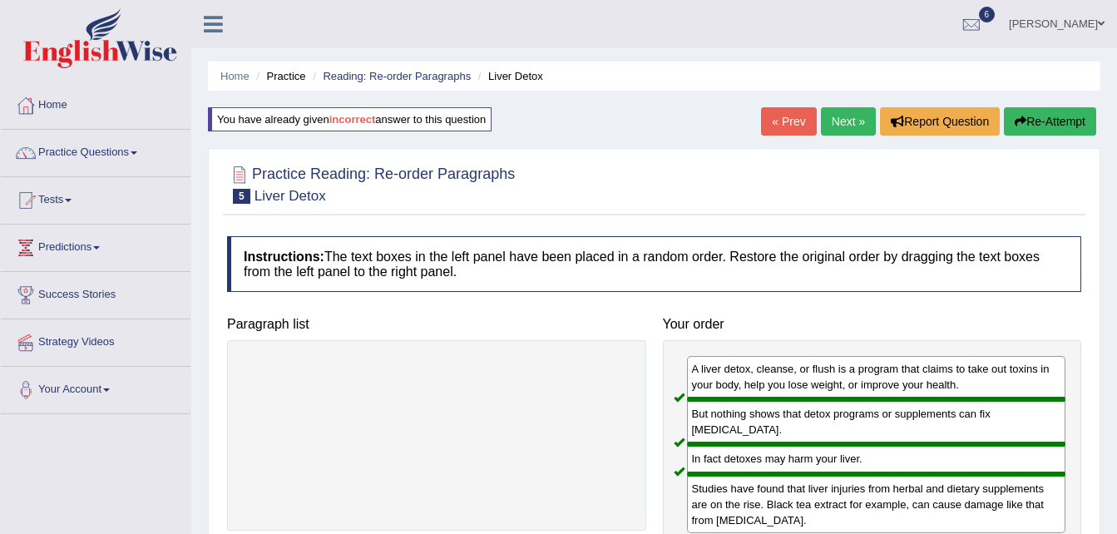
click at [838, 123] on link "Next »" at bounding box center [848, 121] width 55 height 28
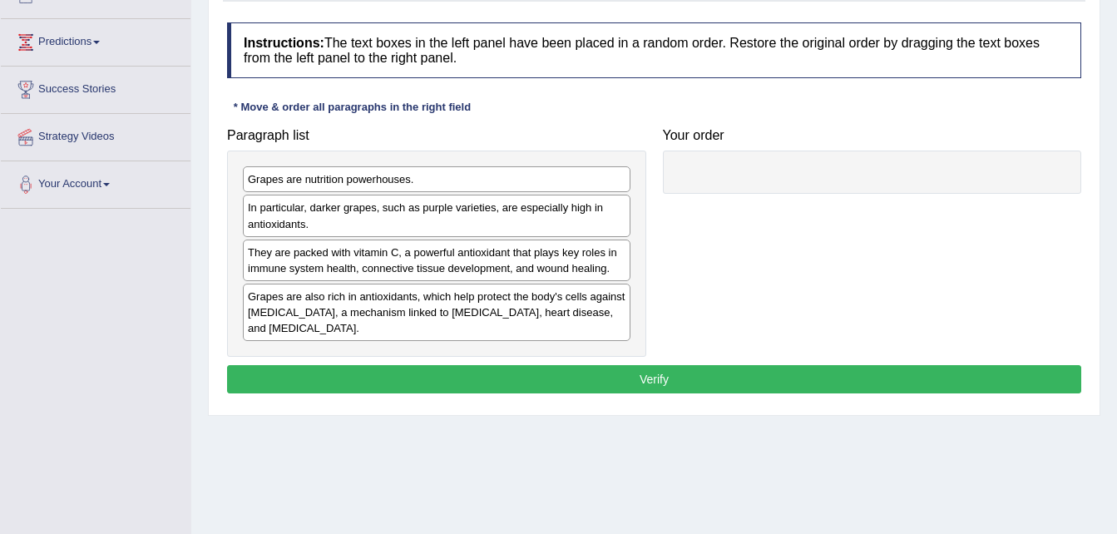
scroll to position [206, 0]
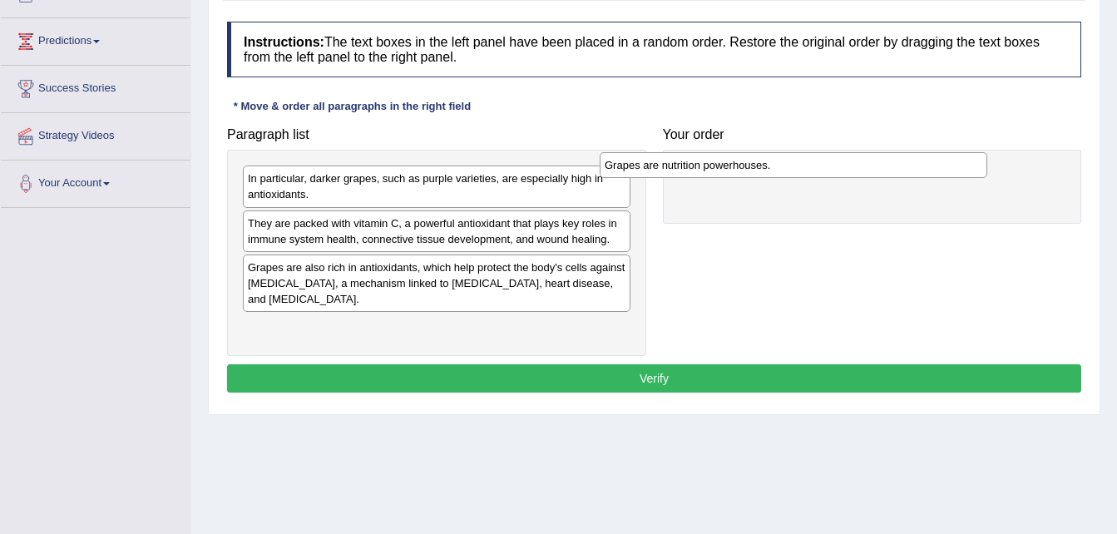
drag, startPoint x: 410, startPoint y: 187, endPoint x: 767, endPoint y: 174, distance: 357.1
click at [767, 174] on div "Grapes are nutrition powerhouses." at bounding box center [794, 165] width 388 height 26
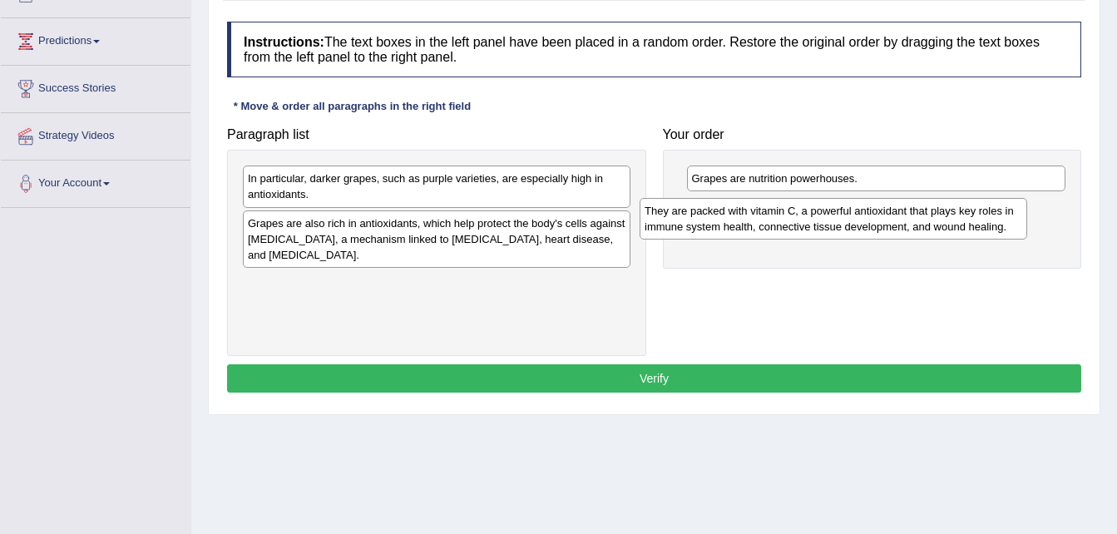
drag, startPoint x: 393, startPoint y: 231, endPoint x: 792, endPoint y: 219, distance: 398.6
click at [792, 219] on div "They are packed with vitamin C, a powerful antioxidant that plays key roles in …" at bounding box center [834, 219] width 388 height 42
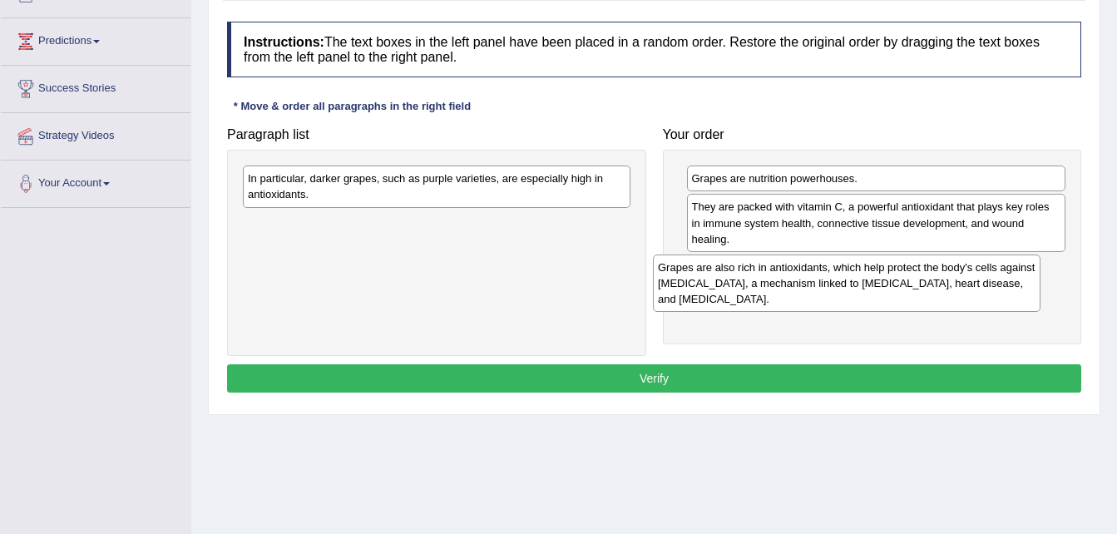
drag, startPoint x: 472, startPoint y: 236, endPoint x: 882, endPoint y: 280, distance: 412.4
click at [882, 280] on div "Grapes are also rich in antioxidants, which help protect the body's cells again…" at bounding box center [847, 283] width 388 height 57
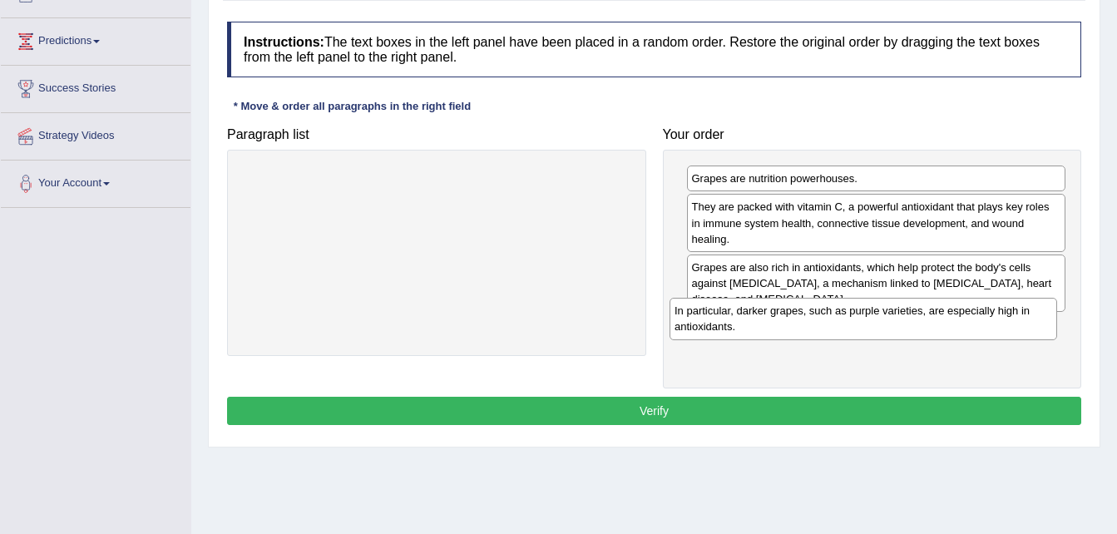
drag, startPoint x: 457, startPoint y: 181, endPoint x: 893, endPoint y: 311, distance: 455.5
click at [893, 311] on div "In particular, darker grapes, such as purple varieties, are especially high in …" at bounding box center [864, 319] width 388 height 42
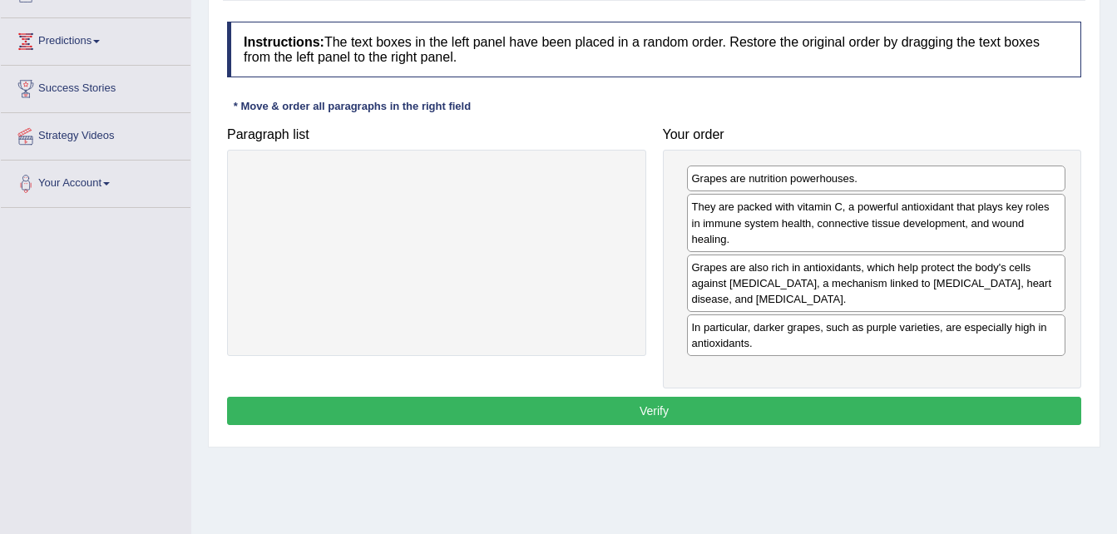
click at [709, 397] on button "Verify" at bounding box center [654, 411] width 854 height 28
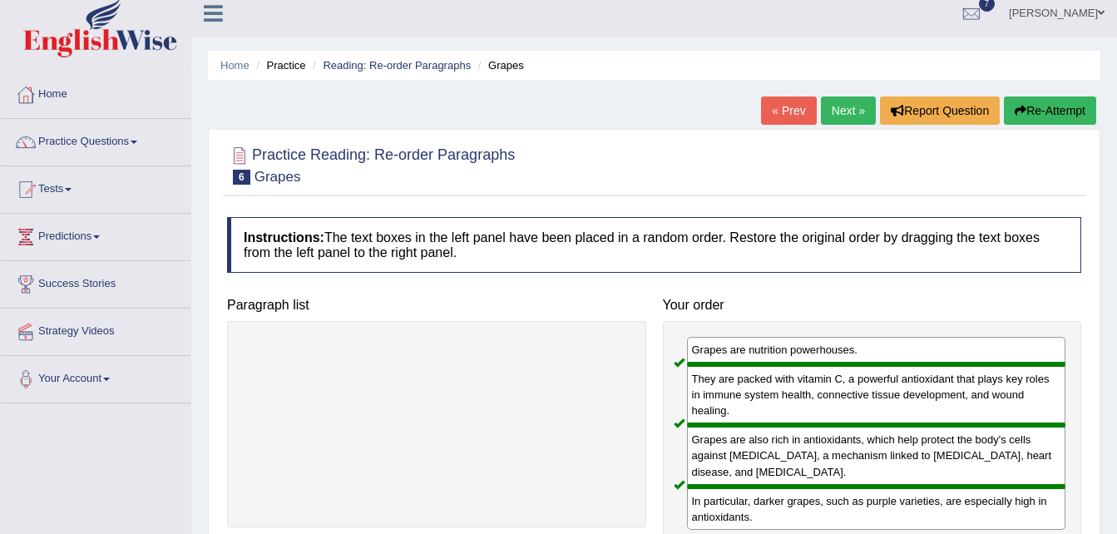
scroll to position [10, 0]
click at [101, 142] on link "Practice Questions" at bounding box center [96, 141] width 190 height 42
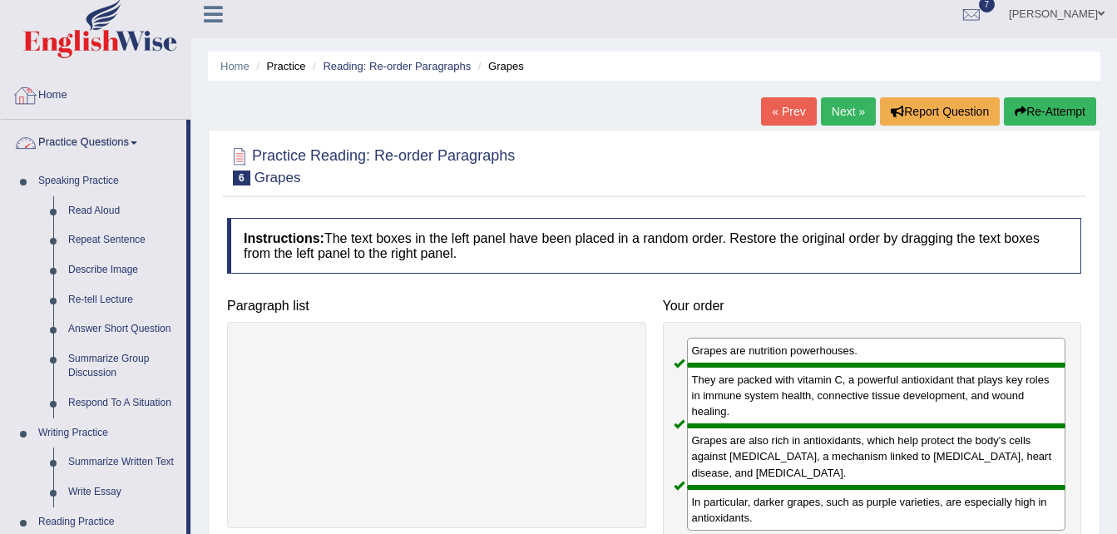
click at [37, 107] on div at bounding box center [25, 95] width 25 height 25
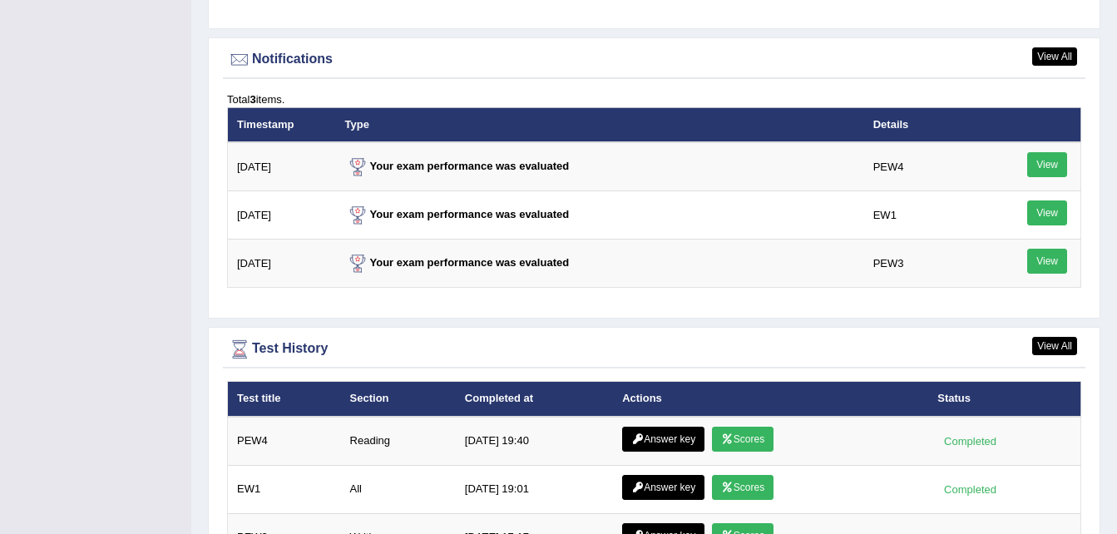
scroll to position [2007, 0]
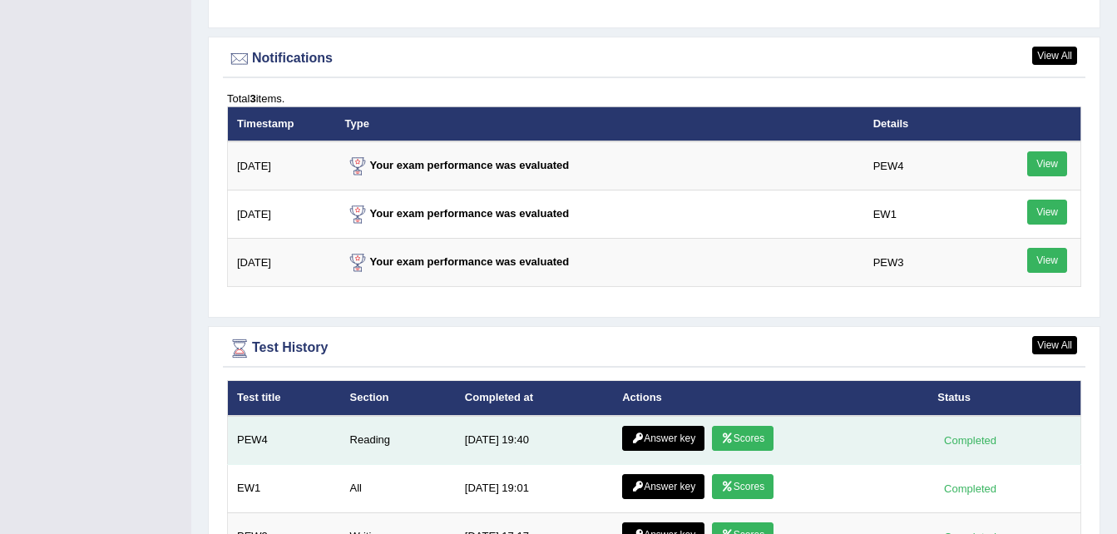
click at [731, 429] on link "Scores" at bounding box center [743, 438] width 62 height 25
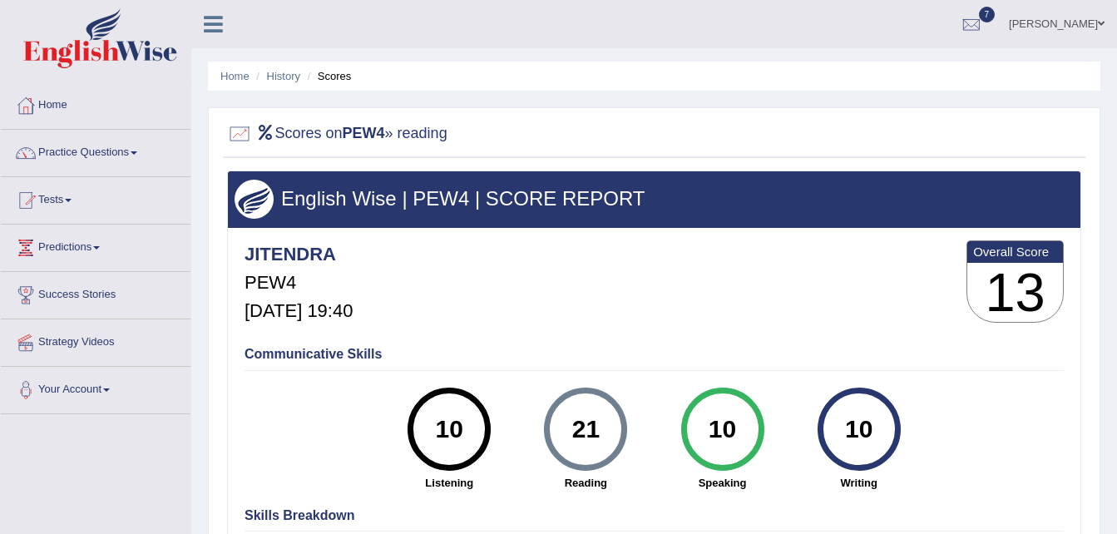
click at [39, 109] on link "Home" at bounding box center [96, 103] width 190 height 42
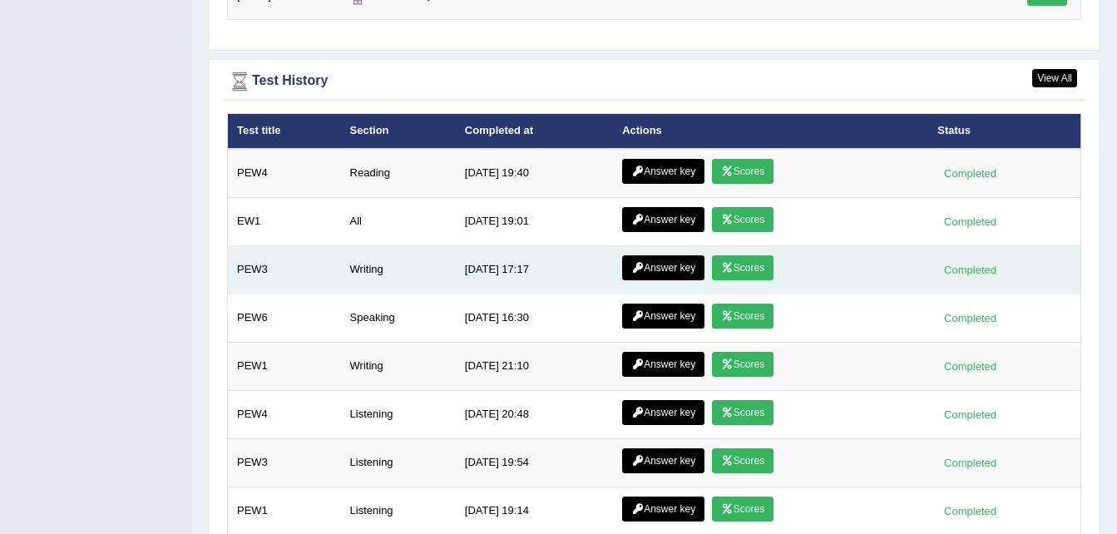
scroll to position [2277, 0]
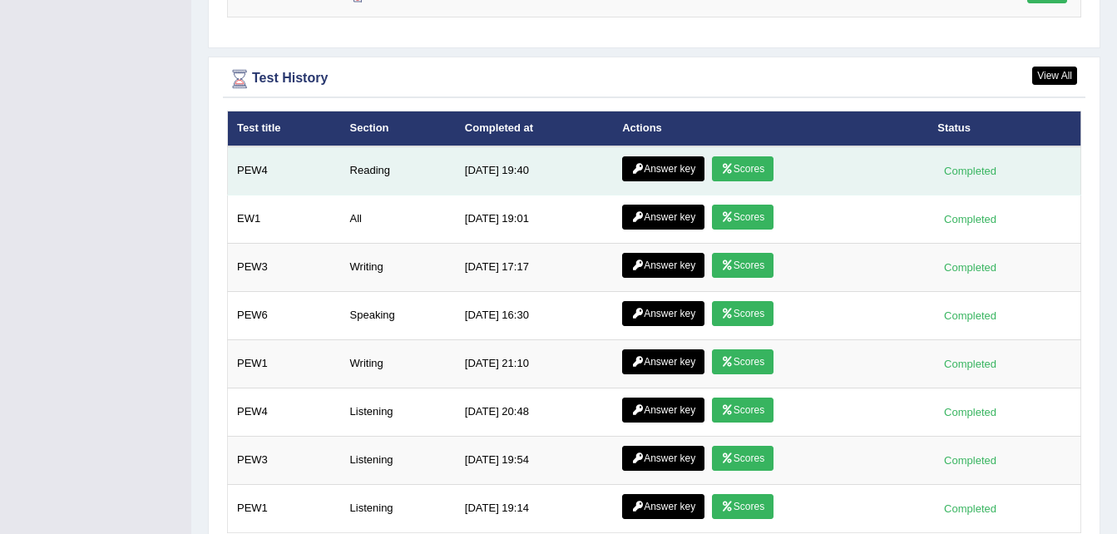
click at [654, 156] on link "Answer key" at bounding box center [663, 168] width 82 height 25
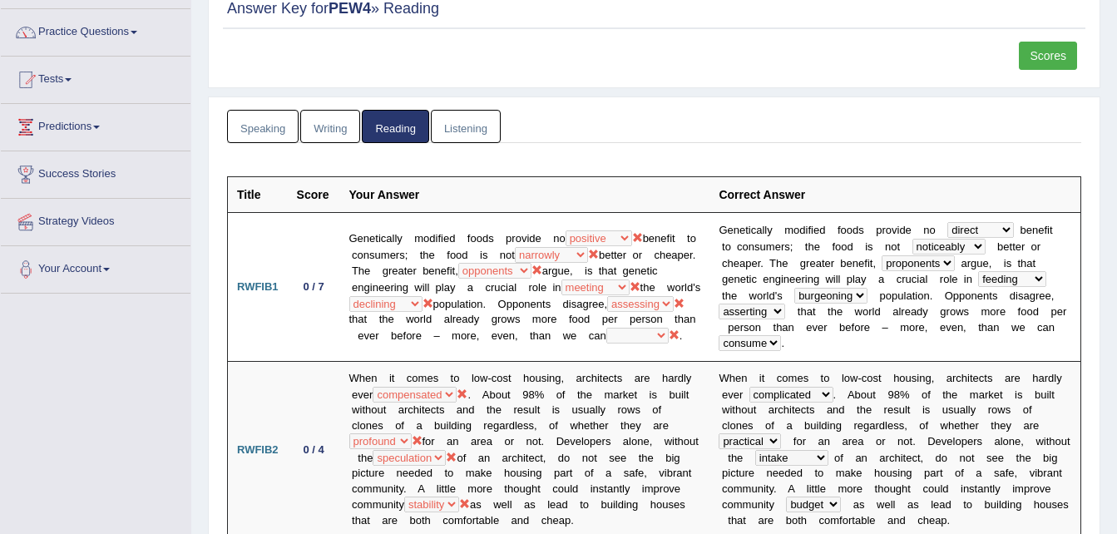
scroll to position [121, 0]
click at [1051, 58] on link "Scores" at bounding box center [1048, 55] width 58 height 28
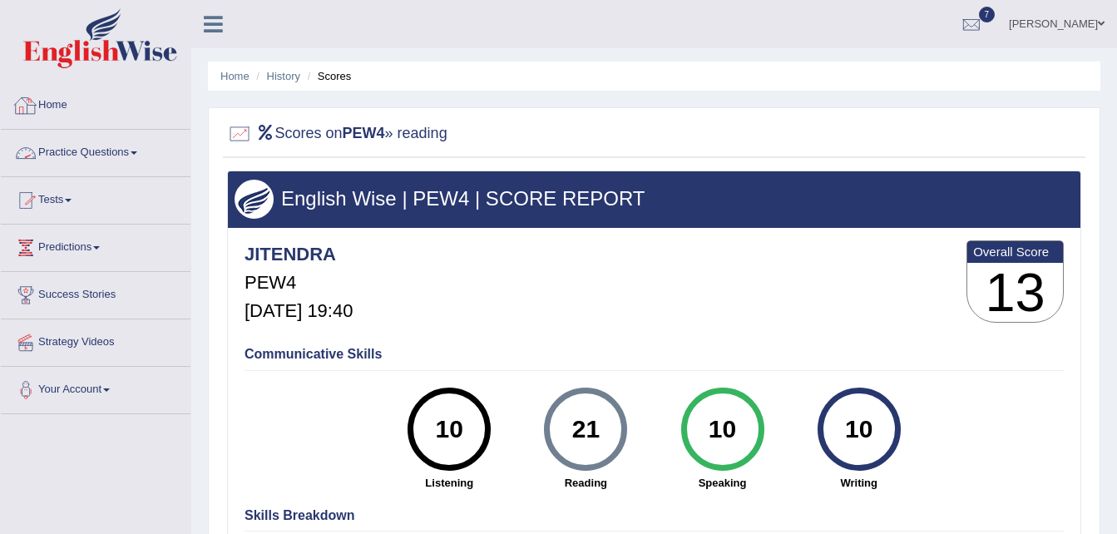
click at [28, 110] on div at bounding box center [25, 105] width 25 height 25
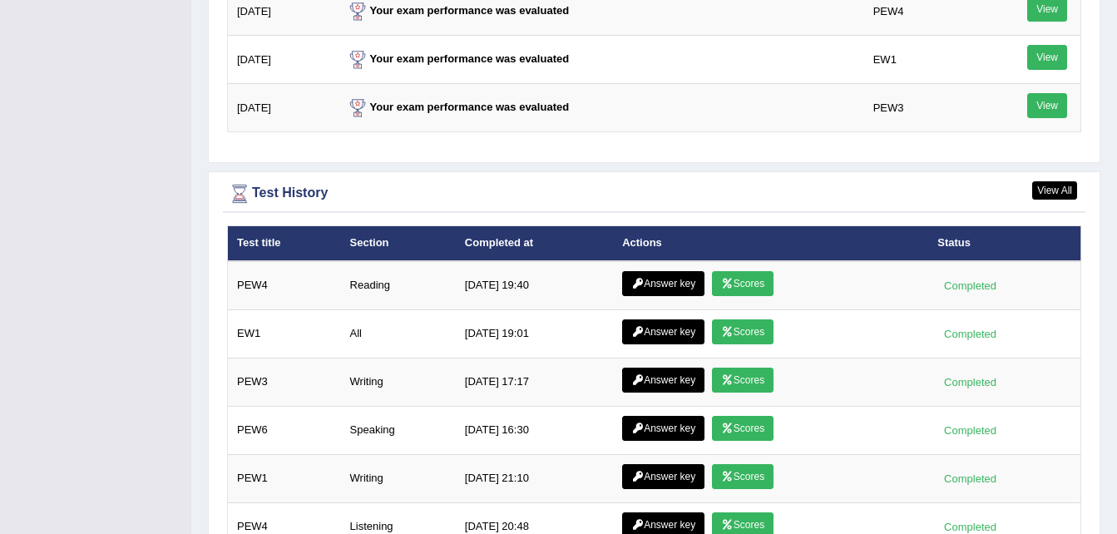
scroll to position [2163, 0]
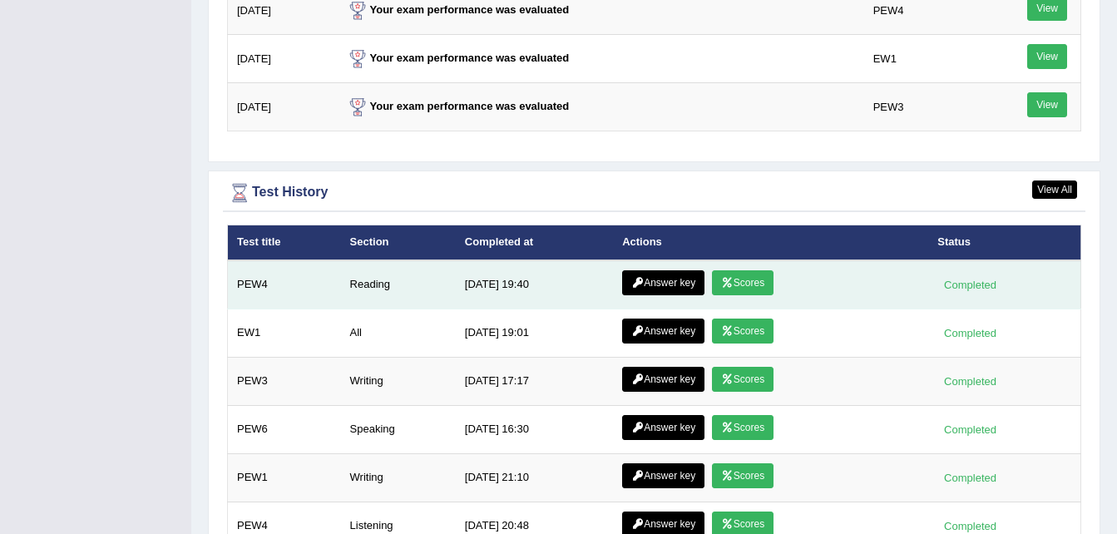
click at [666, 270] on link "Answer key" at bounding box center [663, 282] width 82 height 25
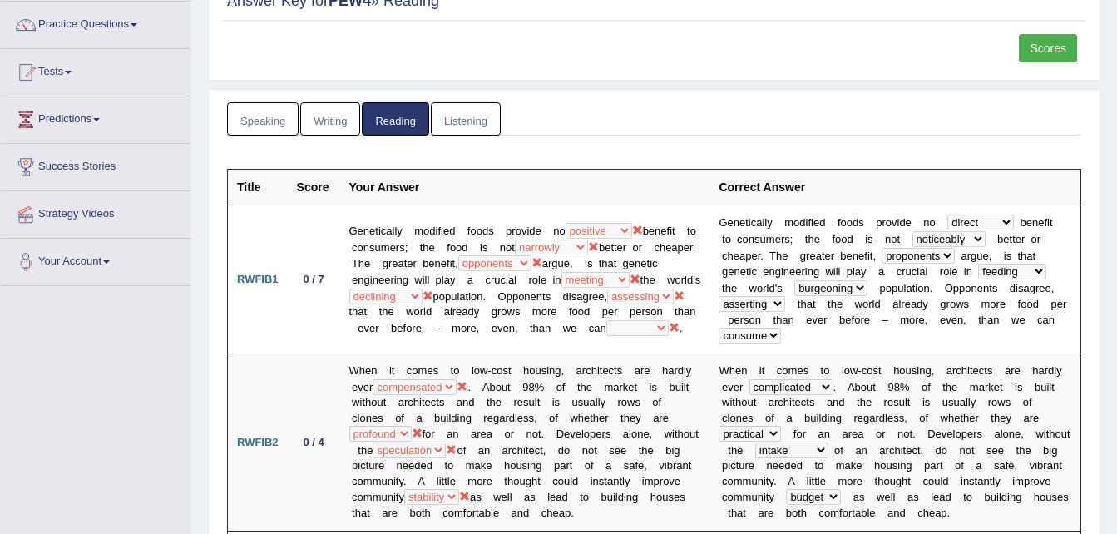
scroll to position [130, 0]
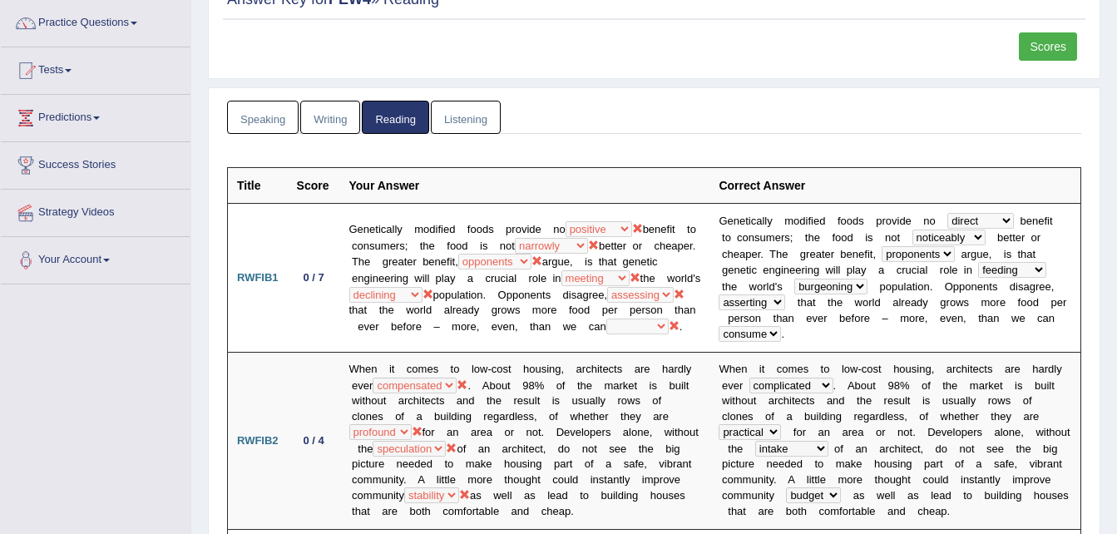
click at [327, 120] on link "Writing" at bounding box center [330, 118] width 60 height 34
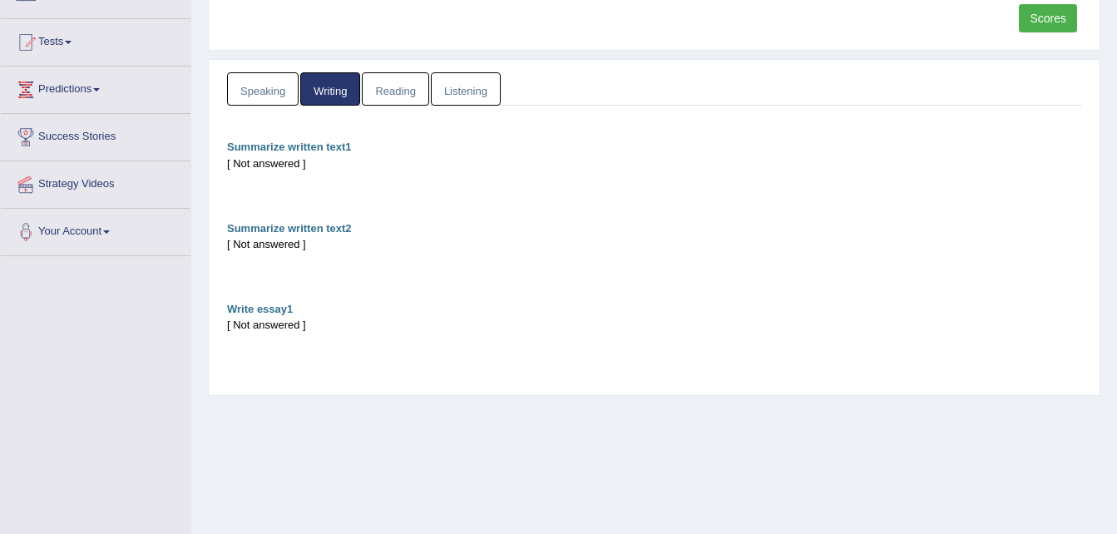
scroll to position [157, 0]
click at [261, 99] on link "Speaking" at bounding box center [263, 90] width 72 height 34
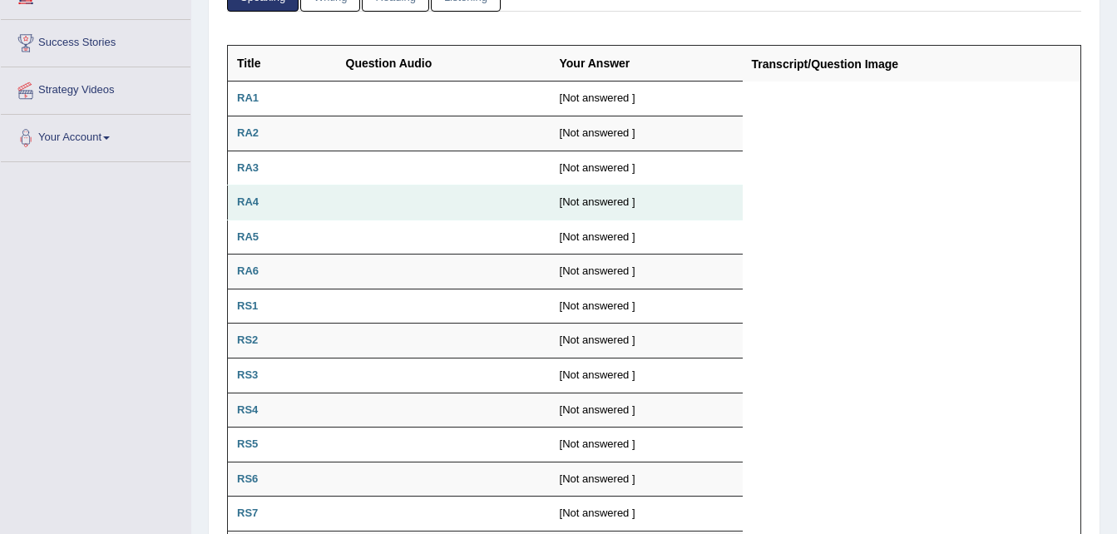
scroll to position [253, 0]
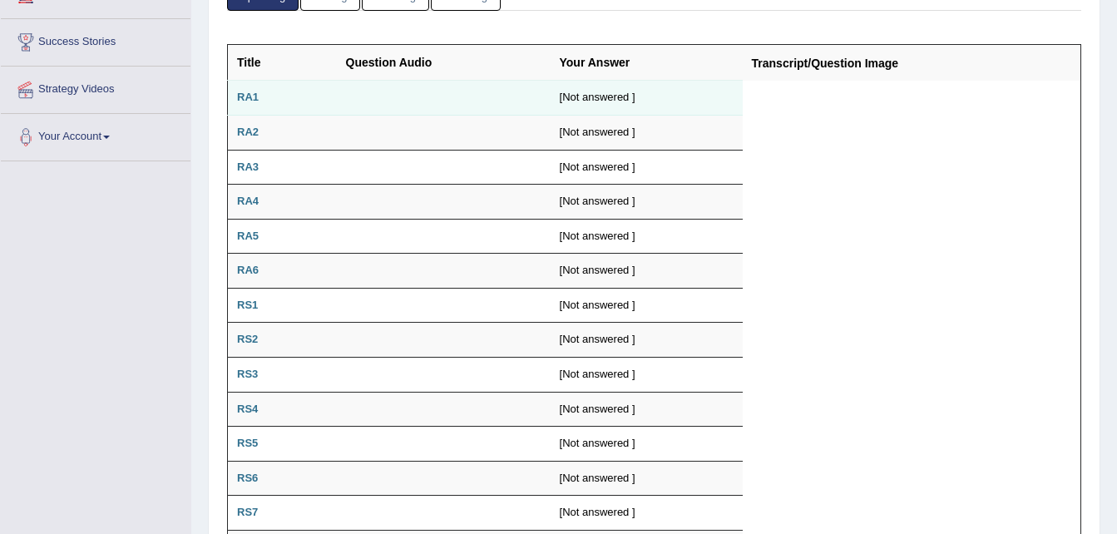
click at [269, 95] on td "RA1" at bounding box center [282, 98] width 109 height 35
click at [245, 101] on b "RA1" at bounding box center [248, 97] width 22 height 12
click at [566, 110] on td "[Not answered ]" at bounding box center [647, 98] width 192 height 35
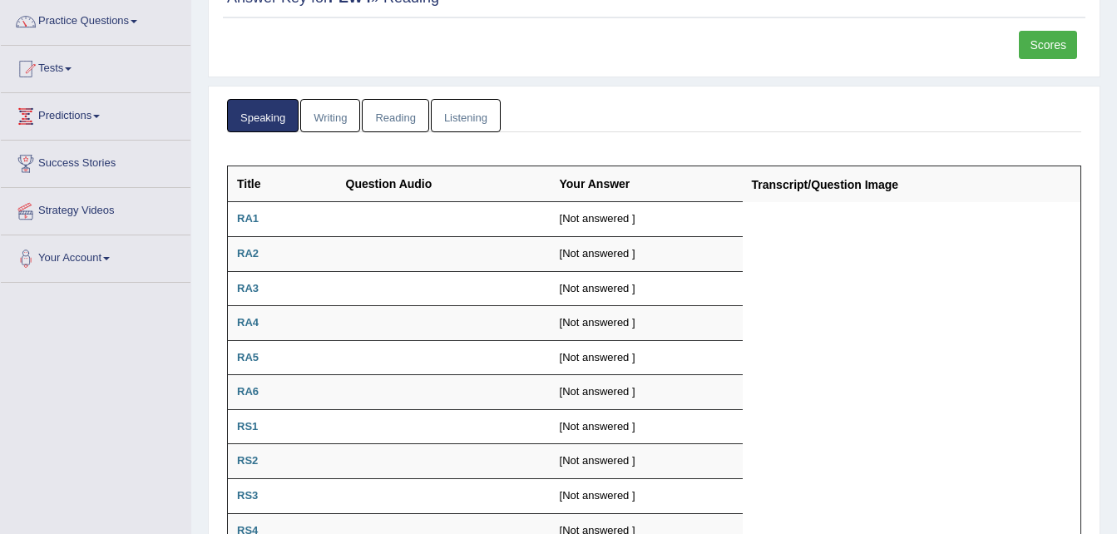
scroll to position [0, 0]
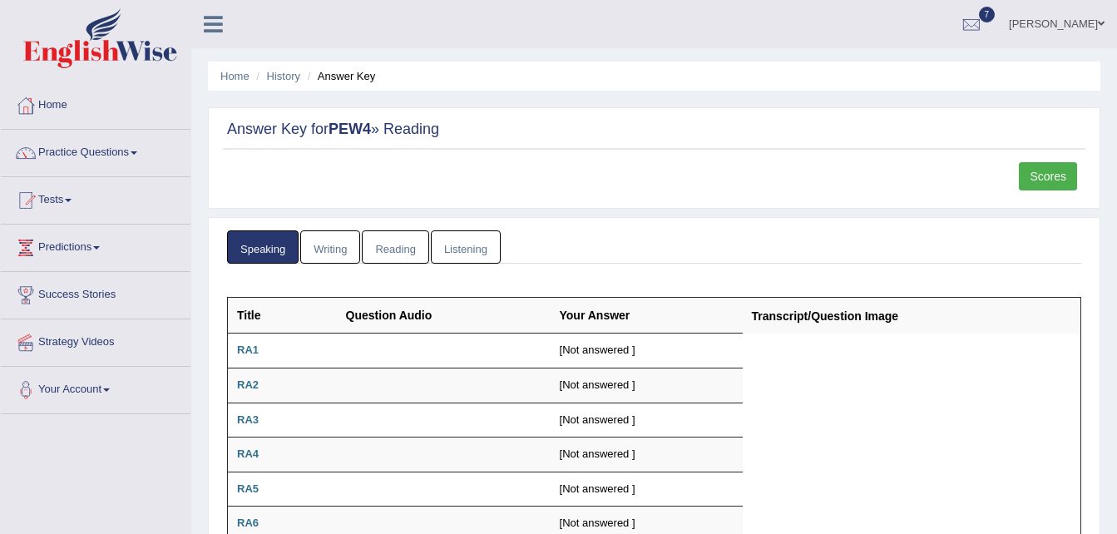
click at [466, 237] on link "Listening" at bounding box center [466, 247] width 70 height 34
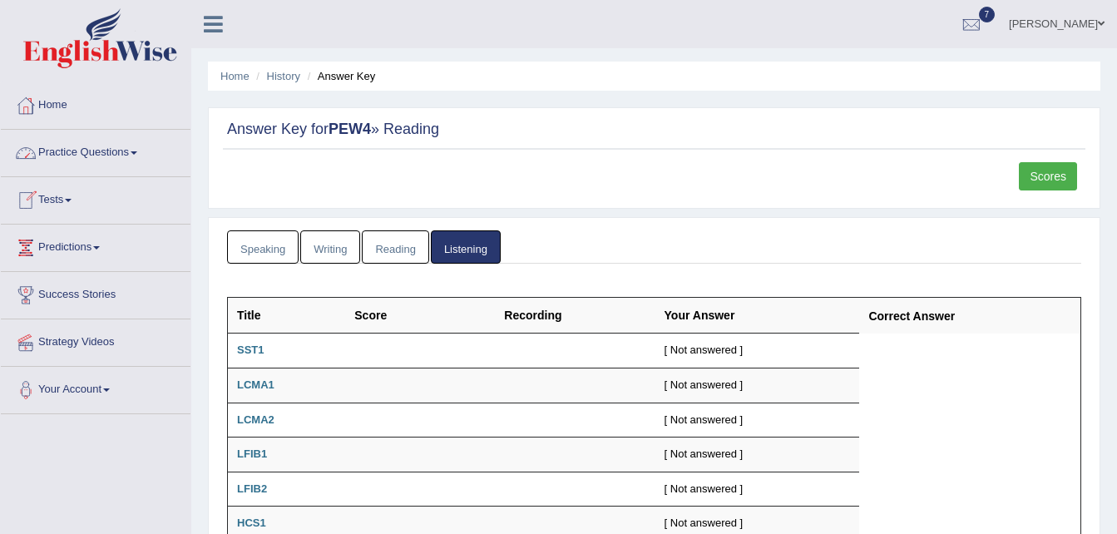
click at [66, 144] on link "Practice Questions" at bounding box center [96, 151] width 190 height 42
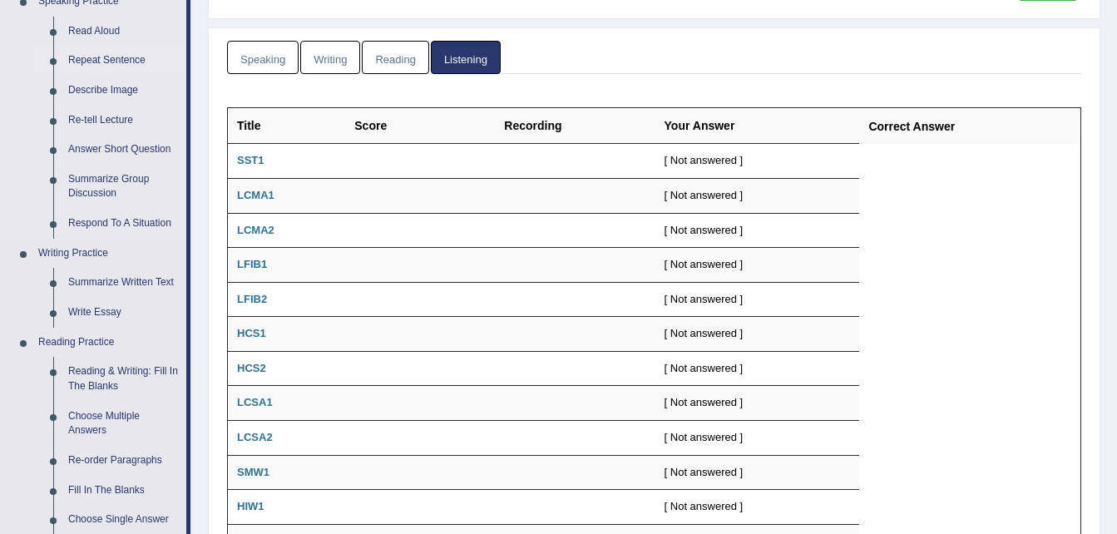
scroll to position [226, 0]
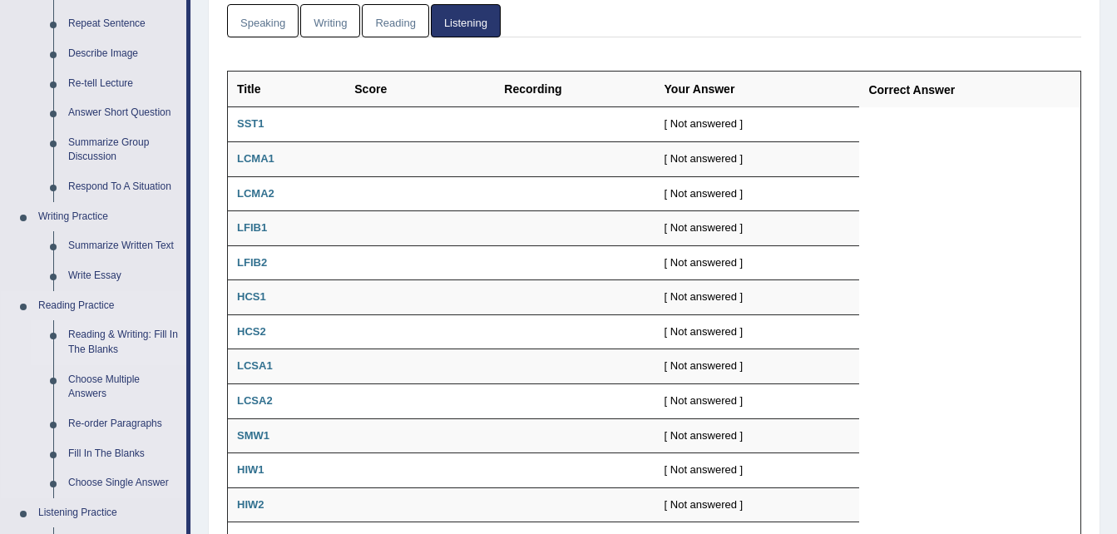
click at [97, 350] on link "Reading & Writing: Fill In The Blanks" at bounding box center [124, 342] width 126 height 44
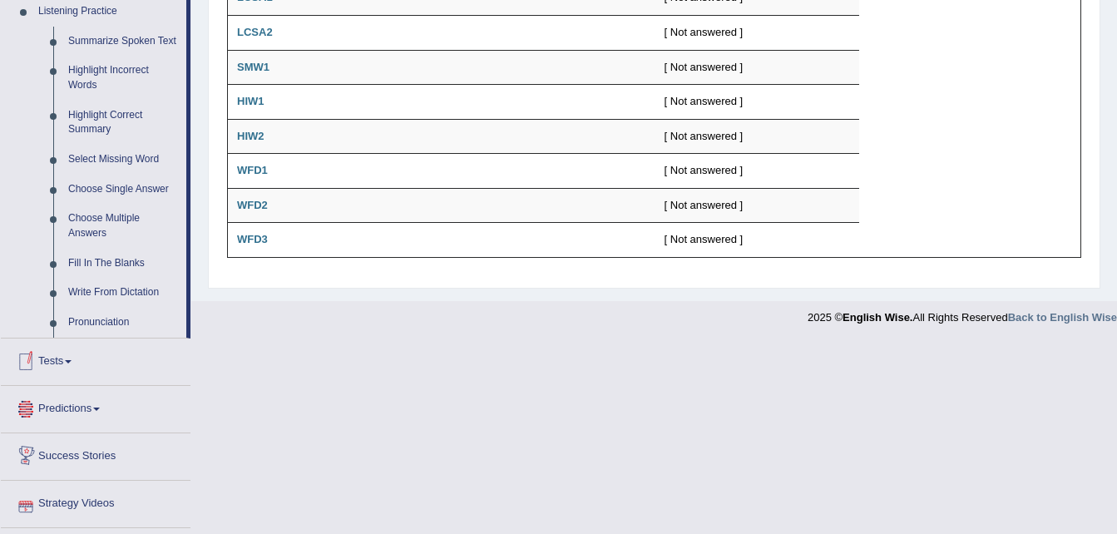
scroll to position [734, 0]
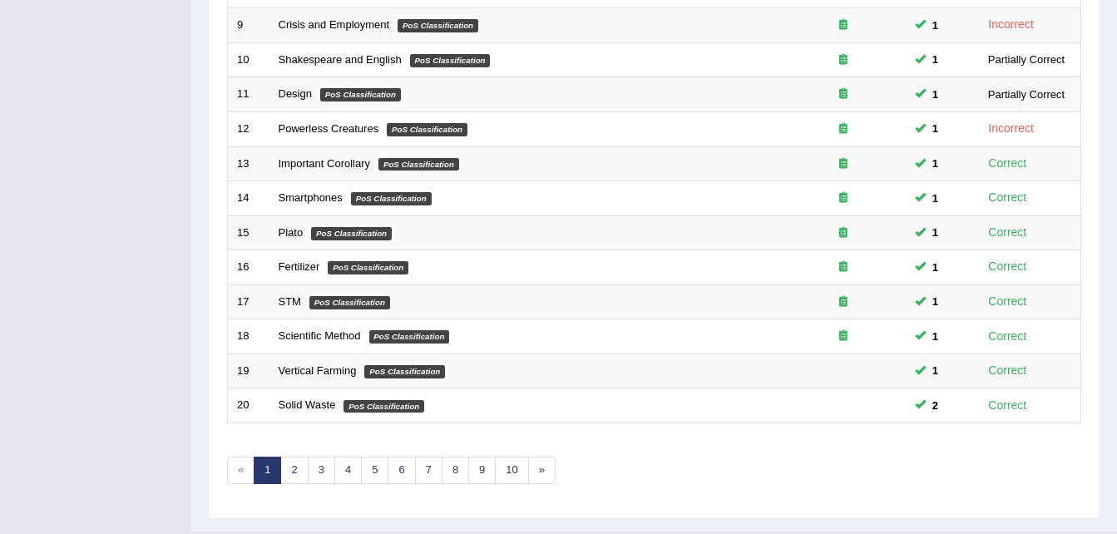
scroll to position [567, 0]
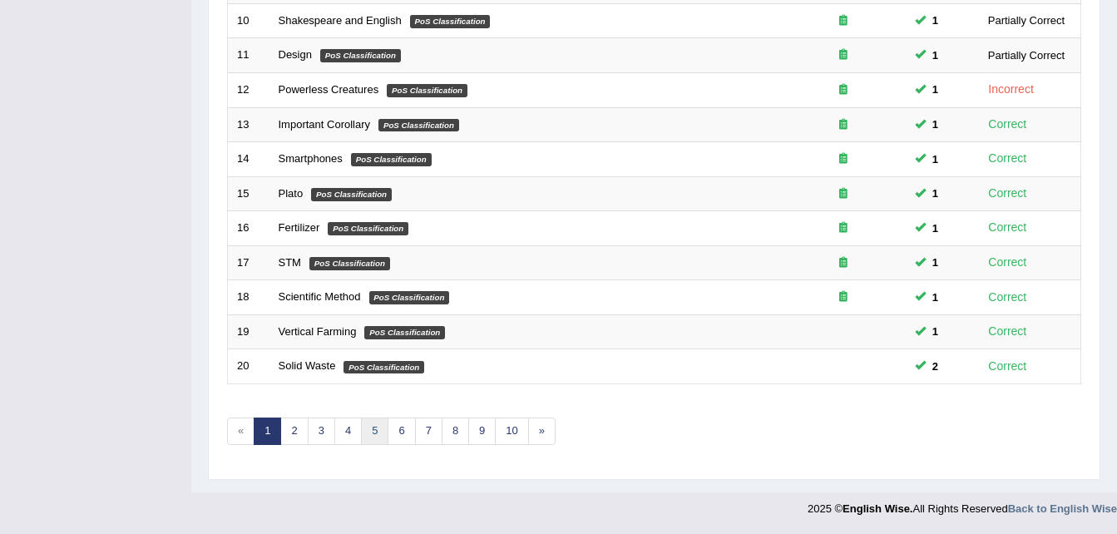
click at [376, 424] on link "5" at bounding box center [374, 431] width 27 height 27
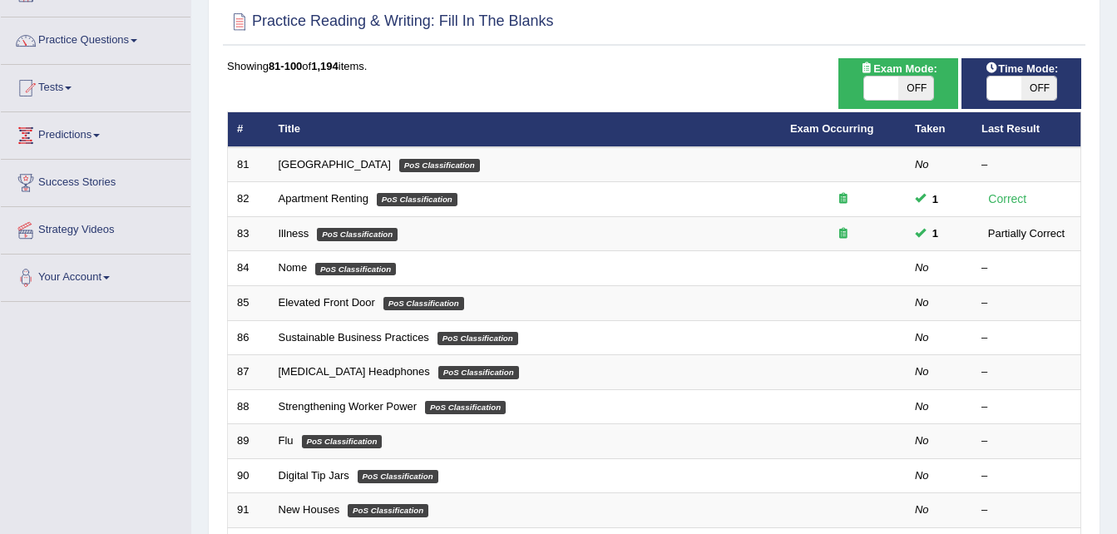
scroll to position [113, 0]
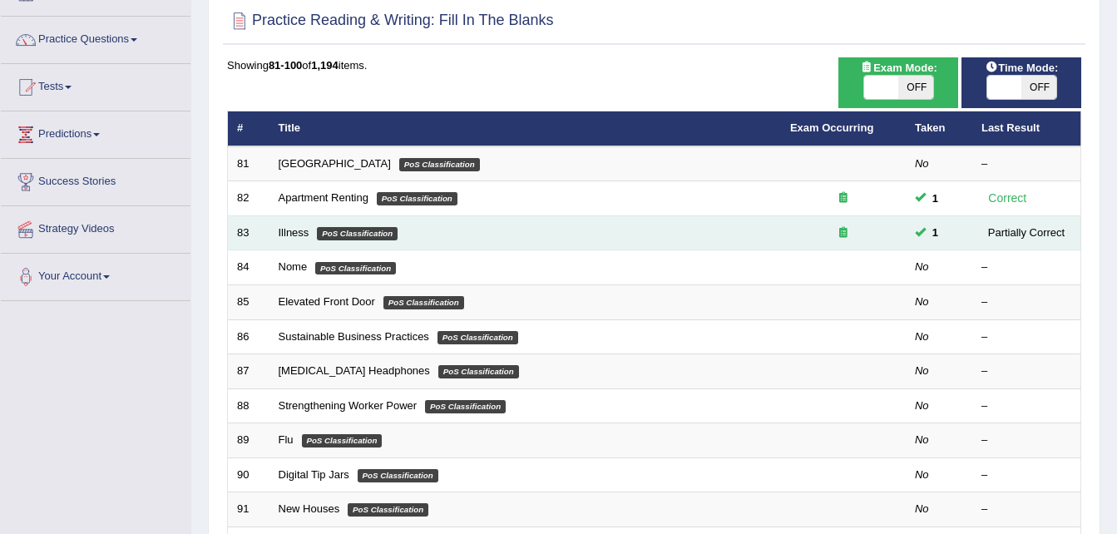
click at [391, 245] on td "Illness PoS Classification" at bounding box center [525, 232] width 512 height 35
click at [294, 238] on link "Illness" at bounding box center [294, 232] width 31 height 12
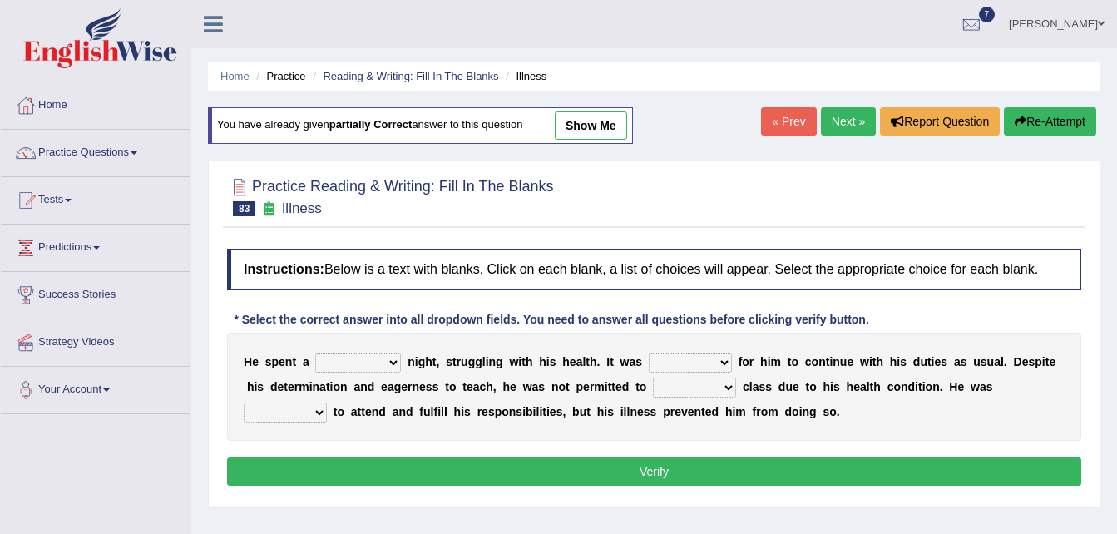
click at [595, 127] on link "show me" at bounding box center [591, 125] width 72 height 28
select select "painful"
select select "simple"
select select "attend"
select select "happy"
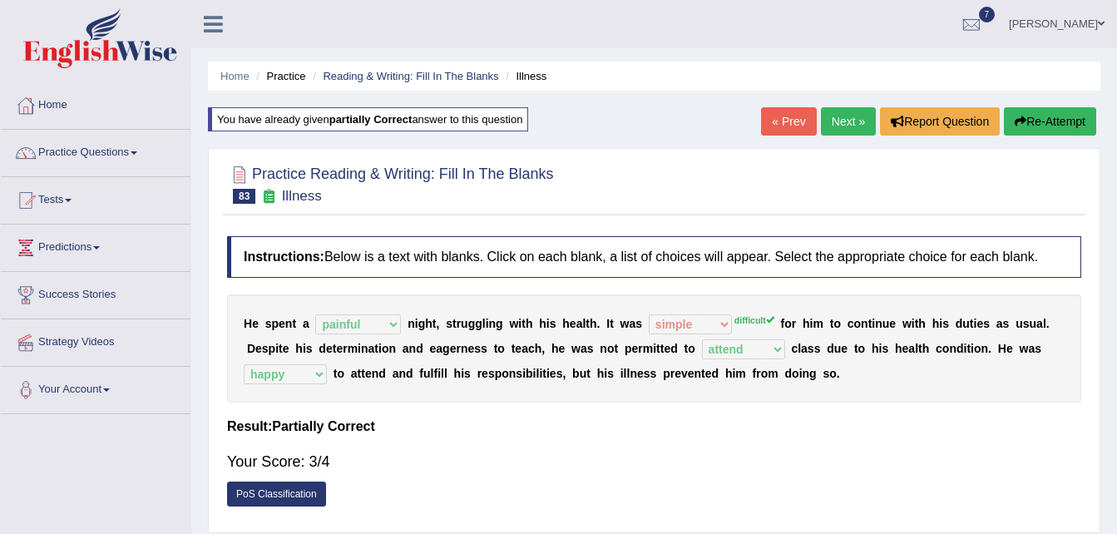
click at [850, 116] on link "Next »" at bounding box center [848, 121] width 55 height 28
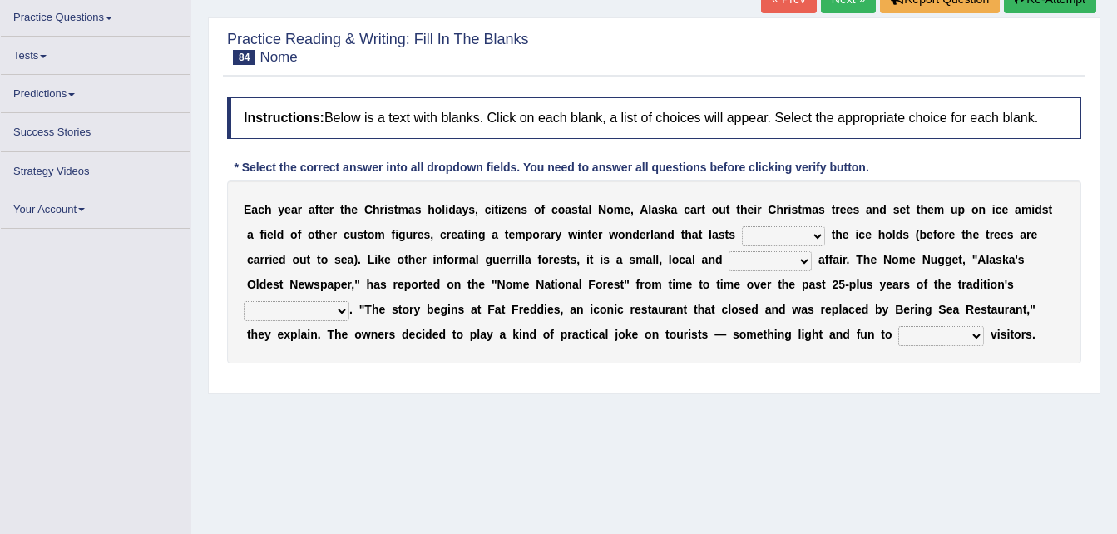
scroll to position [123, 0]
click at [742, 234] on select "as long as before after although" at bounding box center [783, 235] width 83 height 20
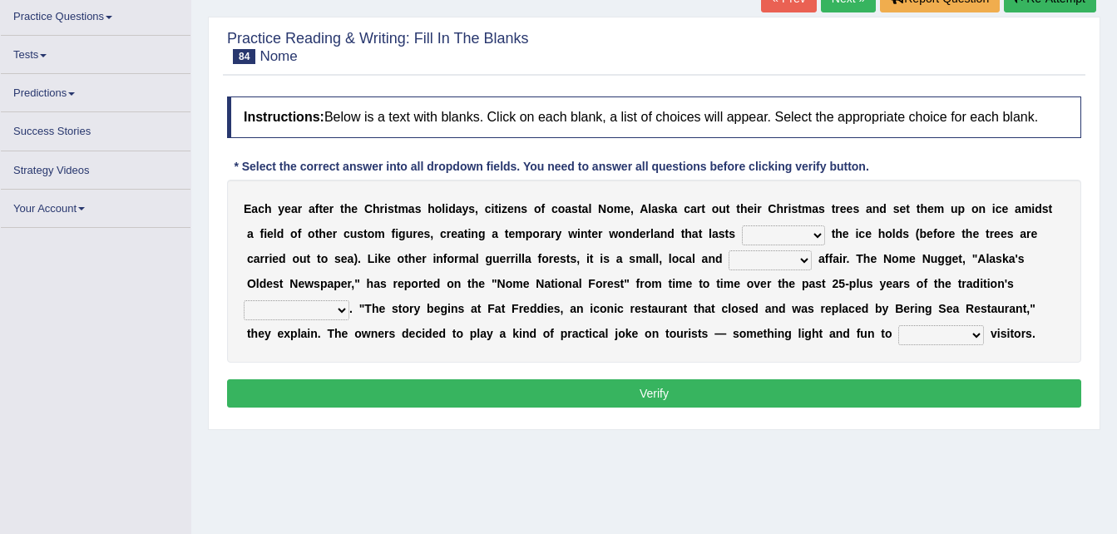
scroll to position [136, 0]
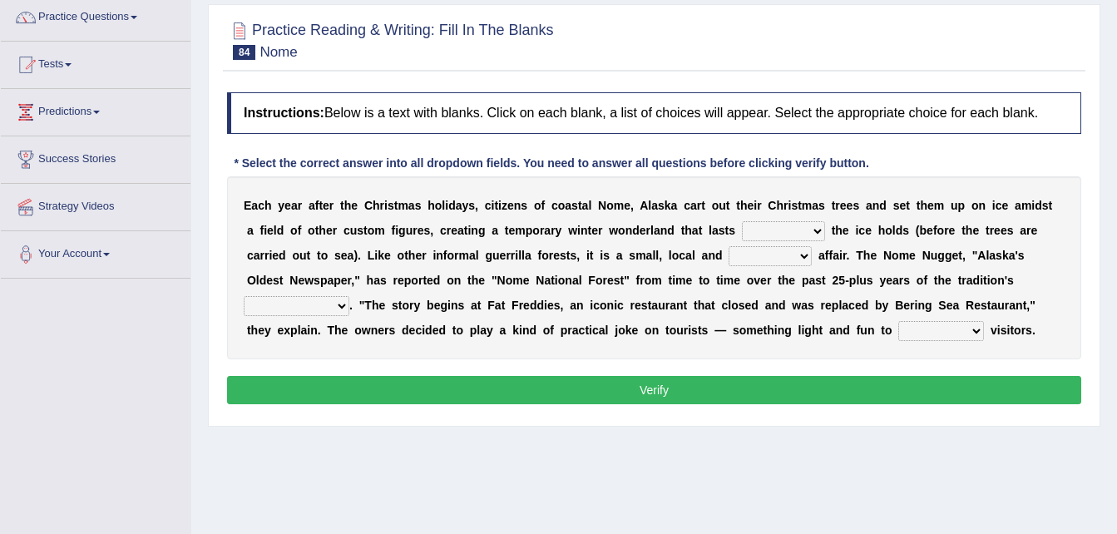
select select "as long as"
click at [742, 221] on select "as long as before after although" at bounding box center [783, 231] width 83 height 20
click at [729, 257] on select "nasty fuzzy cozy greasy" at bounding box center [770, 256] width 83 height 20
click at [729, 246] on select "nasty fuzzy cozy greasy" at bounding box center [770, 256] width 83 height 20
click at [729, 254] on select "nasty fuzzy cozy greasy" at bounding box center [770, 256] width 83 height 20
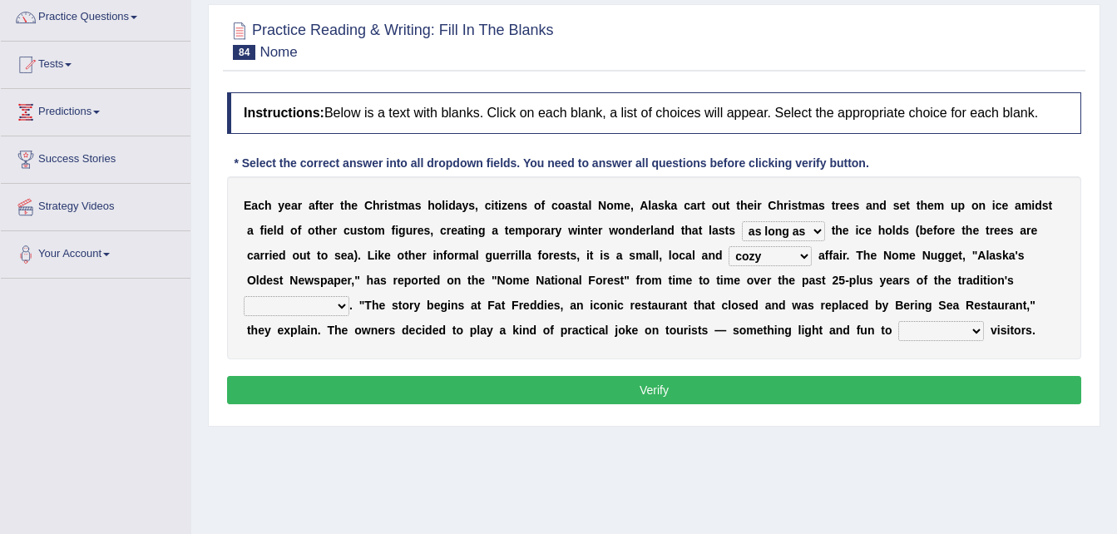
select select "fuzzy"
click at [729, 246] on select "nasty fuzzy cozy greasy" at bounding box center [770, 256] width 83 height 20
click at [349, 296] on select "life existence disappearance emotions" at bounding box center [297, 306] width 106 height 20
select select "emotions"
click at [349, 296] on select "life existence disappearance emotions" at bounding box center [297, 306] width 106 height 20
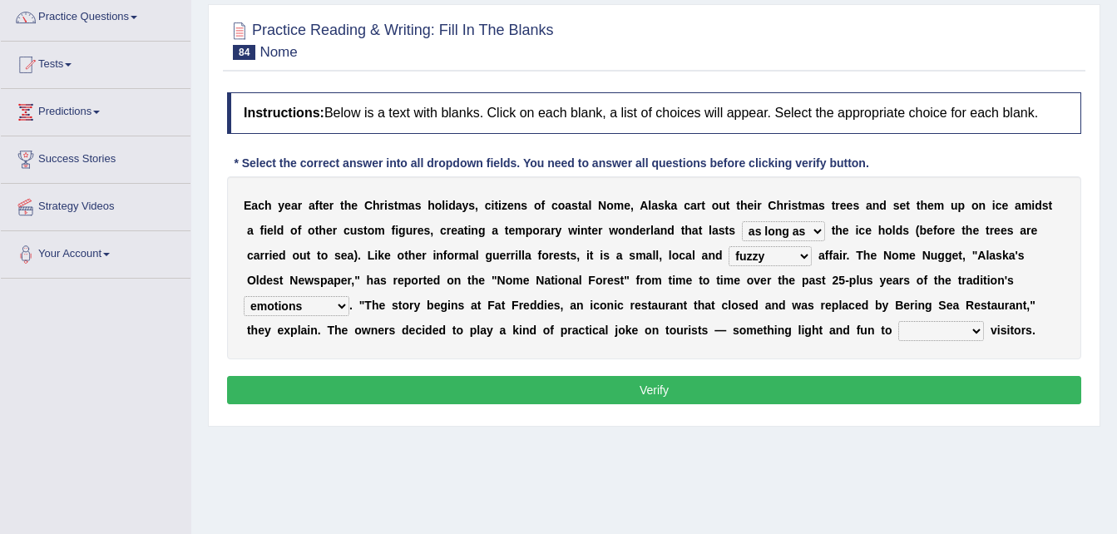
click at [898, 332] on select "purchase confound distinguish repel" at bounding box center [941, 331] width 86 height 20
select select "confound"
click at [898, 321] on select "purchase confound distinguish repel" at bounding box center [941, 331] width 86 height 20
click at [620, 395] on button "Verify" at bounding box center [654, 390] width 854 height 28
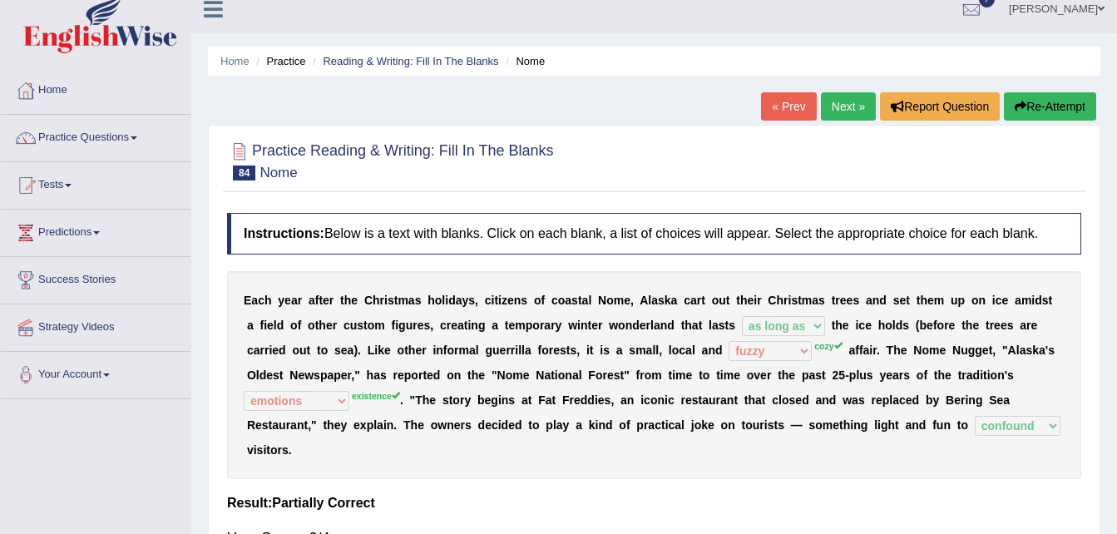
scroll to position [12, 0]
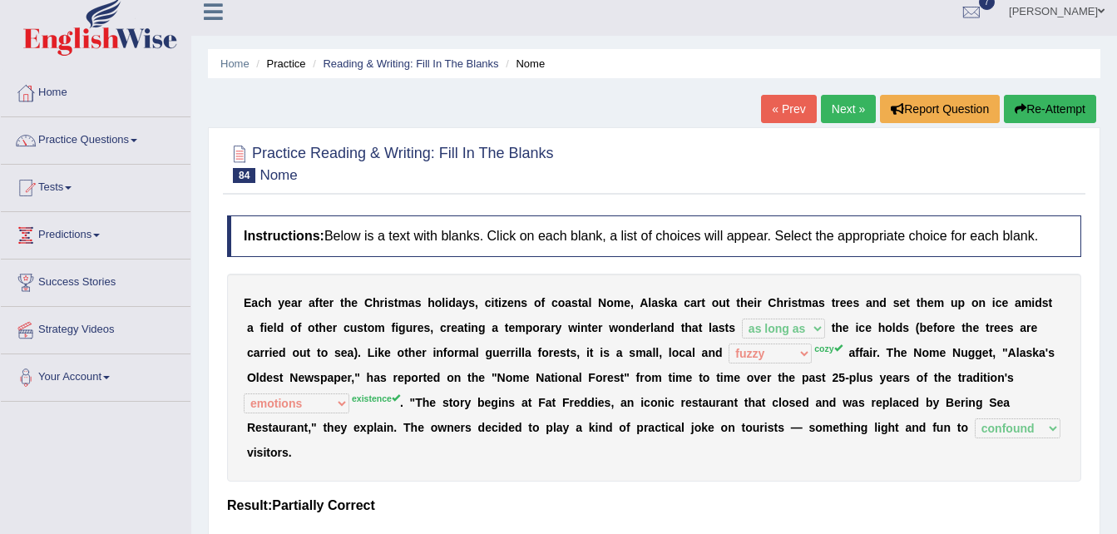
click at [1057, 116] on button "Re-Attempt" at bounding box center [1050, 109] width 92 height 28
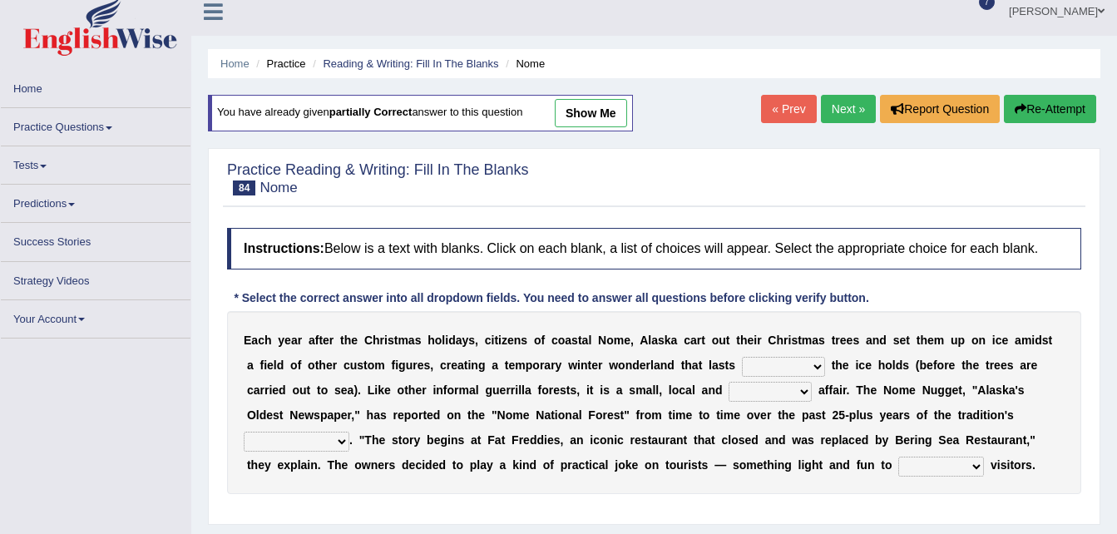
click at [742, 370] on select "as long as before after although" at bounding box center [783, 367] width 83 height 20
select select "as long as"
click at [742, 357] on select "as long as before after although" at bounding box center [783, 367] width 83 height 20
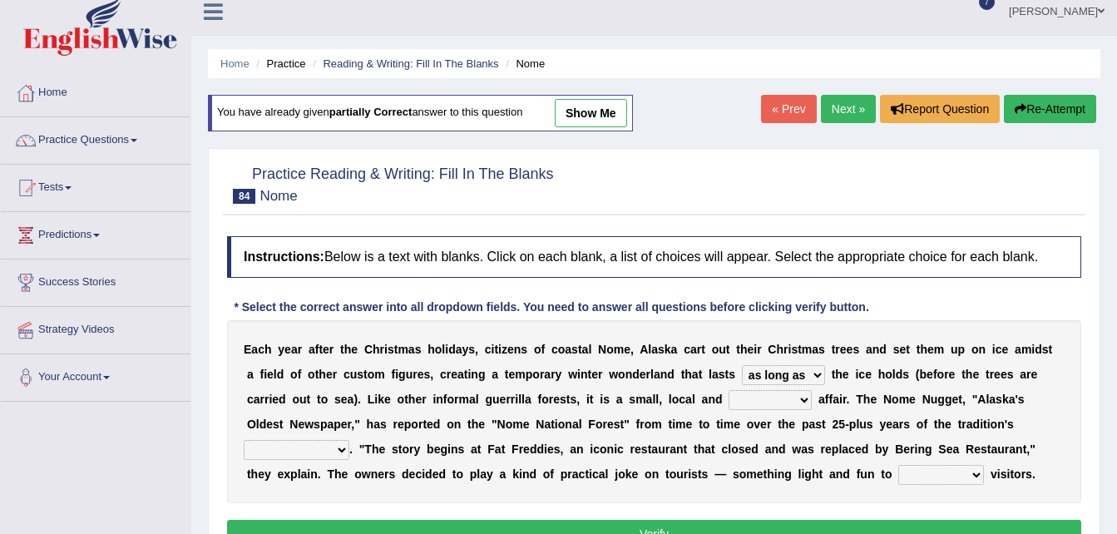
click at [729, 396] on select "nasty fuzzy cozy greasy" at bounding box center [770, 400] width 83 height 20
select select "cozy"
click at [729, 390] on select "nasty fuzzy cozy greasy" at bounding box center [770, 400] width 83 height 20
click at [349, 440] on select "life existence disappearance emotions" at bounding box center [297, 450] width 106 height 20
select select "existence"
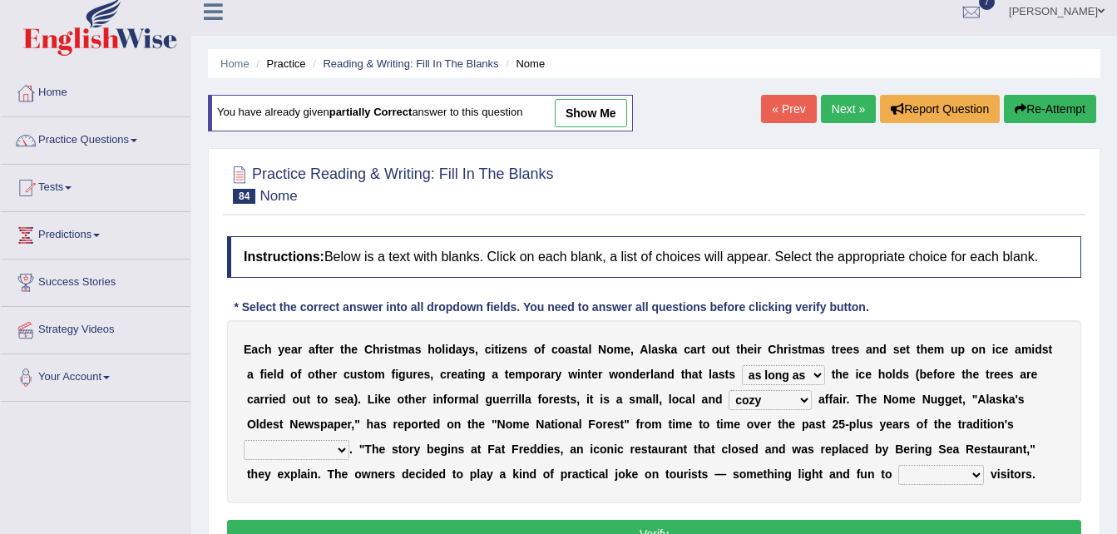
click at [349, 440] on select "life existence disappearance emotions" at bounding box center [297, 450] width 106 height 20
click at [898, 475] on select "purchase confound distinguish repel" at bounding box center [941, 475] width 86 height 20
select select "confound"
click at [898, 465] on select "purchase confound distinguish repel" at bounding box center [941, 475] width 86 height 20
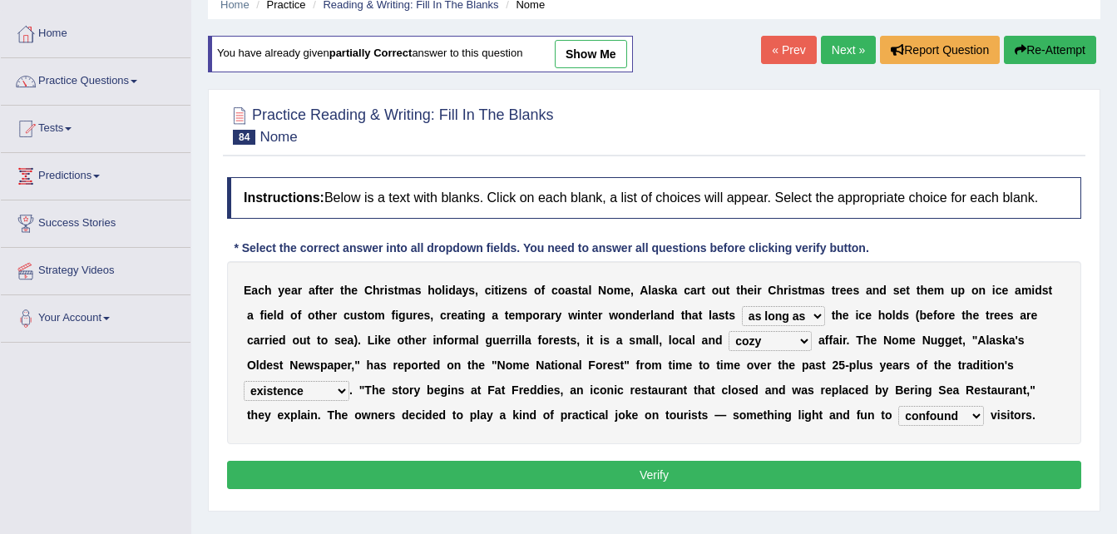
scroll to position [77, 0]
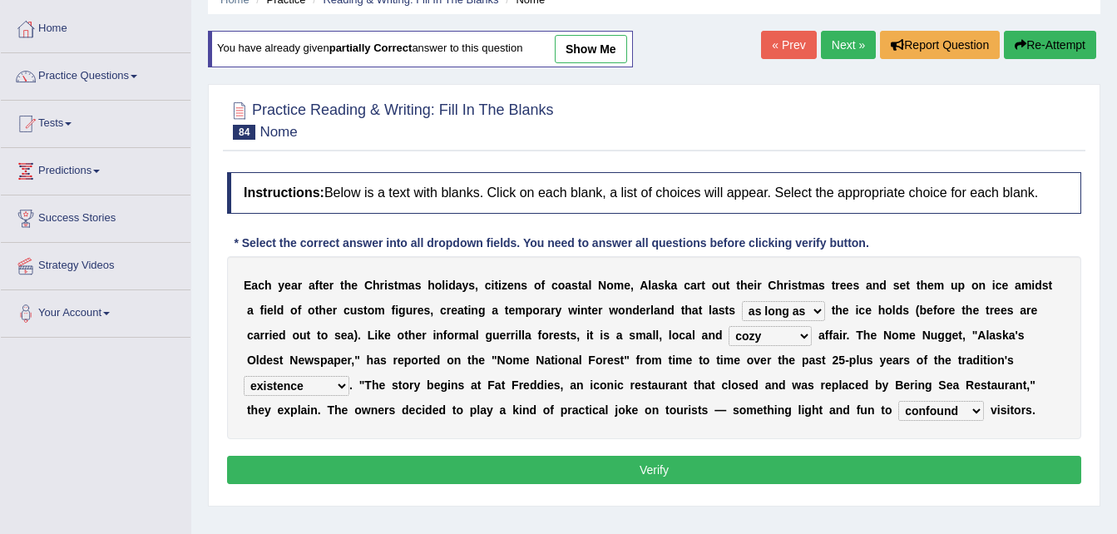
click at [614, 464] on button "Verify" at bounding box center [654, 470] width 854 height 28
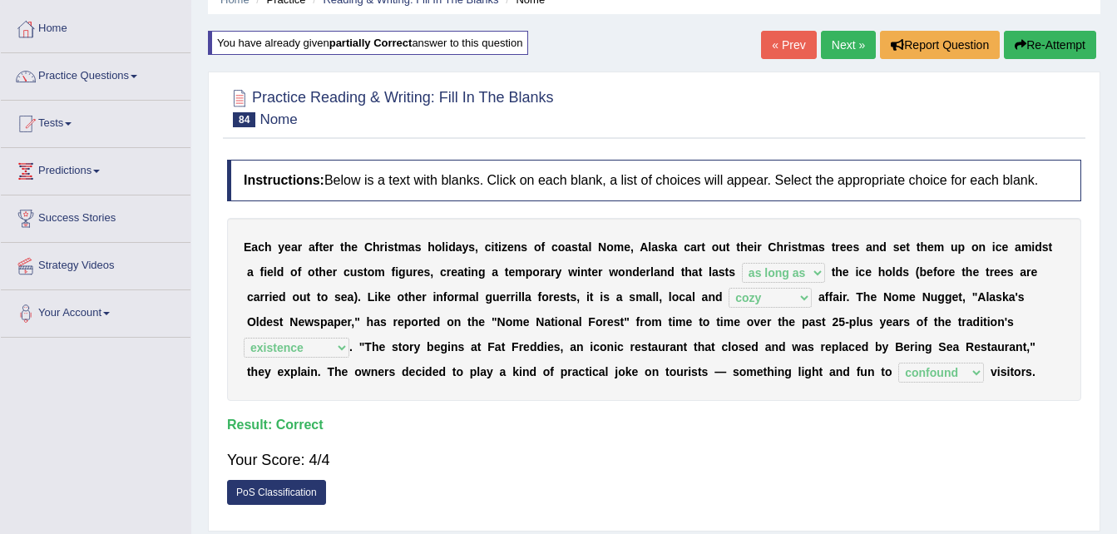
click at [840, 55] on link "Next »" at bounding box center [848, 45] width 55 height 28
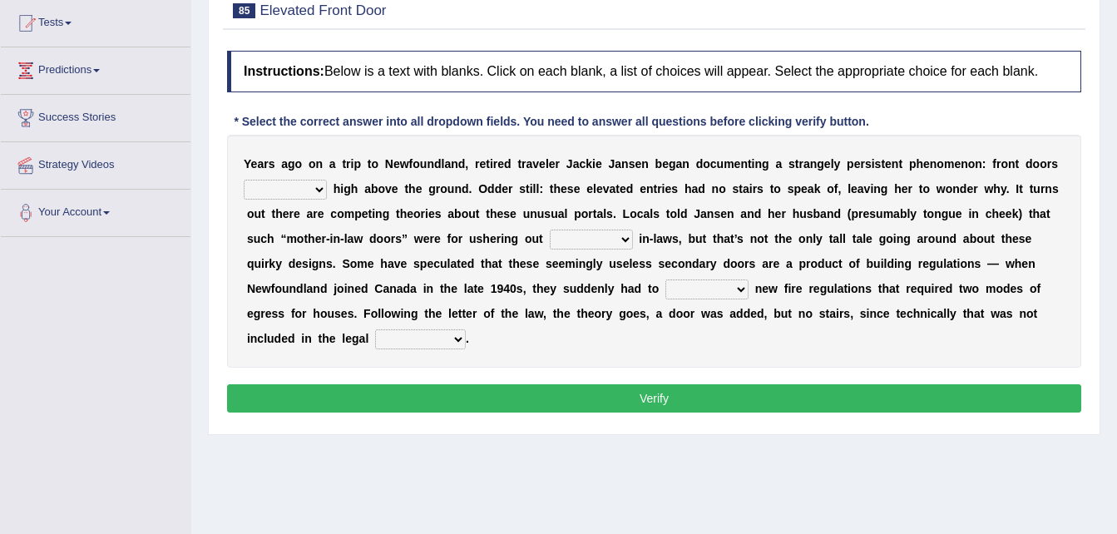
scroll to position [178, 0]
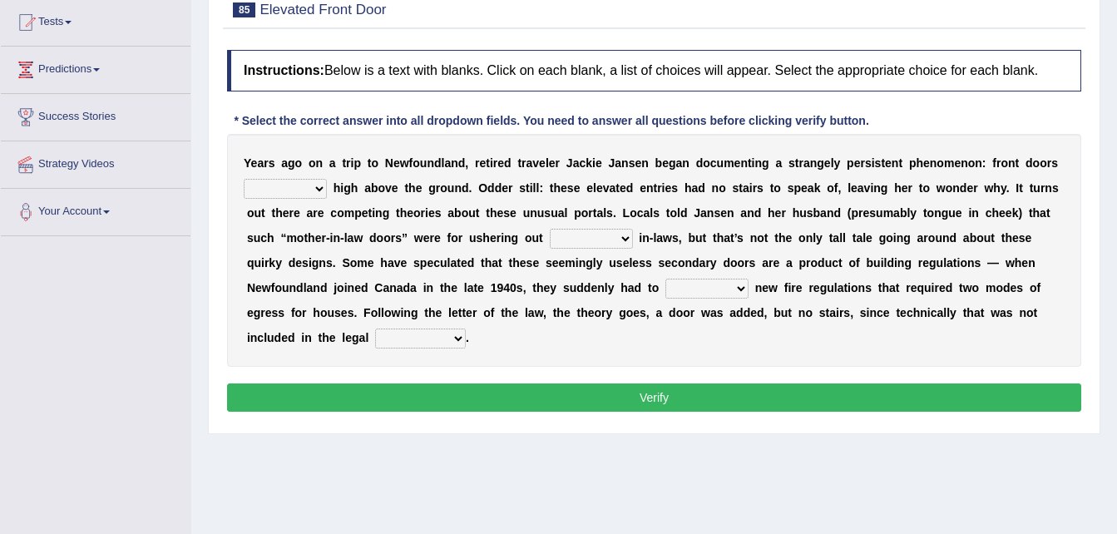
click at [321, 186] on select "raised visited painted lowered" at bounding box center [285, 189] width 83 height 20
select select "raised"
click at [244, 179] on select "raised visited painted lowered" at bounding box center [285, 189] width 83 height 20
click at [550, 237] on select "unbiased underlined unwanted united" at bounding box center [591, 239] width 83 height 20
select select "unwanted"
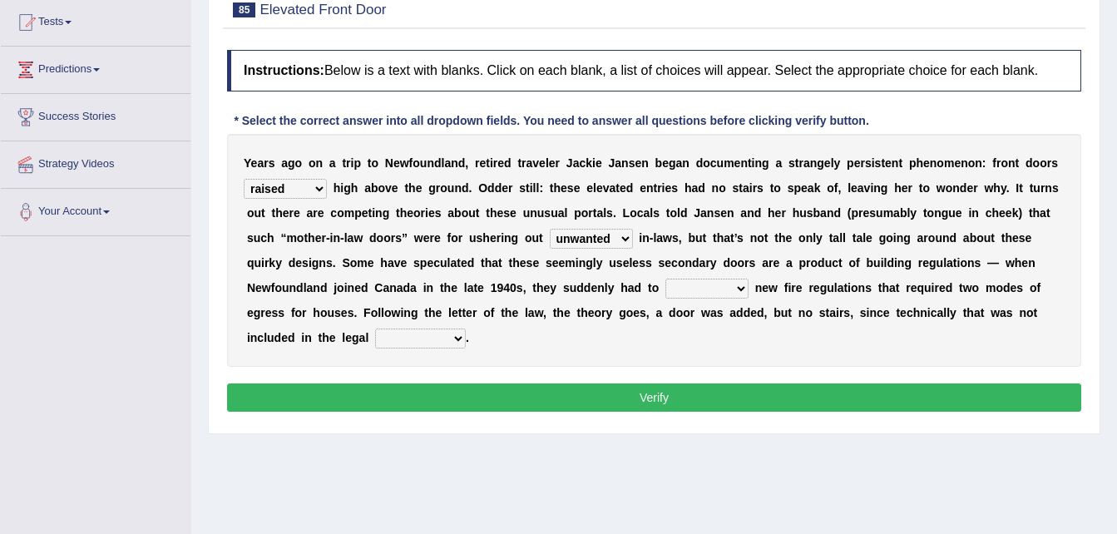
click at [550, 229] on select "unbiased underlined unwanted united" at bounding box center [591, 239] width 83 height 20
click at [665, 289] on select "illuminate appreciate match disobey" at bounding box center [706, 289] width 83 height 20
select select "illuminate"
click at [665, 279] on select "illuminate appreciate match disobey" at bounding box center [706, 289] width 83 height 20
click at [466, 329] on select "religion paces manager requirement" at bounding box center [420, 339] width 91 height 20
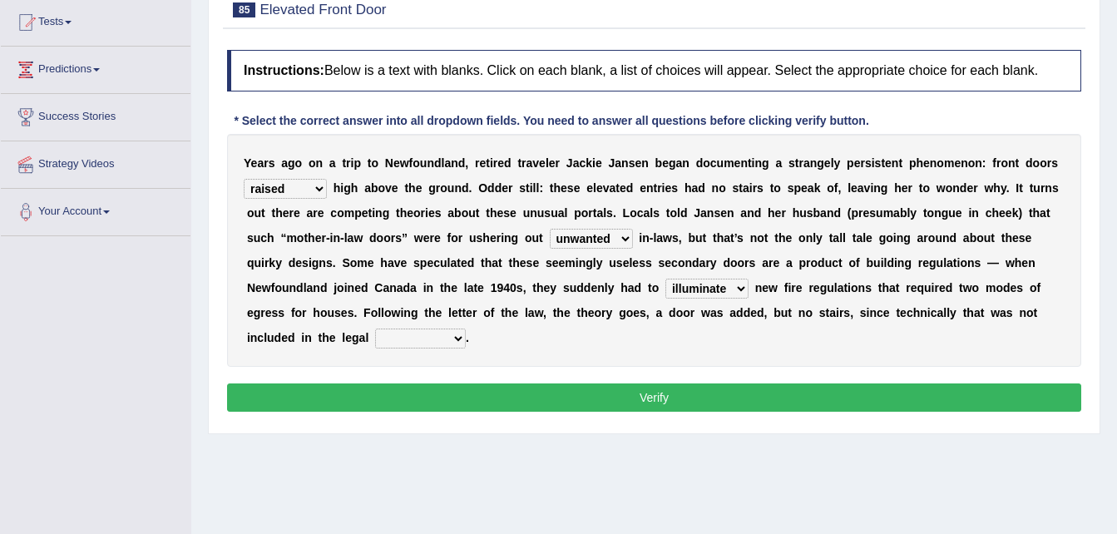
select select "requirement"
click at [466, 329] on select "religion paces manager requirement" at bounding box center [420, 339] width 91 height 20
click at [806, 383] on button "Verify" at bounding box center [654, 397] width 854 height 28
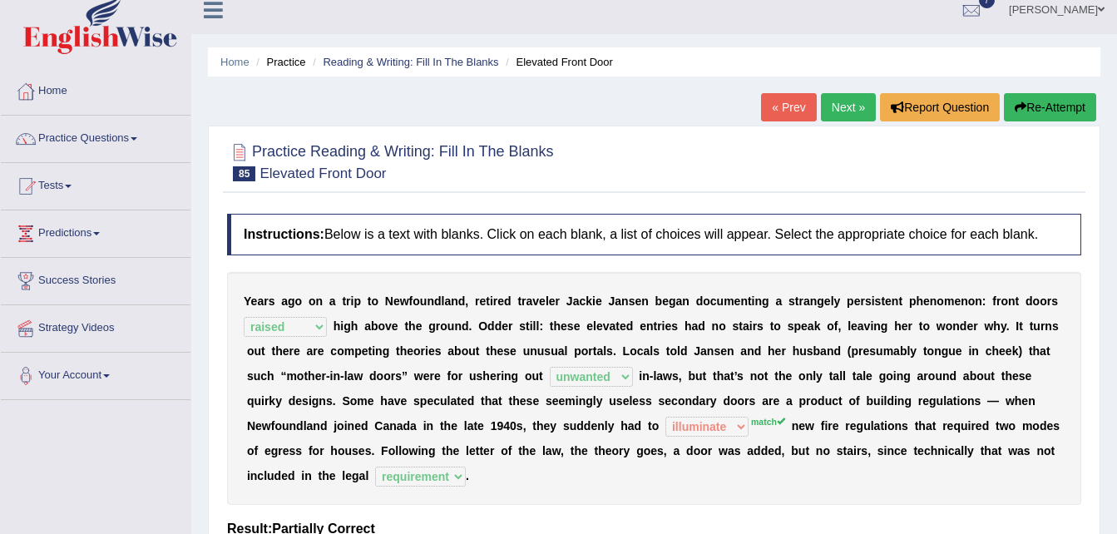
scroll to position [0, 0]
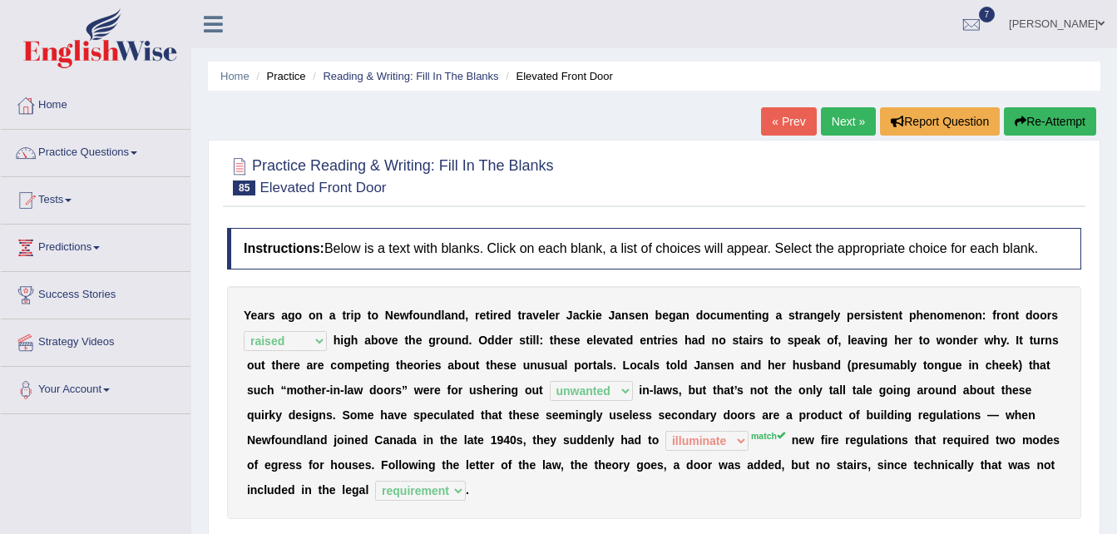
click at [45, 152] on link "Practice Questions" at bounding box center [96, 151] width 190 height 42
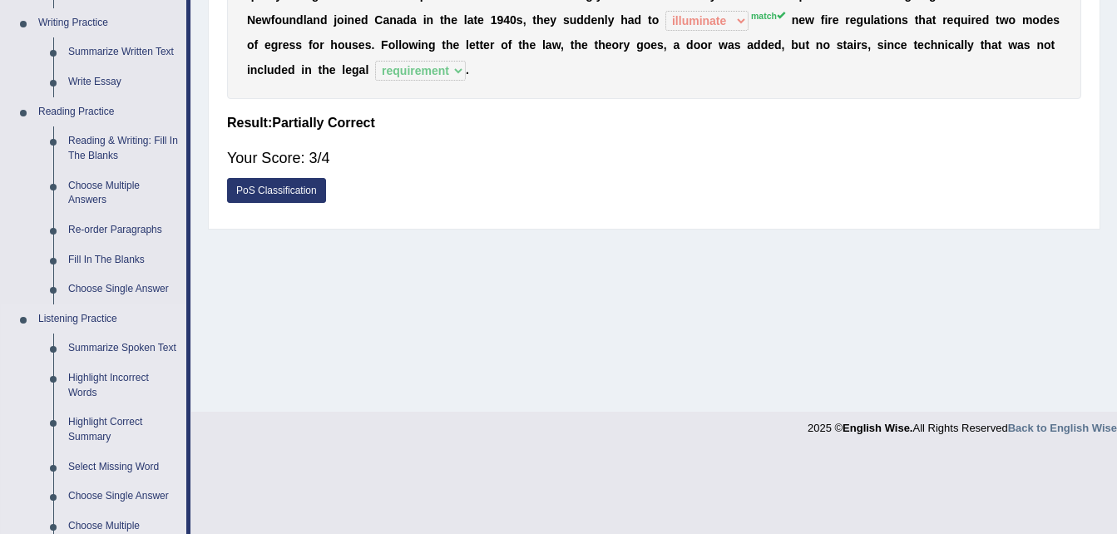
scroll to position [419, 0]
click at [101, 252] on link "Fill In The Blanks" at bounding box center [124, 261] width 126 height 30
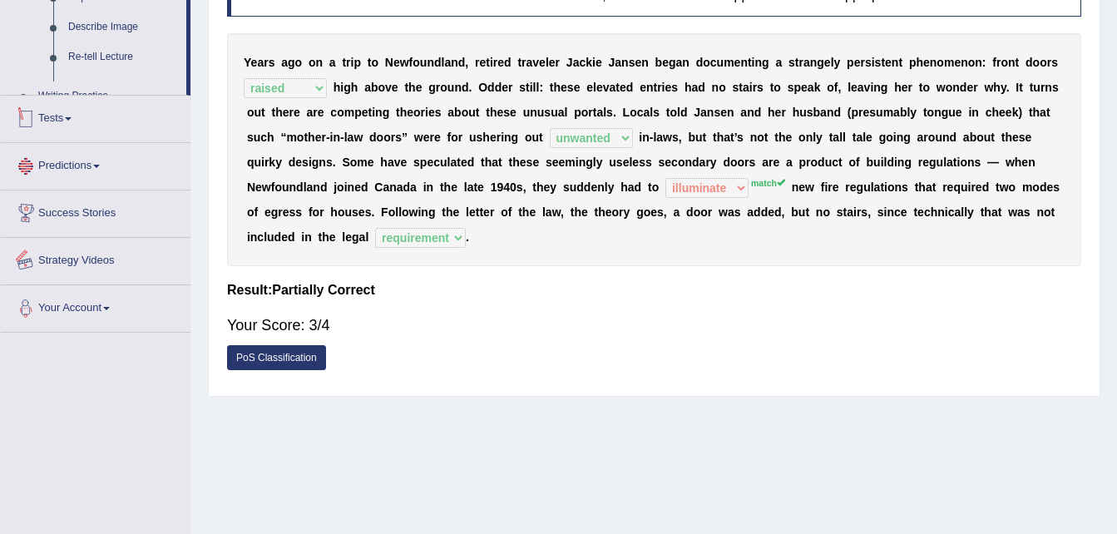
scroll to position [339, 0]
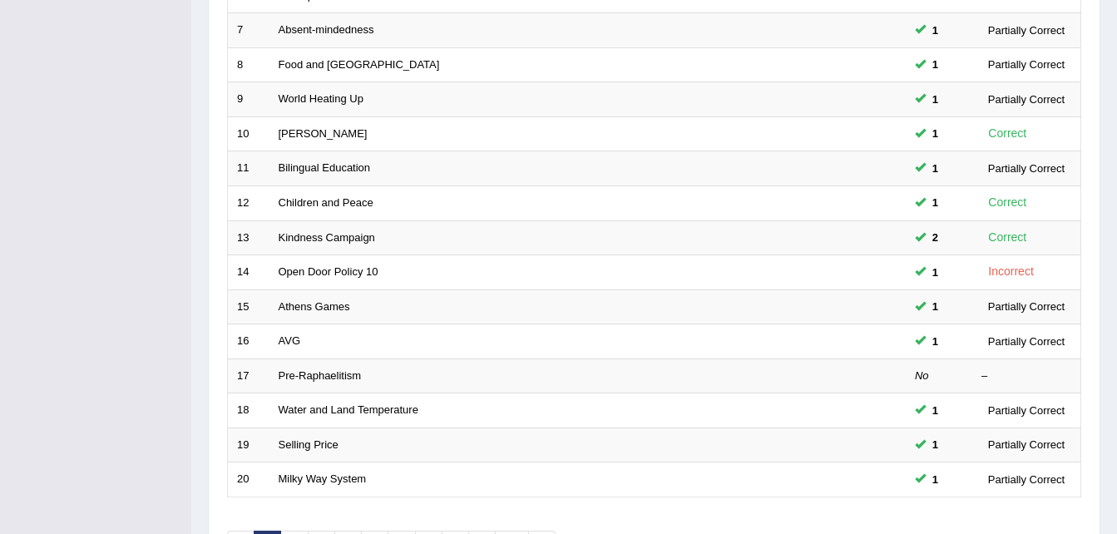
scroll to position [567, 0]
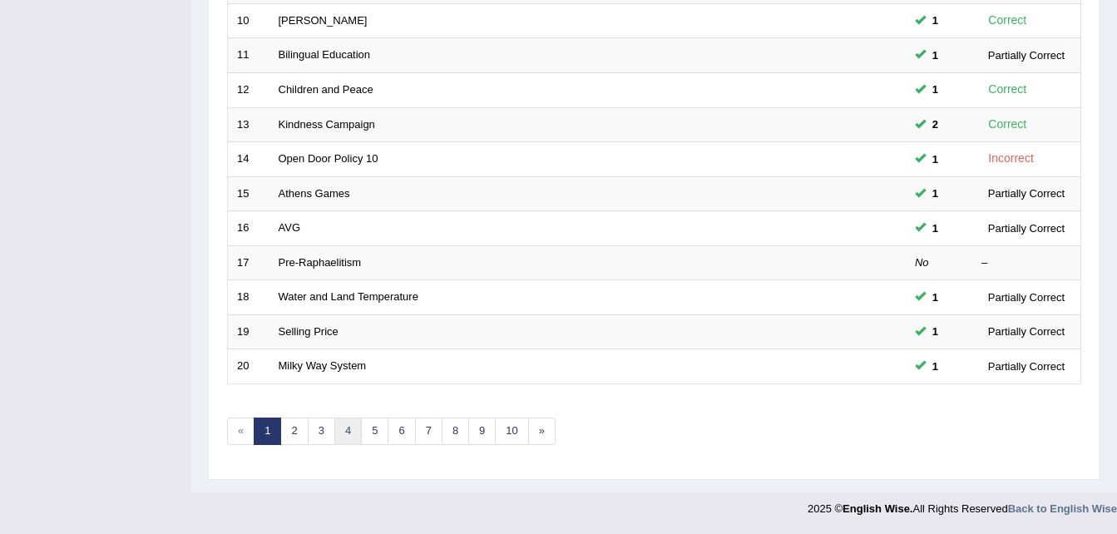
click at [346, 433] on link "4" at bounding box center [347, 431] width 27 height 27
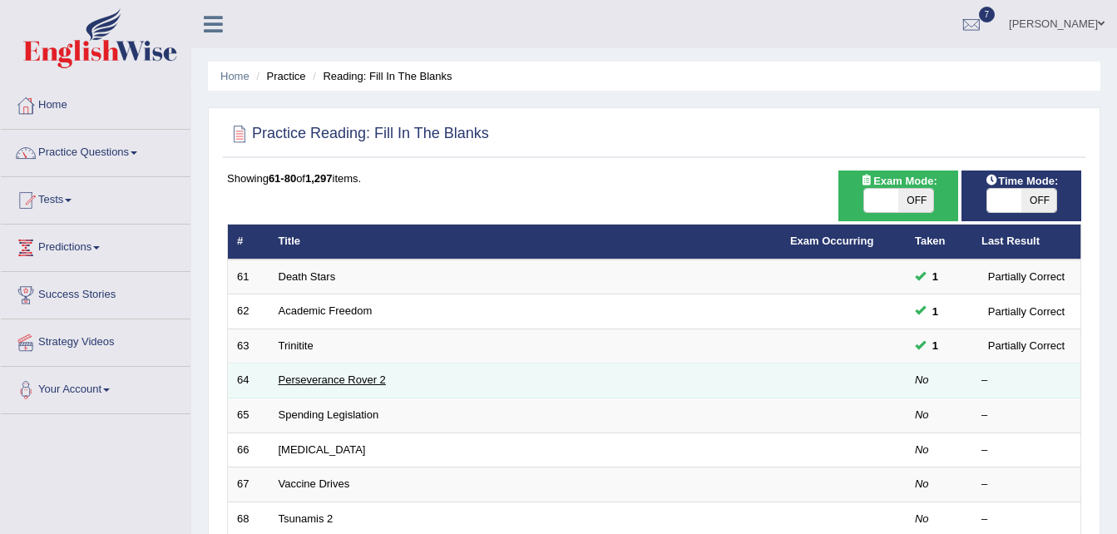
click at [324, 385] on link "Perseverance Rover 2" at bounding box center [332, 379] width 107 height 12
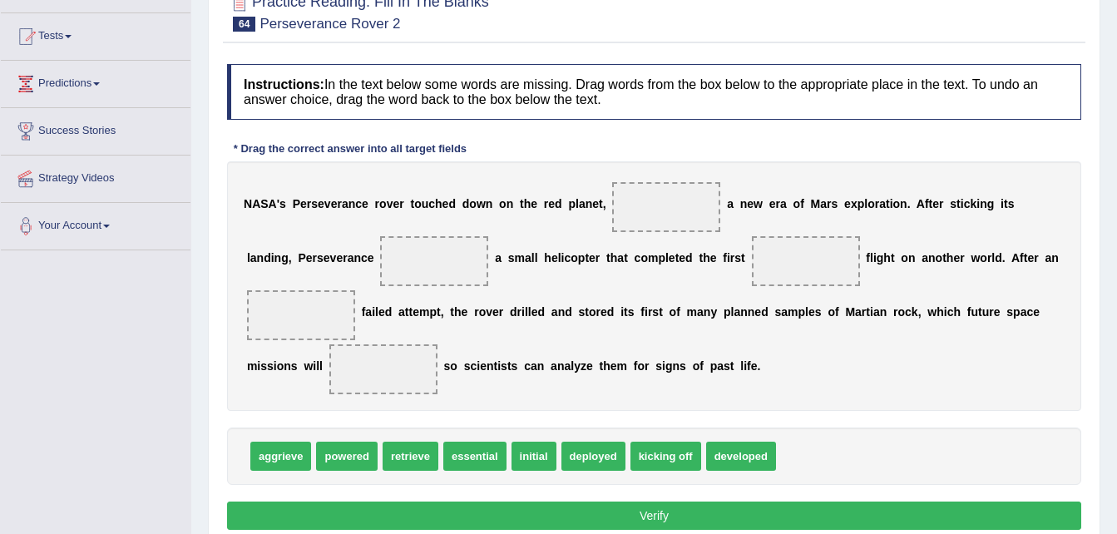
scroll to position [181, 0]
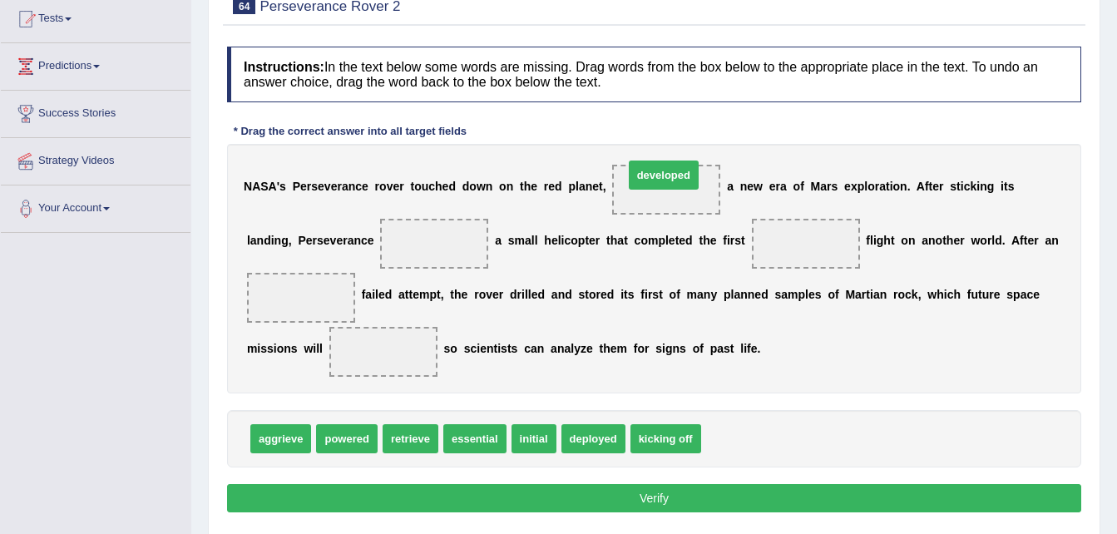
drag, startPoint x: 715, startPoint y: 437, endPoint x: 638, endPoint y: 173, distance: 274.8
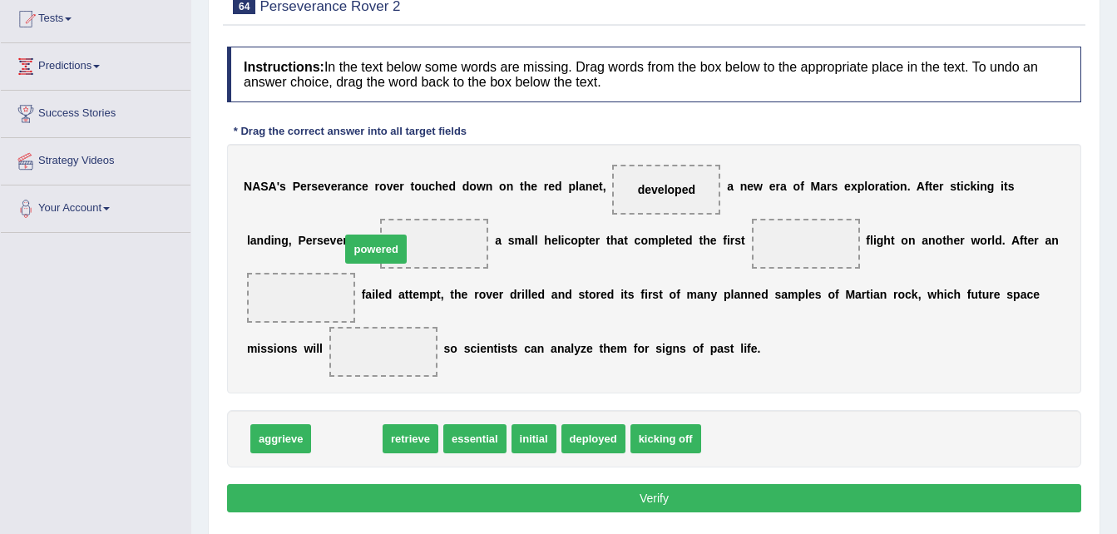
drag, startPoint x: 346, startPoint y: 439, endPoint x: 375, endPoint y: 250, distance: 191.9
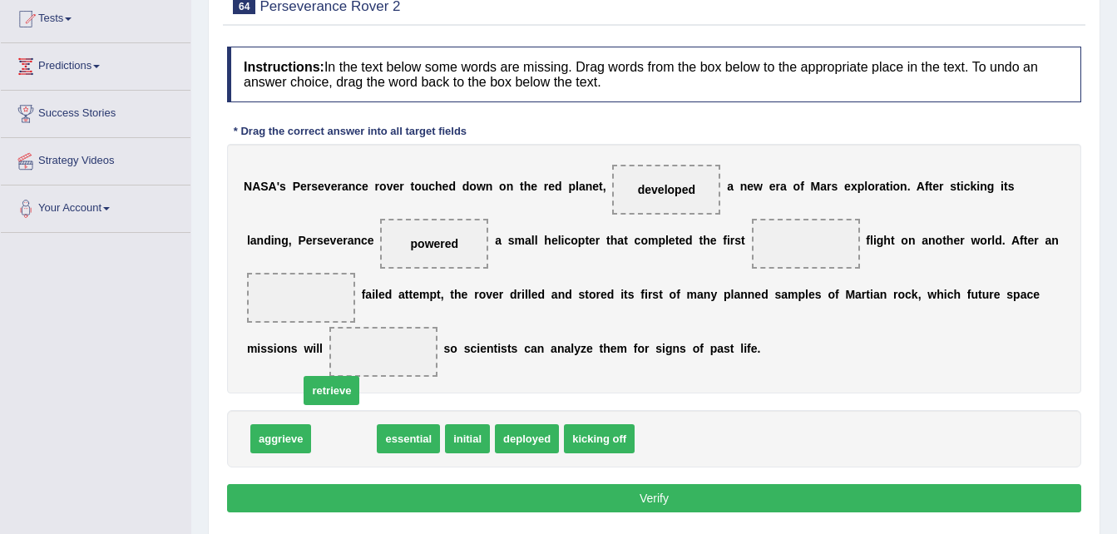
drag, startPoint x: 344, startPoint y: 434, endPoint x: 329, endPoint y: 380, distance: 56.1
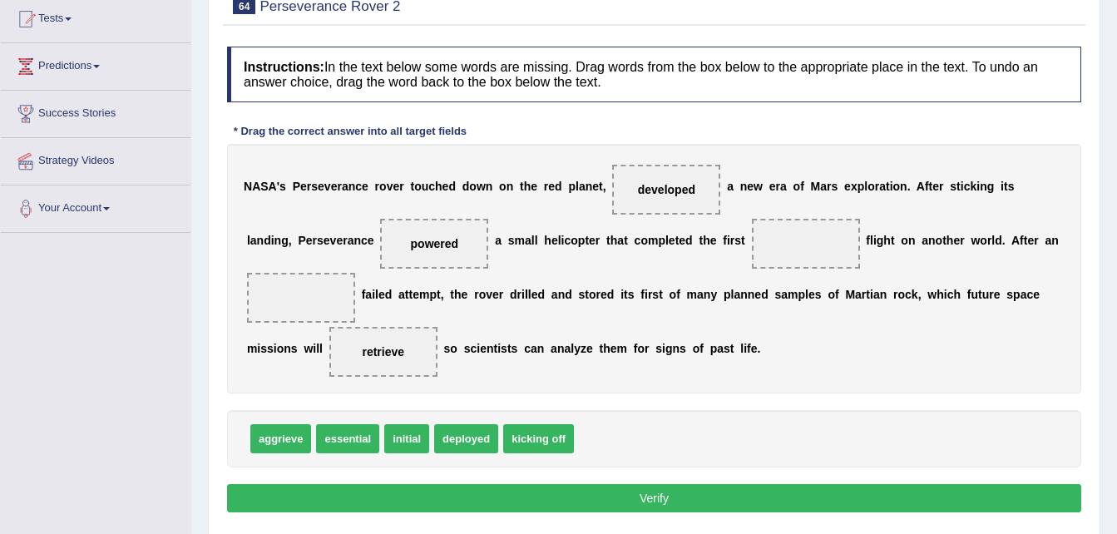
drag, startPoint x: 338, startPoint y: 442, endPoint x: 410, endPoint y: 414, distance: 77.4
drag, startPoint x: 534, startPoint y: 443, endPoint x: 582, endPoint y: 400, distance: 64.8
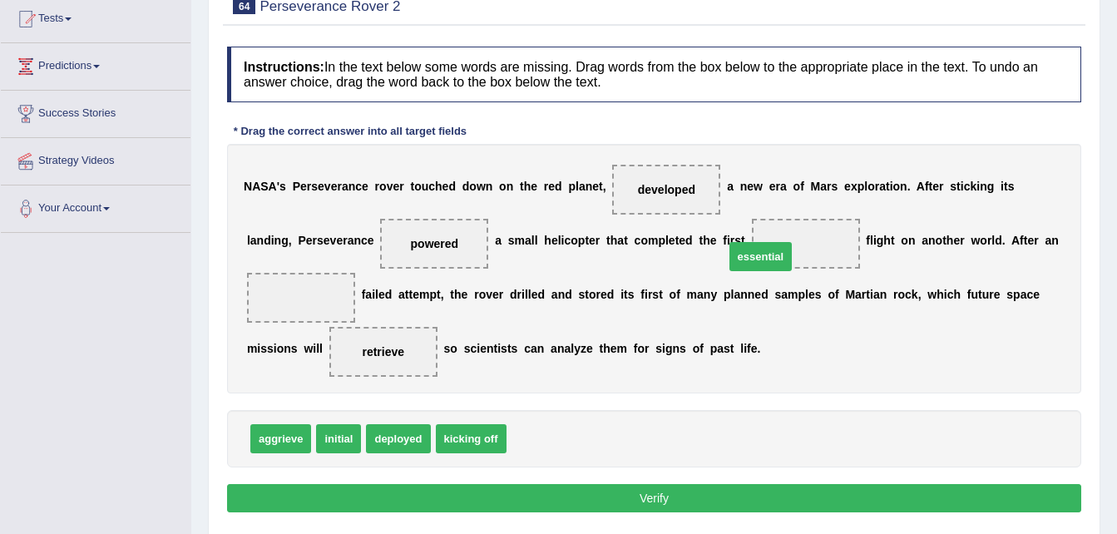
drag, startPoint x: 512, startPoint y: 432, endPoint x: 730, endPoint y: 250, distance: 284.0
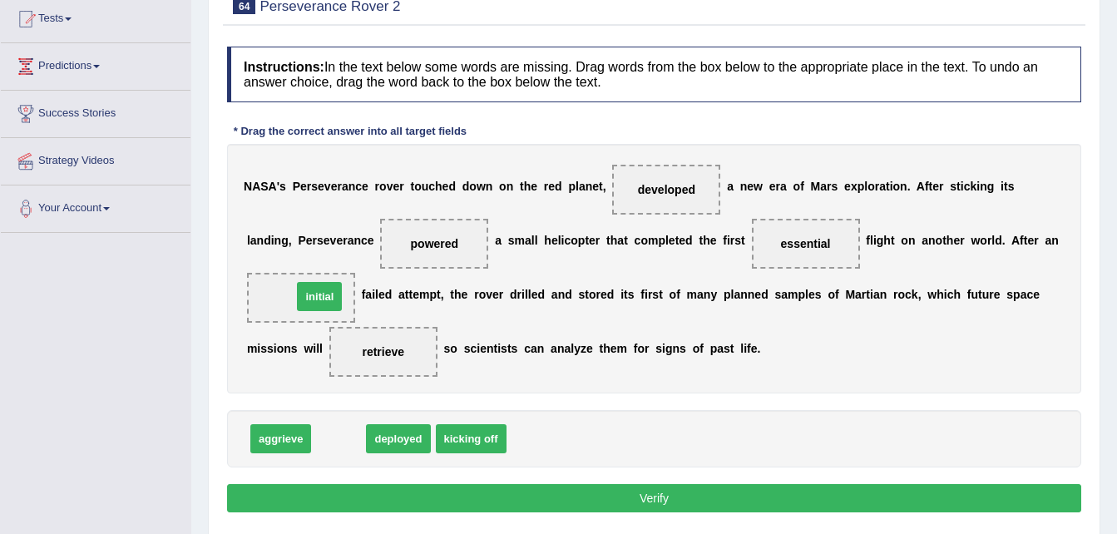
drag, startPoint x: 332, startPoint y: 438, endPoint x: 313, endPoint y: 295, distance: 144.3
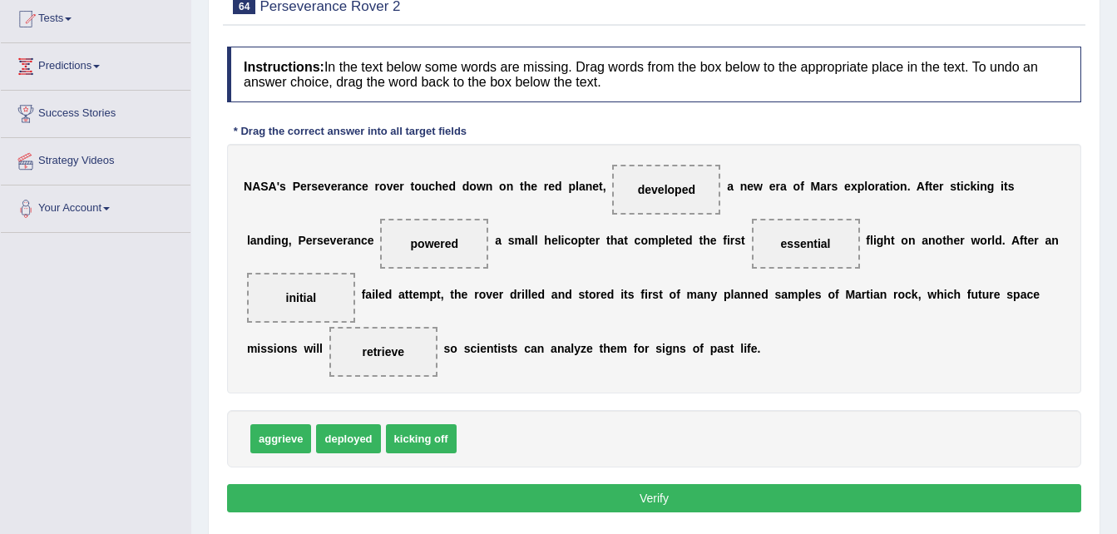
click at [541, 498] on button "Verify" at bounding box center [654, 498] width 854 height 28
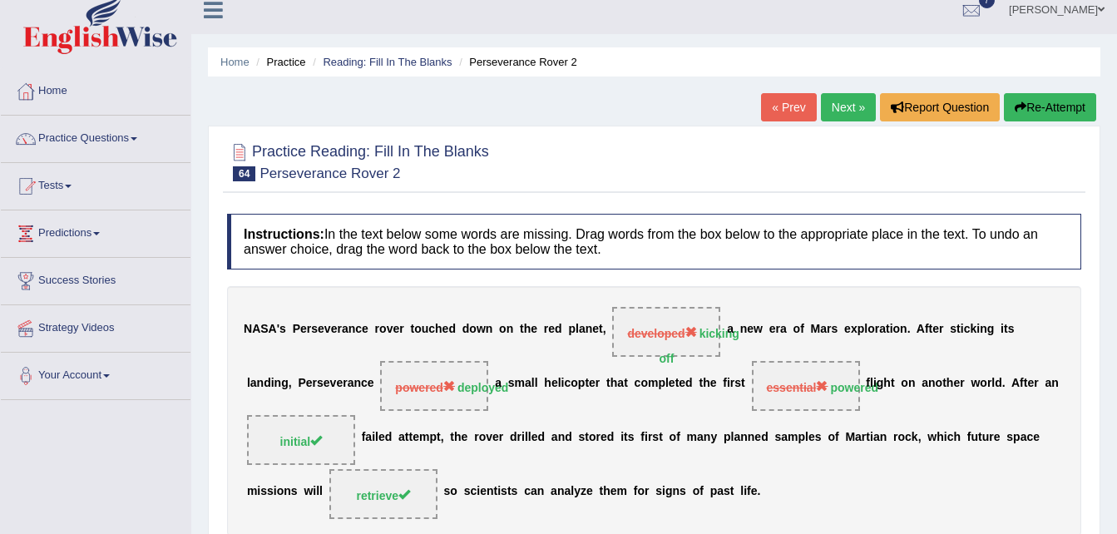
scroll to position [0, 0]
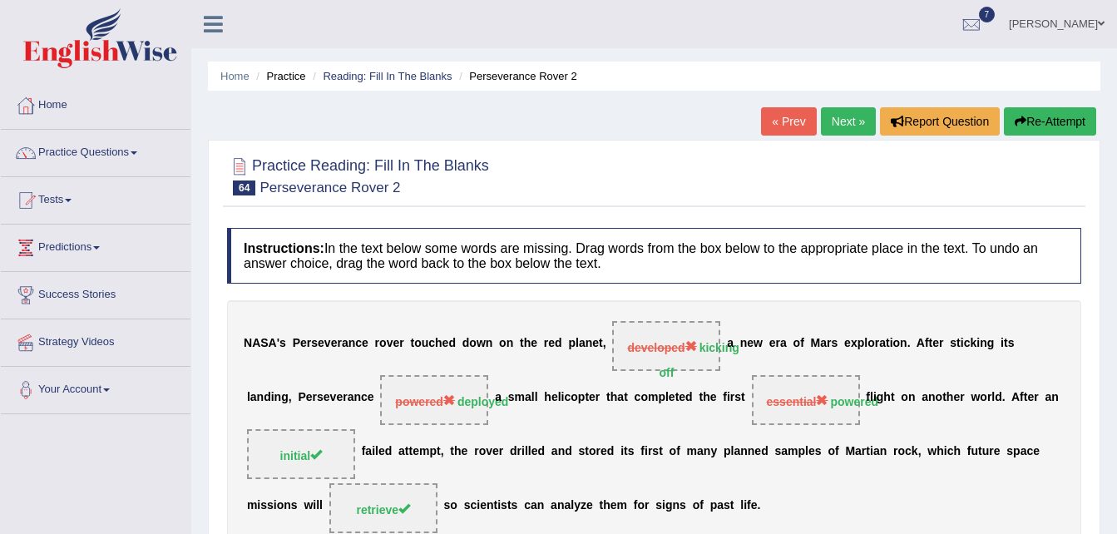
click at [854, 118] on link "Next »" at bounding box center [848, 121] width 55 height 28
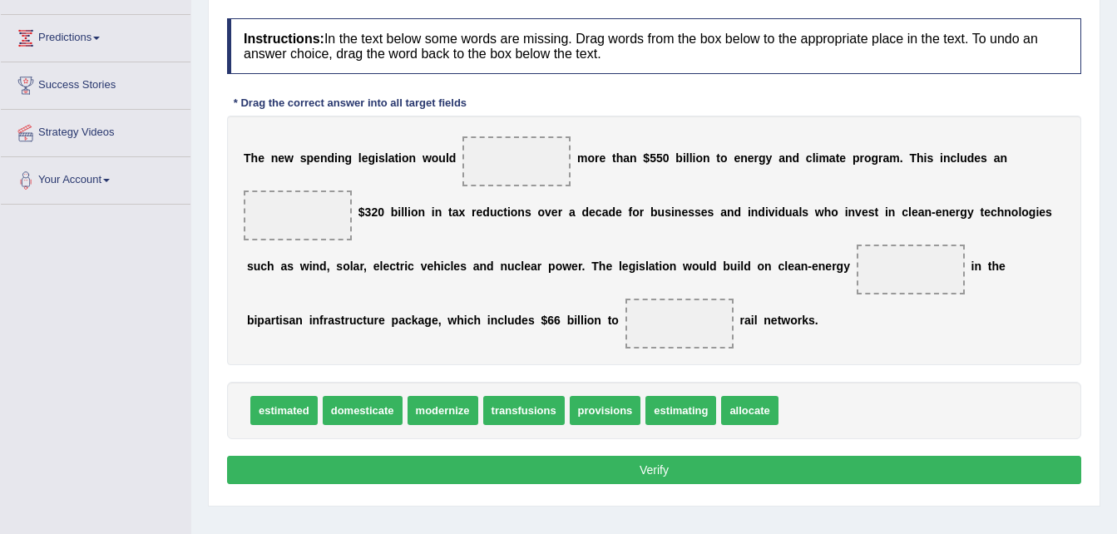
scroll to position [210, 0]
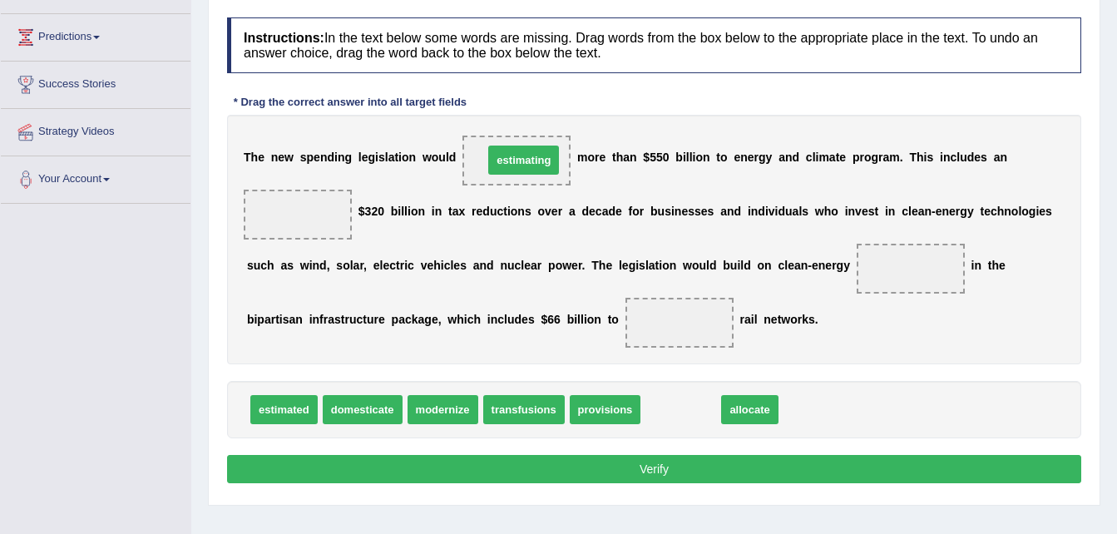
drag, startPoint x: 666, startPoint y: 414, endPoint x: 509, endPoint y: 164, distance: 295.6
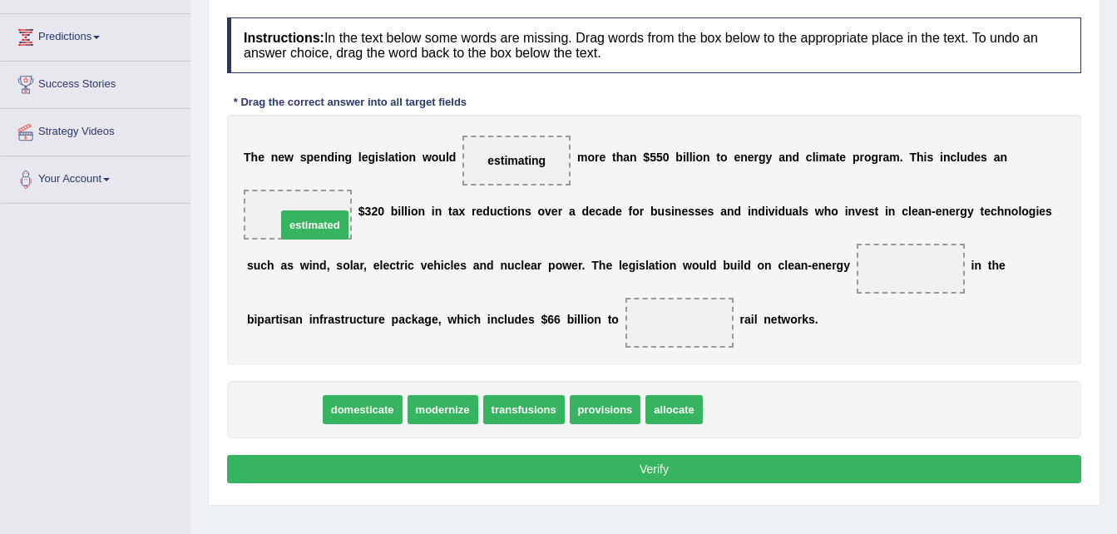
drag, startPoint x: 284, startPoint y: 408, endPoint x: 315, endPoint y: 224, distance: 187.2
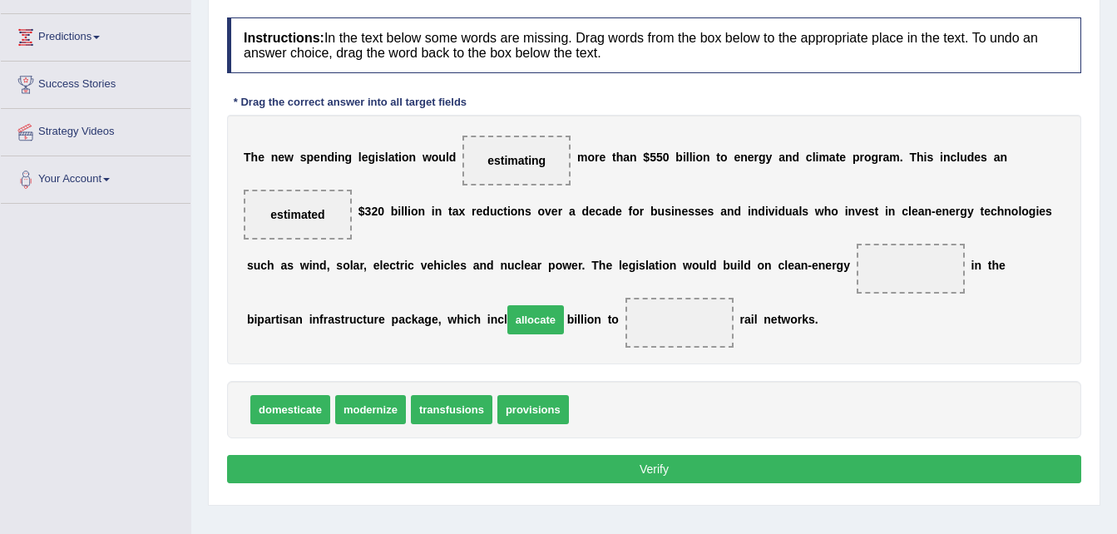
drag, startPoint x: 588, startPoint y: 408, endPoint x: 522, endPoint y: 319, distance: 111.8
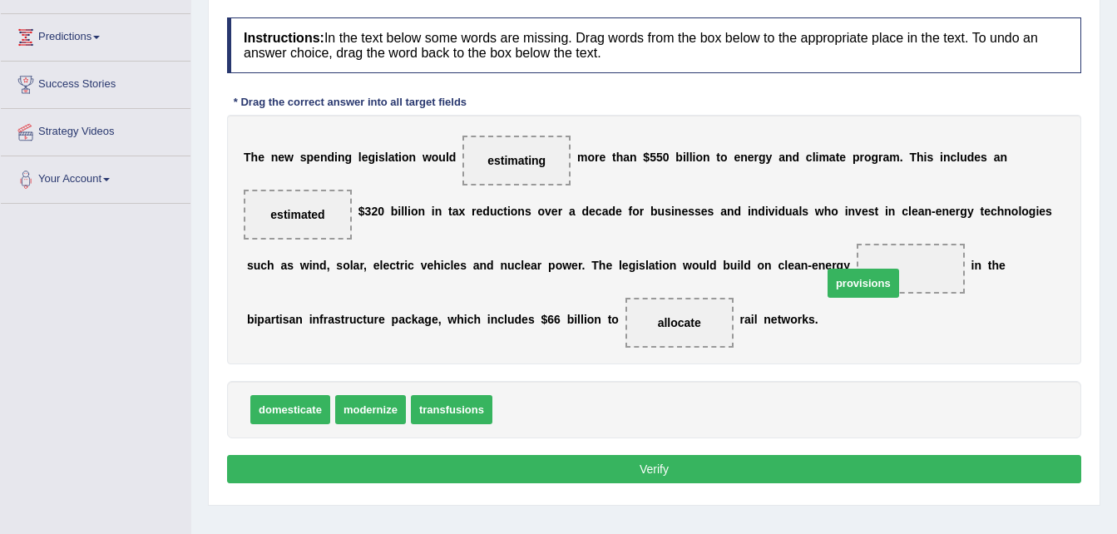
drag, startPoint x: 511, startPoint y: 412, endPoint x: 865, endPoint y: 285, distance: 376.2
click at [708, 468] on button "Verify" at bounding box center [654, 469] width 854 height 28
